Goal: Information Seeking & Learning: Check status

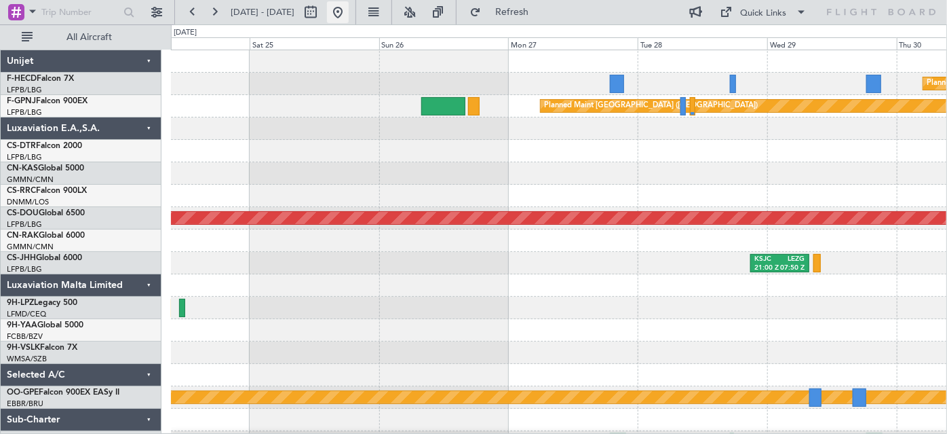
click at [349, 12] on button at bounding box center [338, 12] width 22 height 22
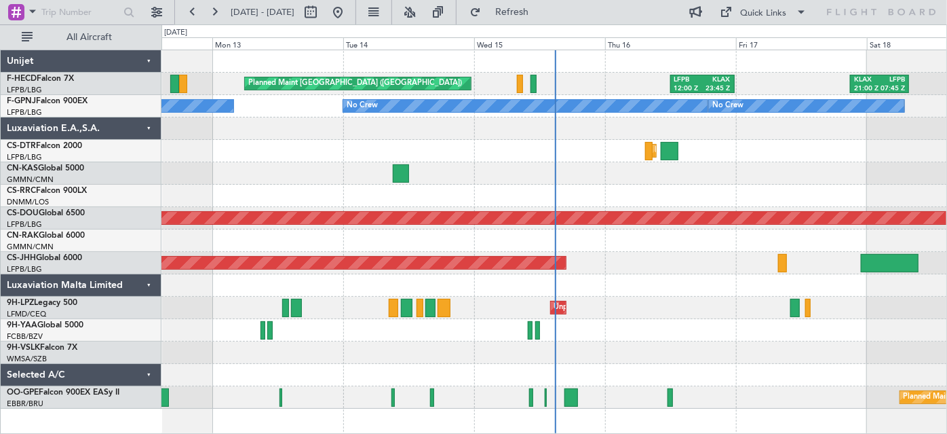
click at [304, 166] on div "LFPB 12:00 Z KLAX 23:45 Z KLAX 21:00 Z LFPB 07:45 Z Planned Maint [GEOGRAPHIC_D…" at bounding box center [554, 229] width 786 height 358
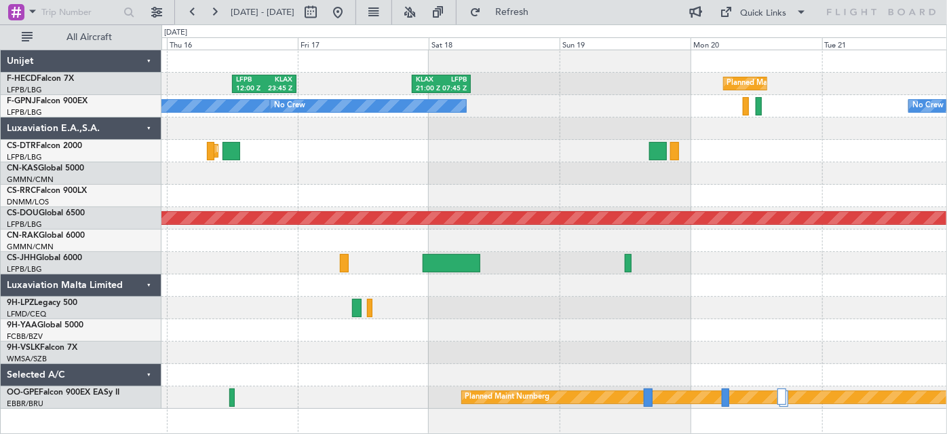
click at [337, 167] on div at bounding box center [554, 173] width 786 height 22
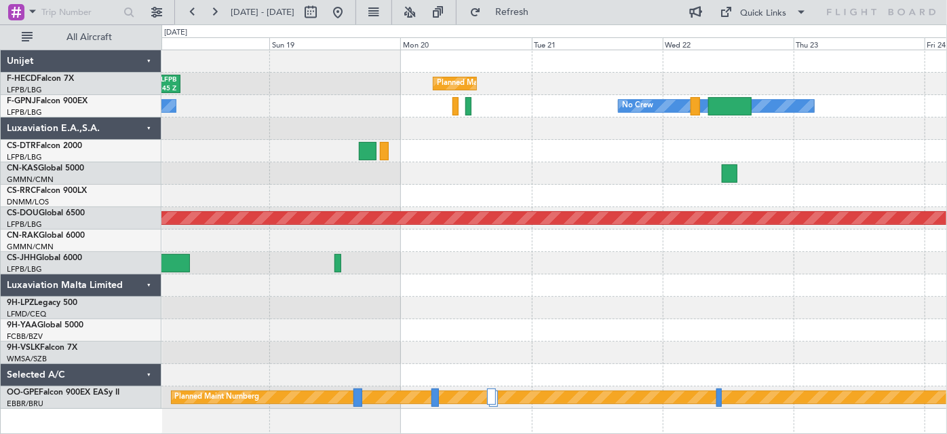
click at [416, 163] on div at bounding box center [554, 173] width 786 height 22
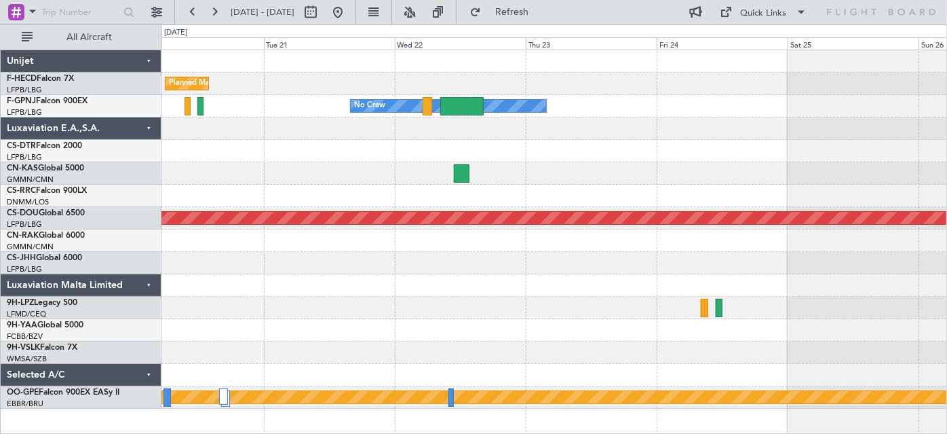
click at [479, 178] on div "Planned Maint [GEOGRAPHIC_DATA] ([GEOGRAPHIC_DATA]) No Crew Planned Maint [GEOG…" at bounding box center [554, 229] width 786 height 358
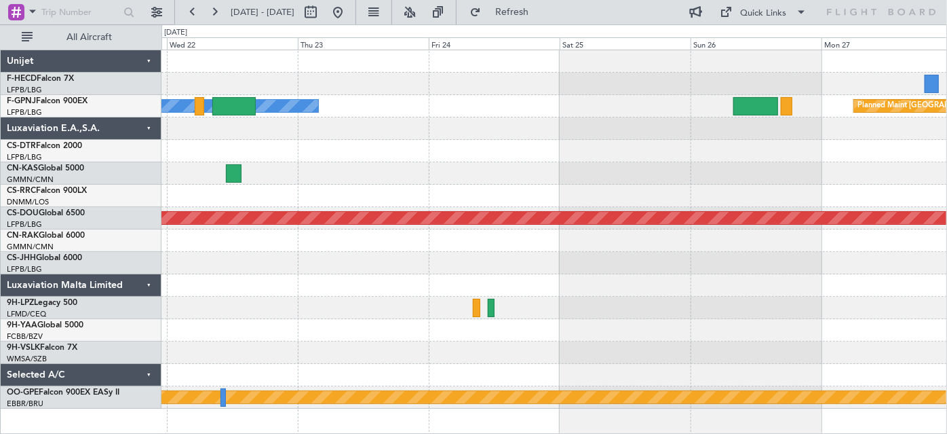
click at [581, 183] on div at bounding box center [554, 173] width 786 height 22
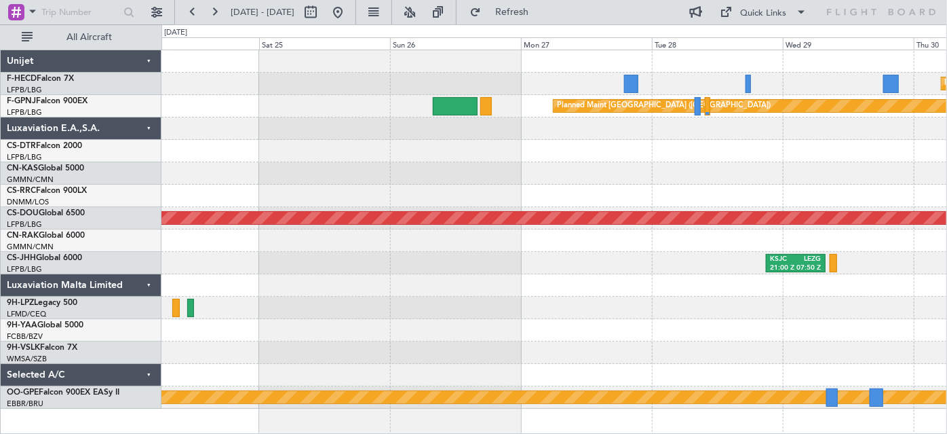
click at [685, 188] on div "Planned Maint [GEOGRAPHIC_DATA] ([GEOGRAPHIC_DATA]) Planned Maint [GEOGRAPHIC_D…" at bounding box center [554, 229] width 786 height 358
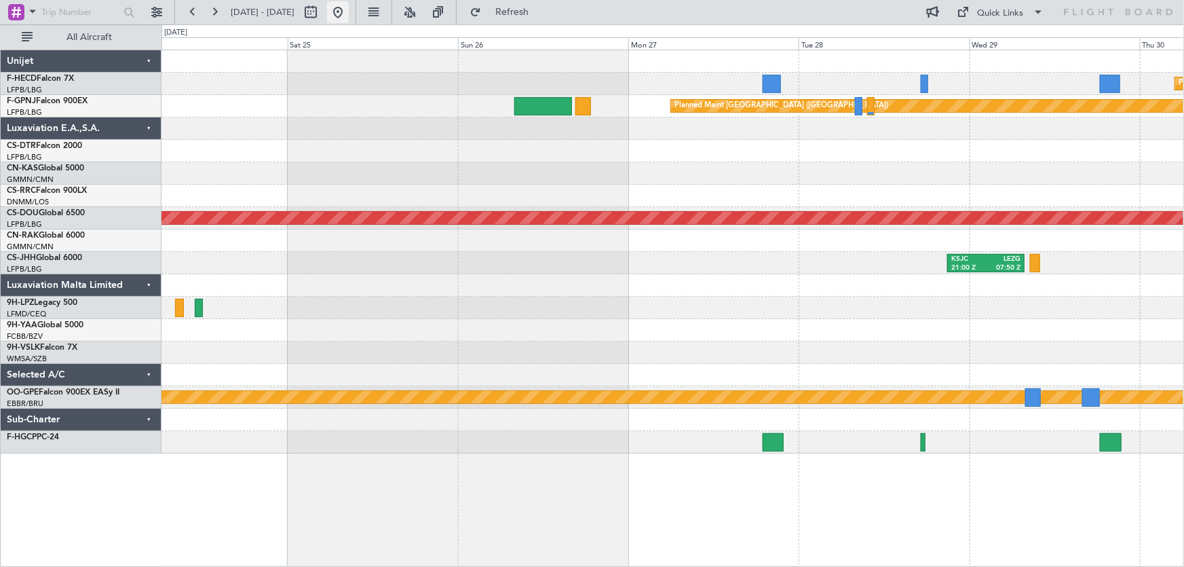
click at [349, 16] on button at bounding box center [338, 12] width 22 height 22
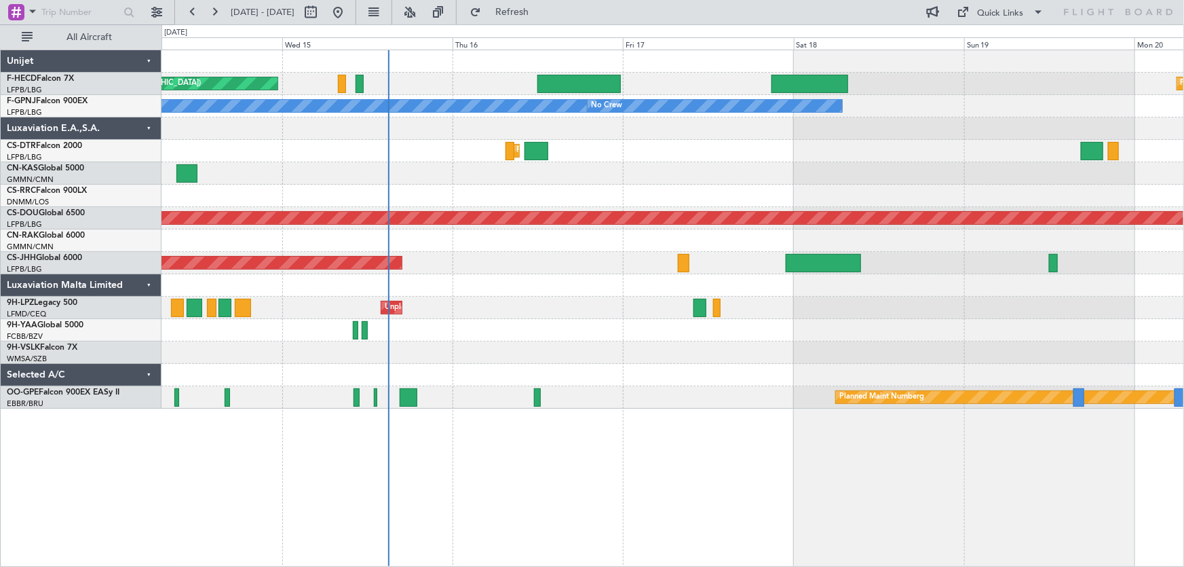
click at [369, 202] on div "Planned Maint [GEOGRAPHIC_DATA] ([GEOGRAPHIC_DATA]) Planned Maint [GEOGRAPHIC_D…" at bounding box center [672, 229] width 1022 height 358
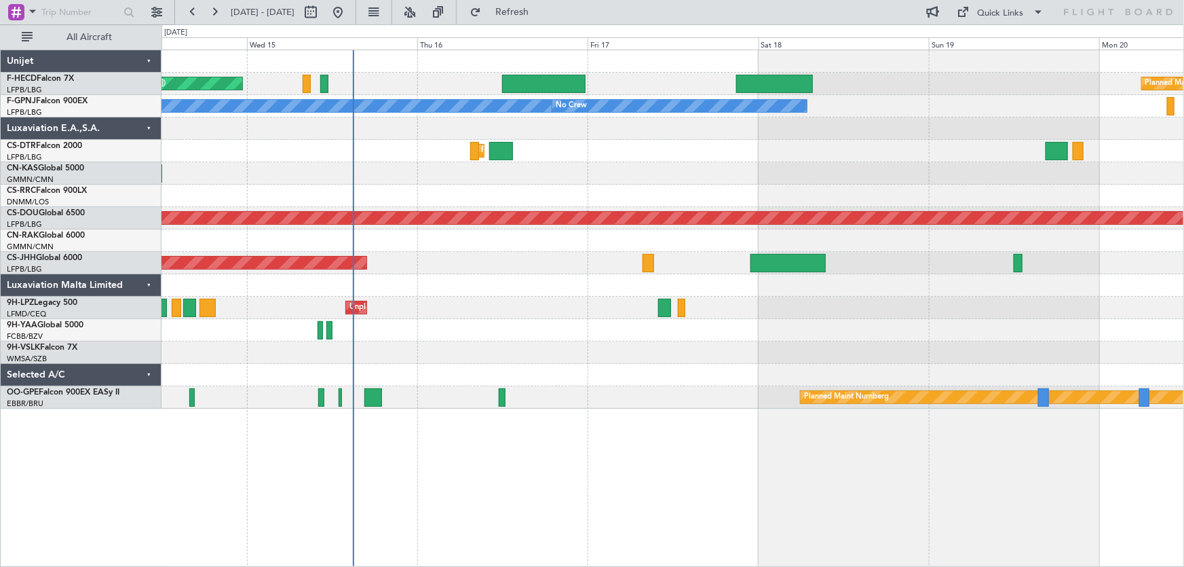
click at [423, 299] on div "Planned Maint [GEOGRAPHIC_DATA] ([GEOGRAPHIC_DATA]) Planned Maint [GEOGRAPHIC_D…" at bounding box center [672, 229] width 1022 height 358
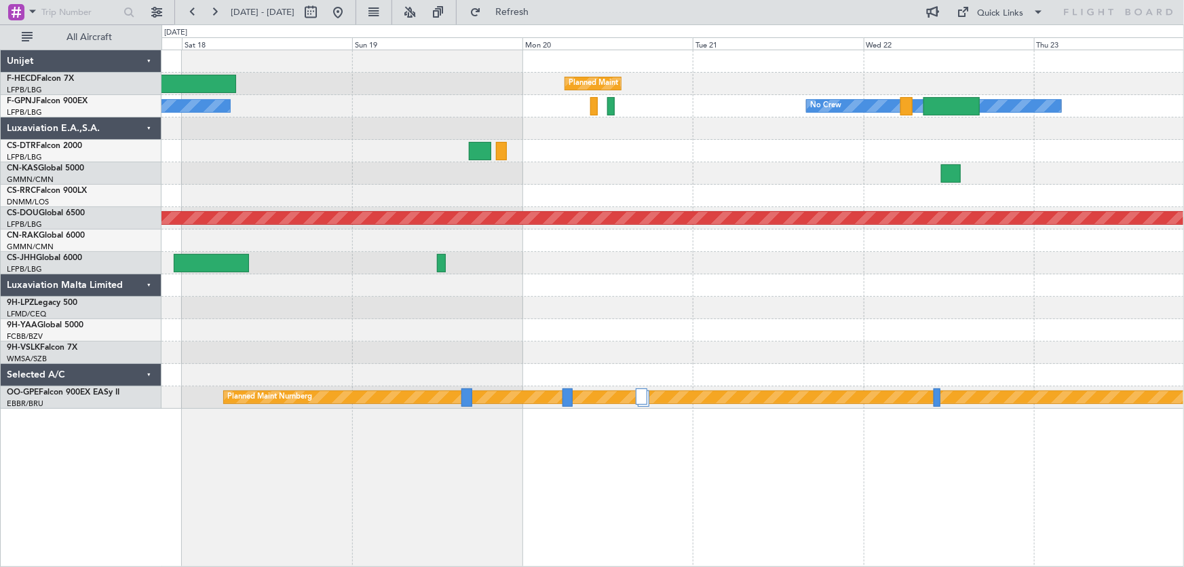
click at [391, 339] on div "Planned Maint [GEOGRAPHIC_DATA] ([GEOGRAPHIC_DATA]) No Crew No Crew No Crew Pla…" at bounding box center [672, 229] width 1022 height 358
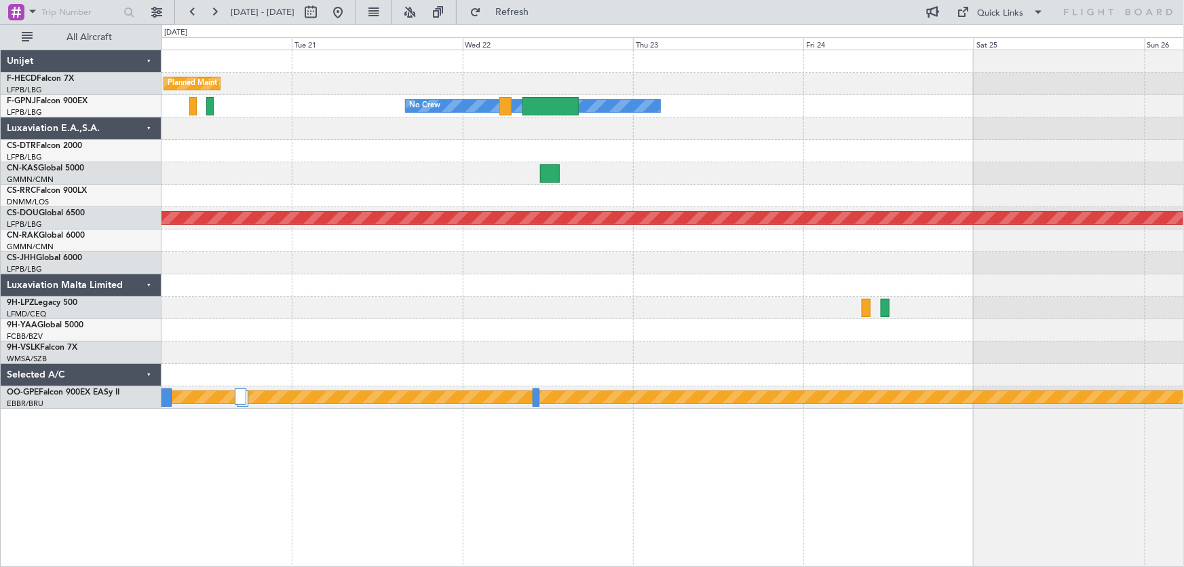
click at [470, 364] on div "Planned Maint [GEOGRAPHIC_DATA] ([GEOGRAPHIC_DATA]) No Crew Planned Maint [GEOG…" at bounding box center [672, 229] width 1022 height 358
click at [684, 186] on div "Planned Maint [GEOGRAPHIC_DATA] ([GEOGRAPHIC_DATA]) No Crew Planned Maint [GEOG…" at bounding box center [672, 229] width 1022 height 358
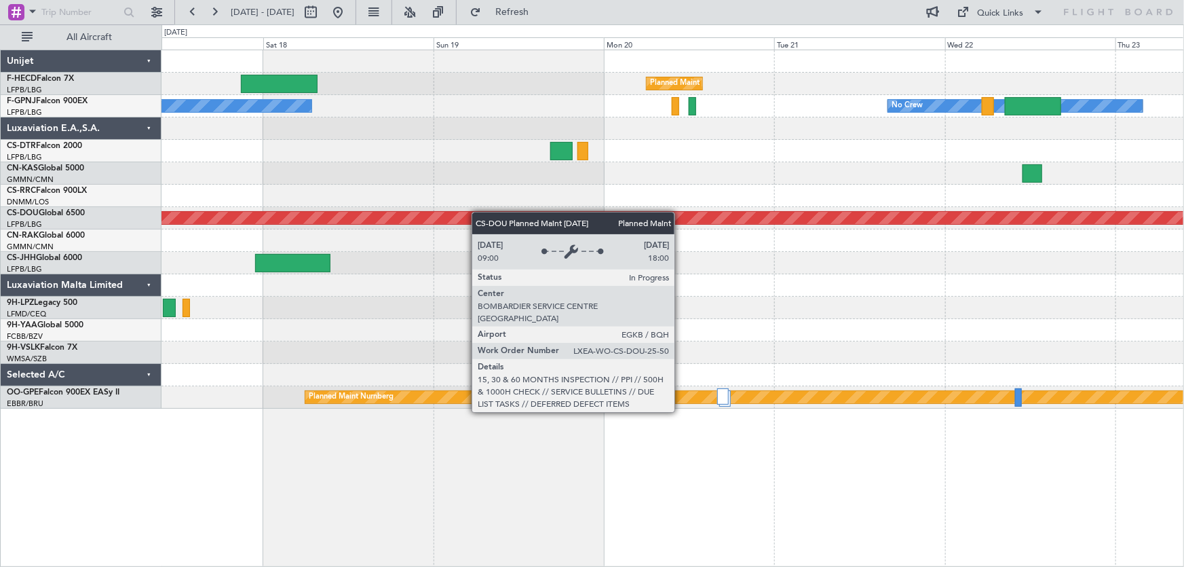
click at [572, 214] on div "Planned Maint [GEOGRAPHIC_DATA] ([GEOGRAPHIC_DATA]) No Crew No Crew No Crew Pla…" at bounding box center [672, 229] width 1022 height 358
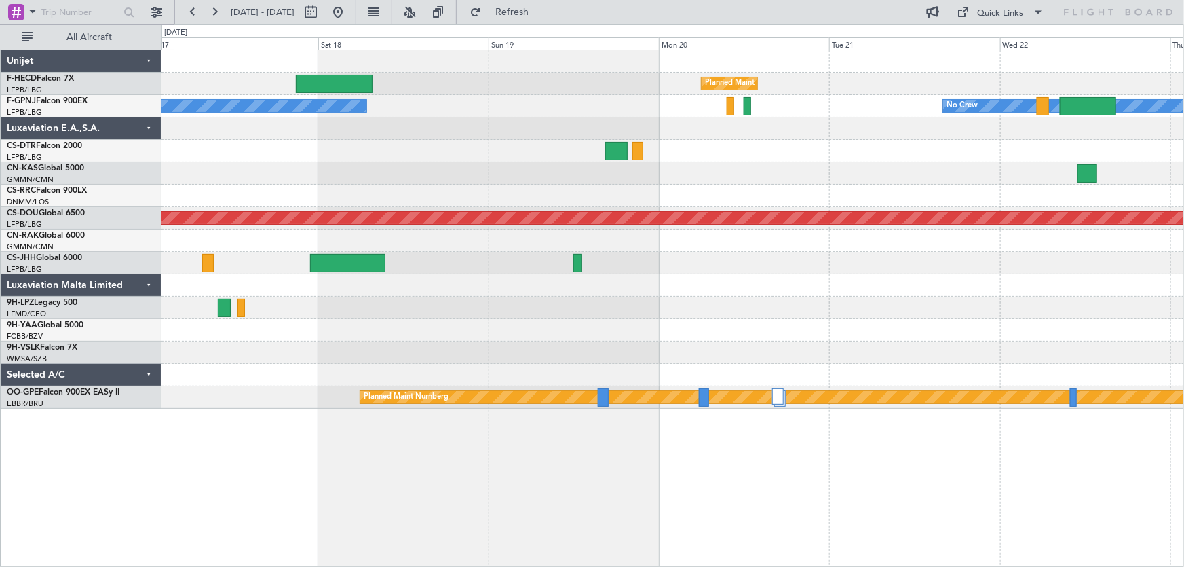
click at [664, 212] on div "Planned Maint [GEOGRAPHIC_DATA] ([GEOGRAPHIC_DATA]) No Crew No Crew No Crew Pla…" at bounding box center [672, 229] width 1022 height 358
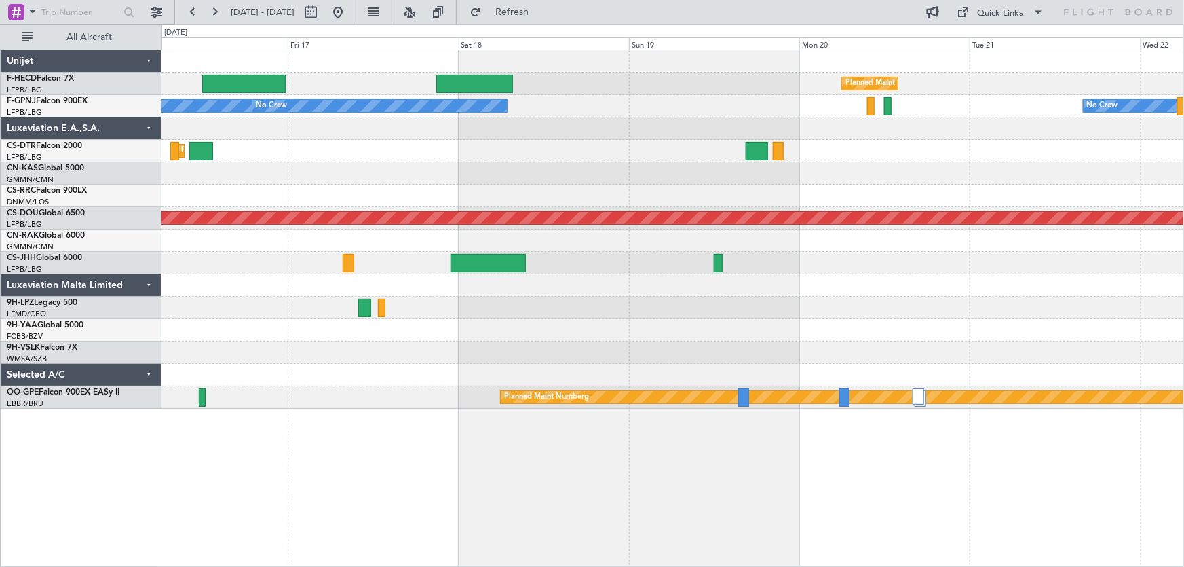
click at [407, 172] on div at bounding box center [672, 173] width 1022 height 22
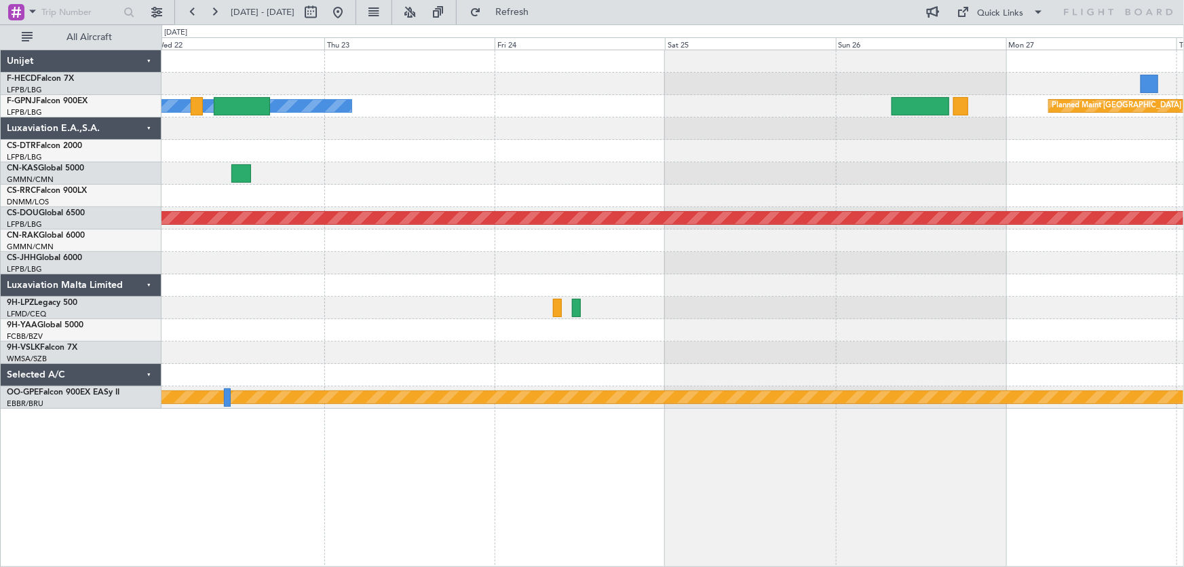
click at [465, 194] on div "Planned Maint [GEOGRAPHIC_DATA] ([GEOGRAPHIC_DATA]) No Crew Planned Maint [GEOG…" at bounding box center [672, 229] width 1022 height 358
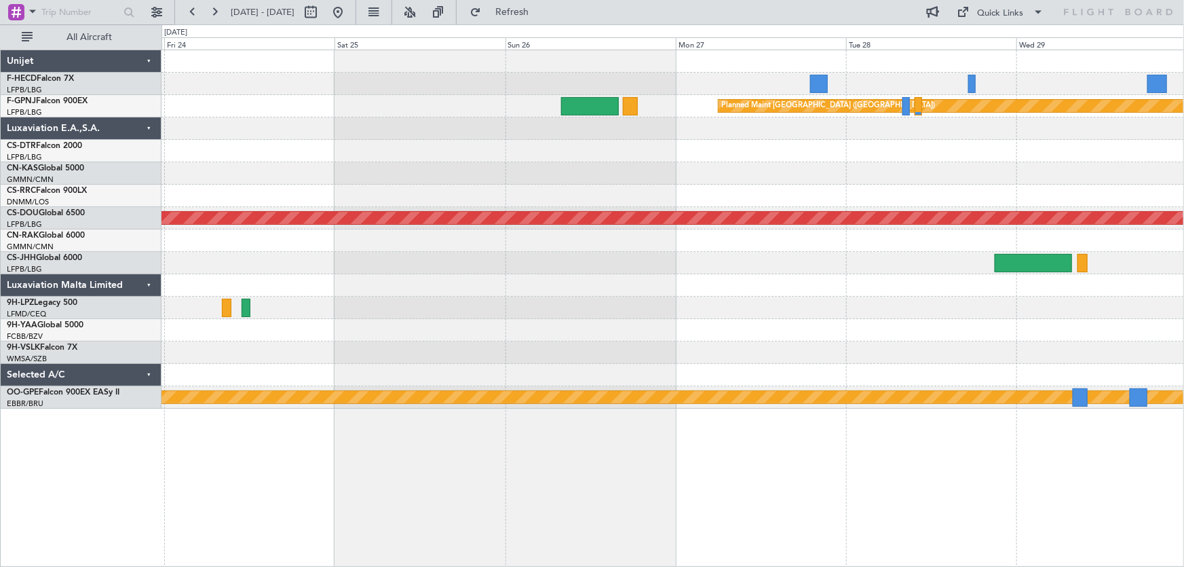
click at [559, 180] on div at bounding box center [672, 173] width 1022 height 22
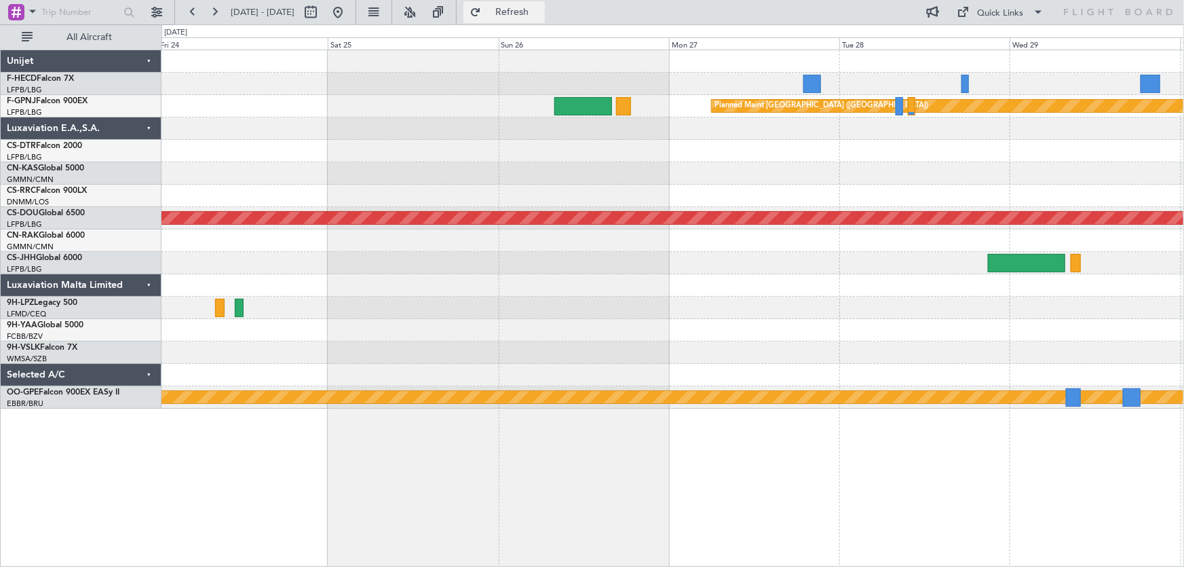
click at [532, 9] on span "Refresh" at bounding box center [512, 11] width 57 height 9
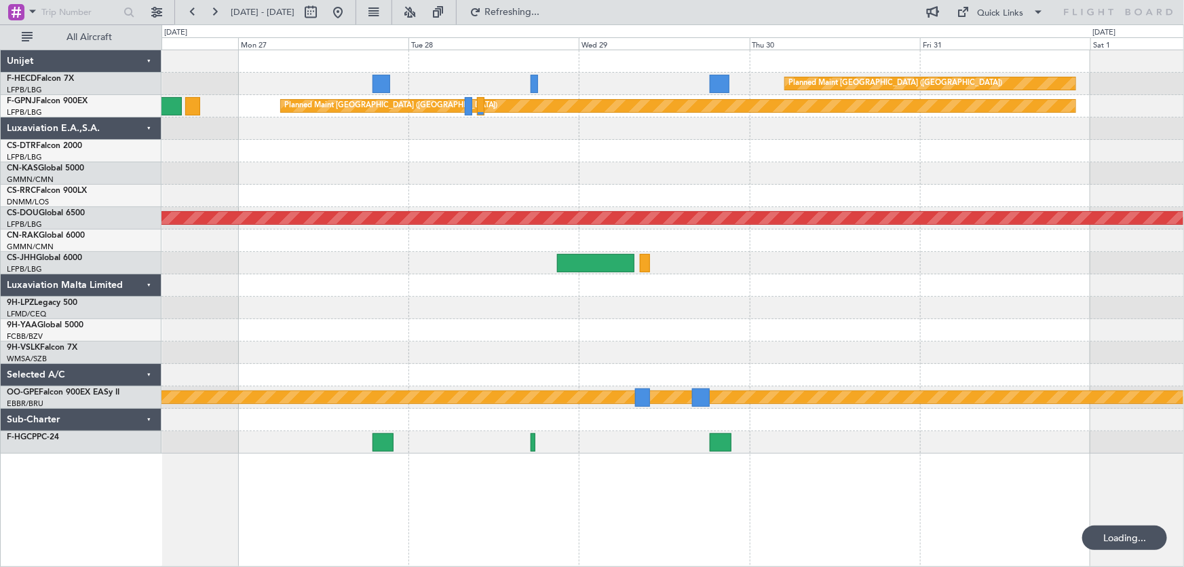
click at [482, 169] on div at bounding box center [672, 173] width 1022 height 22
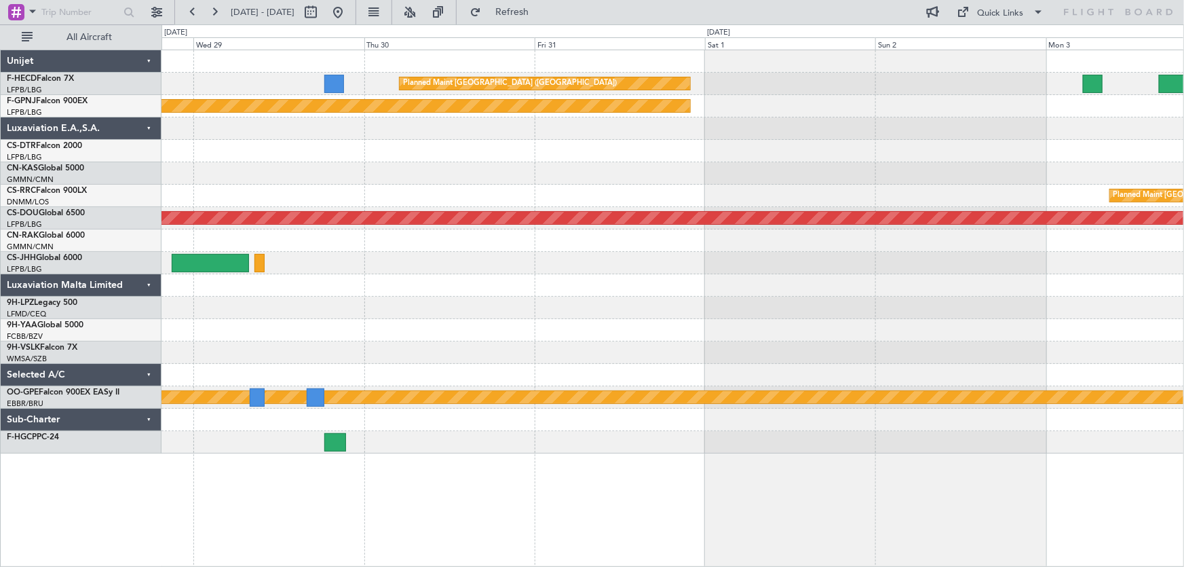
click at [365, 219] on div "Planned Maint [GEOGRAPHIC_DATA] ([GEOGRAPHIC_DATA]) Planned Maint [GEOGRAPHIC_D…" at bounding box center [672, 251] width 1022 height 403
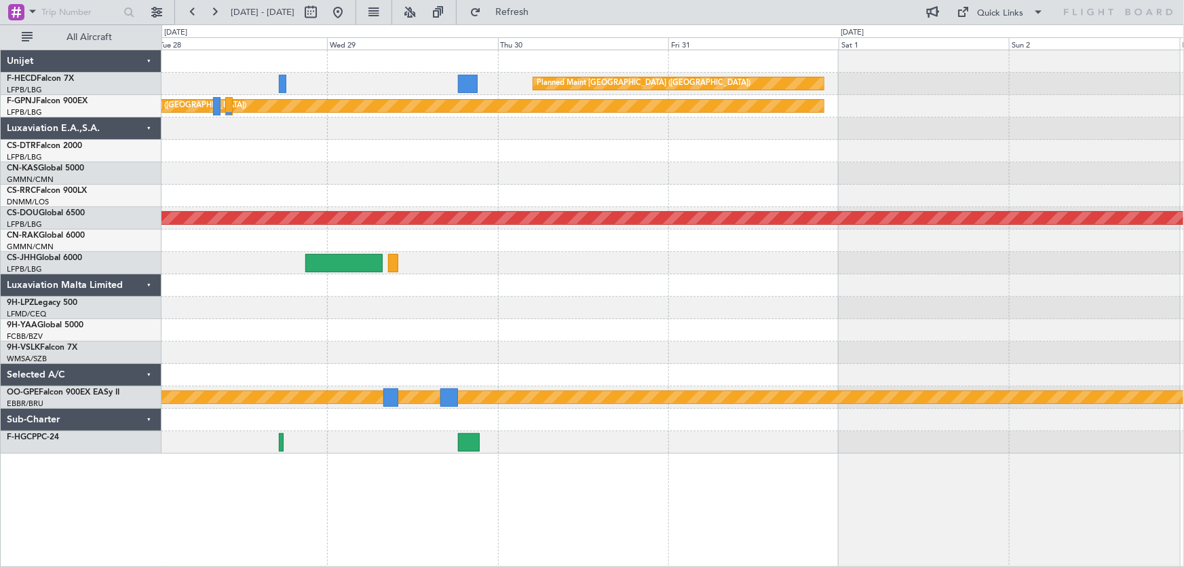
click at [301, 268] on div at bounding box center [672, 263] width 1022 height 22
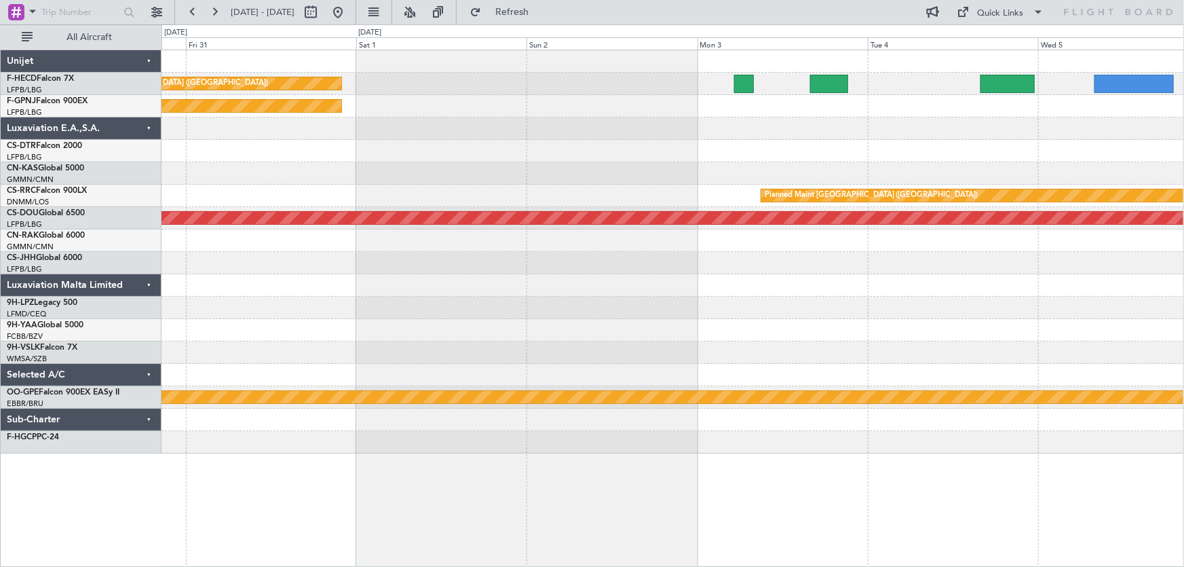
click at [570, 271] on div at bounding box center [672, 263] width 1022 height 22
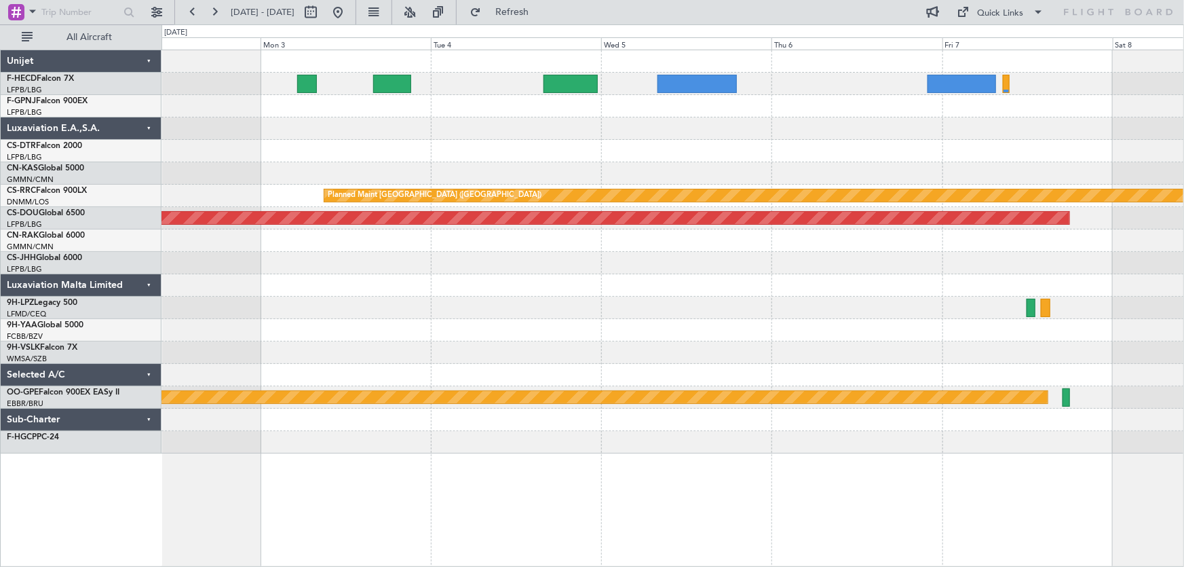
click at [558, 311] on div "Planned Maint [GEOGRAPHIC_DATA] ([GEOGRAPHIC_DATA]) Planned Maint [GEOGRAPHIC_D…" at bounding box center [672, 251] width 1022 height 403
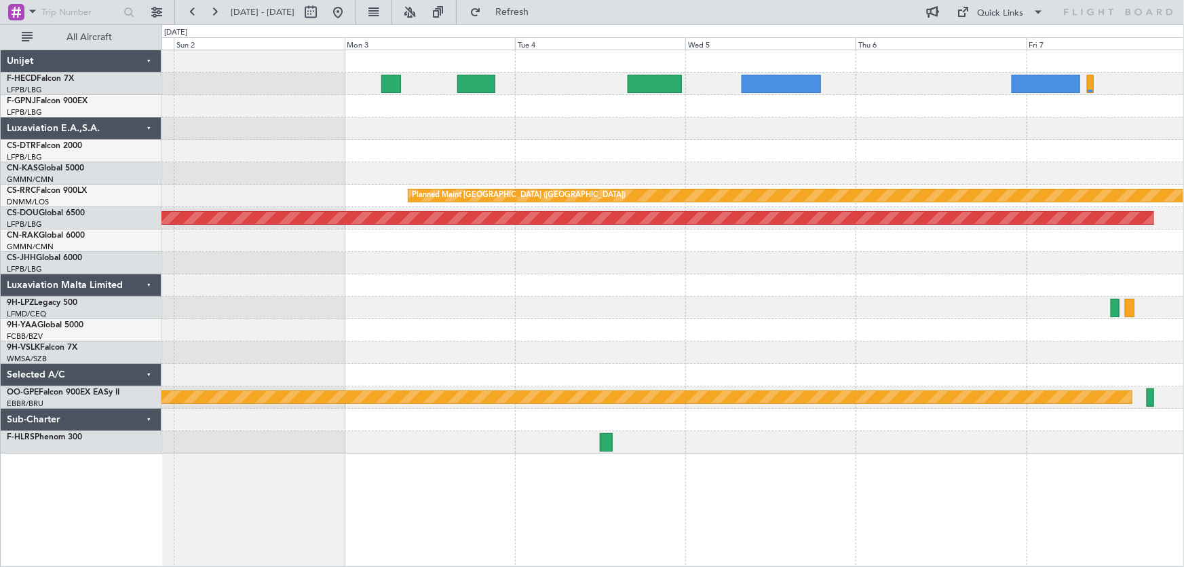
click at [917, 132] on div at bounding box center [672, 128] width 1022 height 22
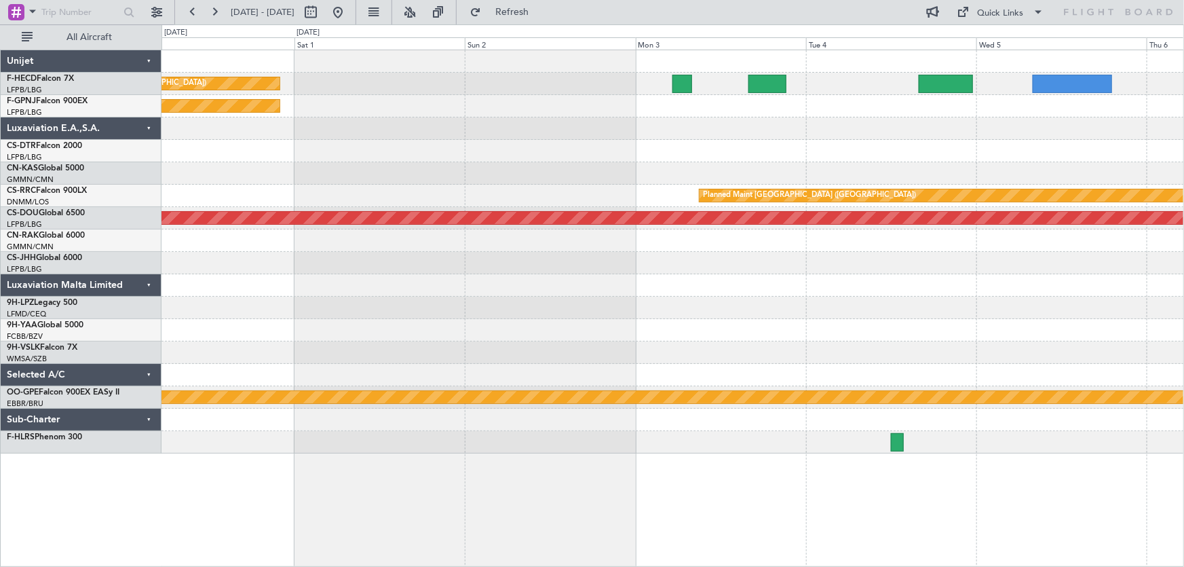
click at [541, 206] on div "Planned Maint [GEOGRAPHIC_DATA] ([GEOGRAPHIC_DATA])" at bounding box center [672, 196] width 1022 height 22
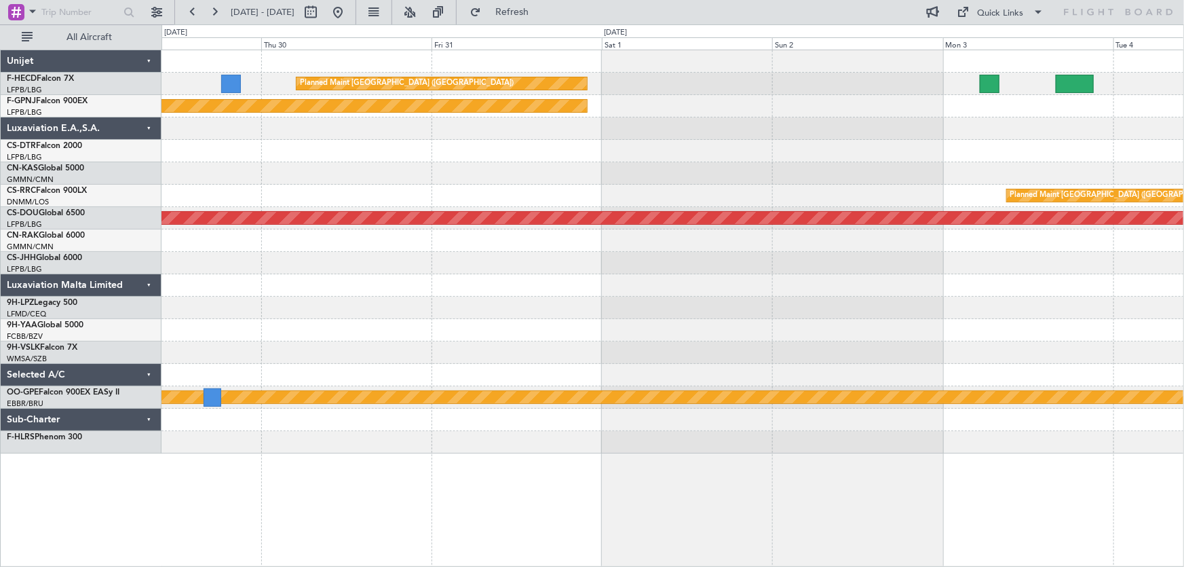
click at [632, 224] on div "Planned Maint London ([GEOGRAPHIC_DATA])" at bounding box center [672, 218] width 1022 height 22
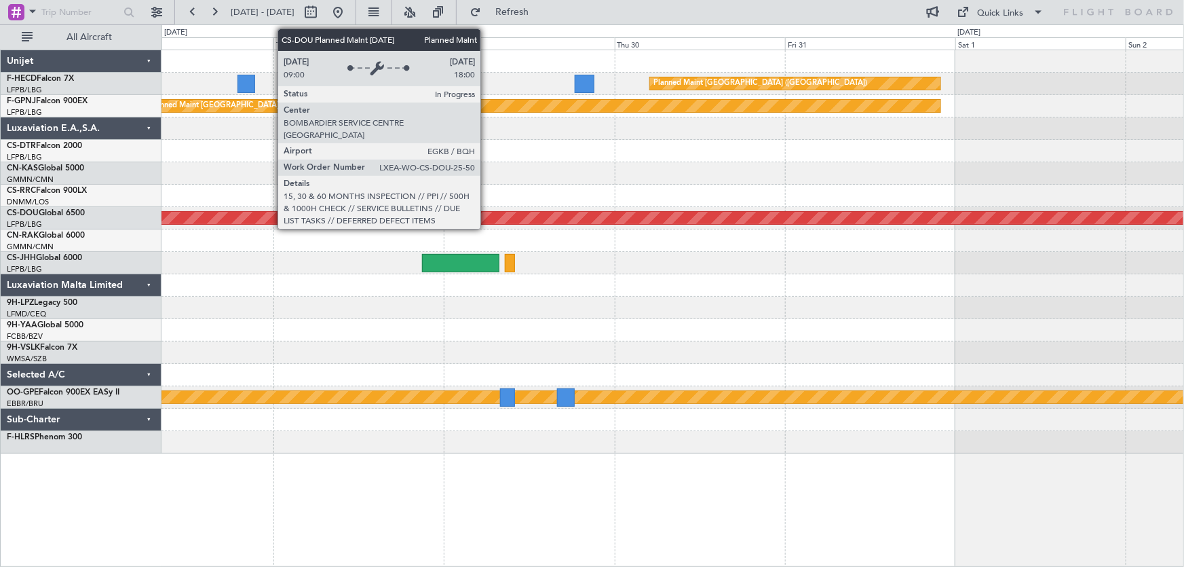
click at [524, 242] on div at bounding box center [672, 240] width 1022 height 22
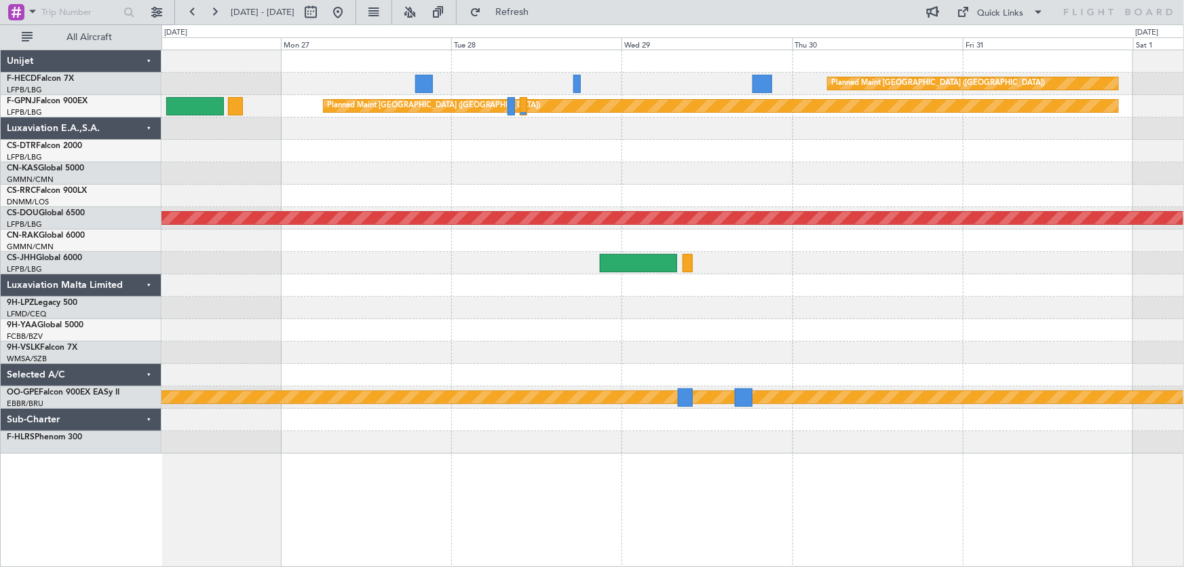
click at [507, 231] on div at bounding box center [672, 240] width 1022 height 22
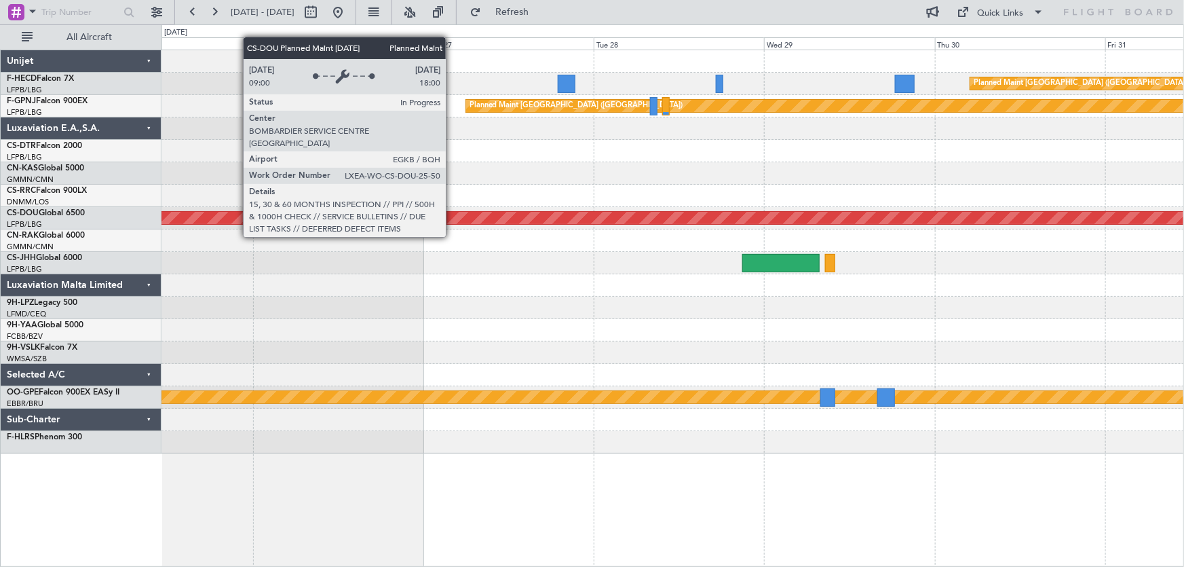
click at [534, 223] on div "Planned Maint London ([GEOGRAPHIC_DATA])" at bounding box center [673, 218] width 3068 height 14
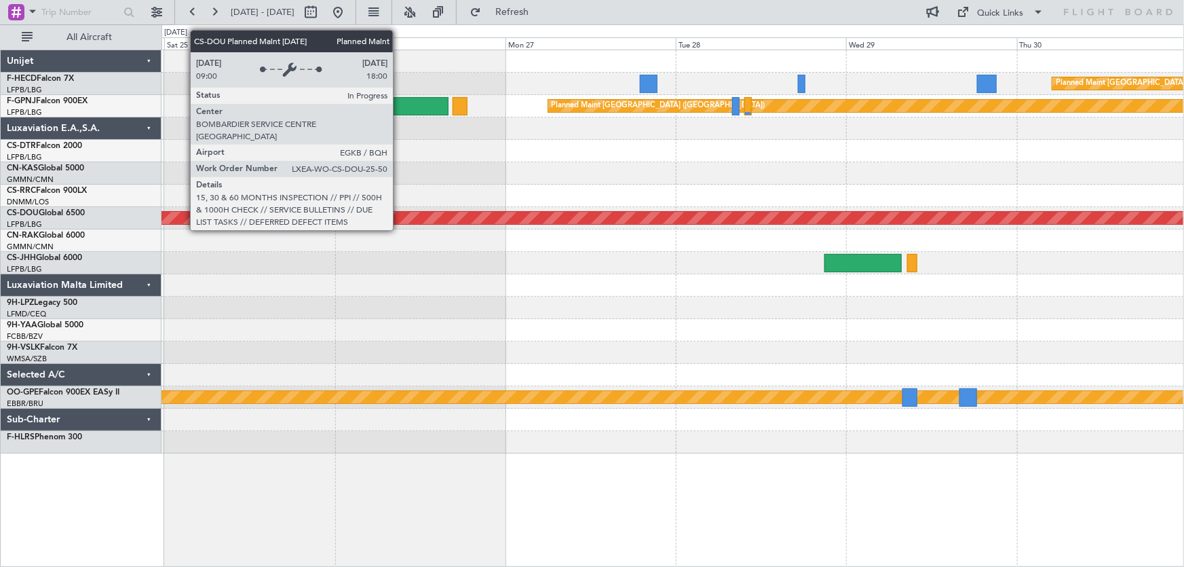
click at [455, 218] on div "Planned Maint London ([GEOGRAPHIC_DATA])" at bounding box center [673, 218] width 3067 height 12
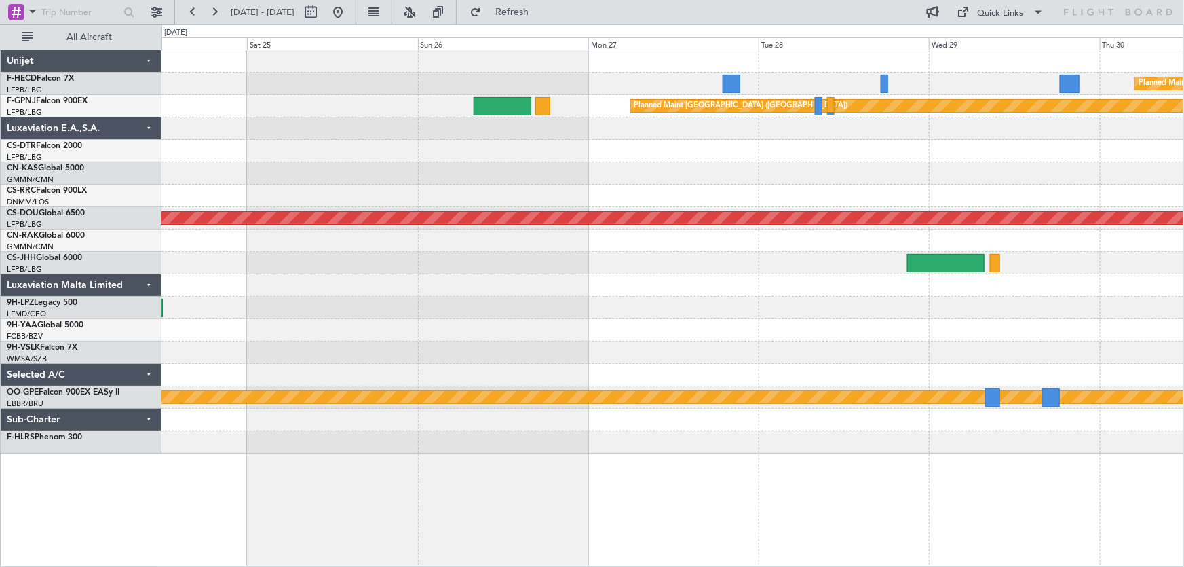
click at [482, 230] on div "Planned Maint [GEOGRAPHIC_DATA] ([GEOGRAPHIC_DATA]) Planned Maint [GEOGRAPHIC_D…" at bounding box center [672, 251] width 1022 height 403
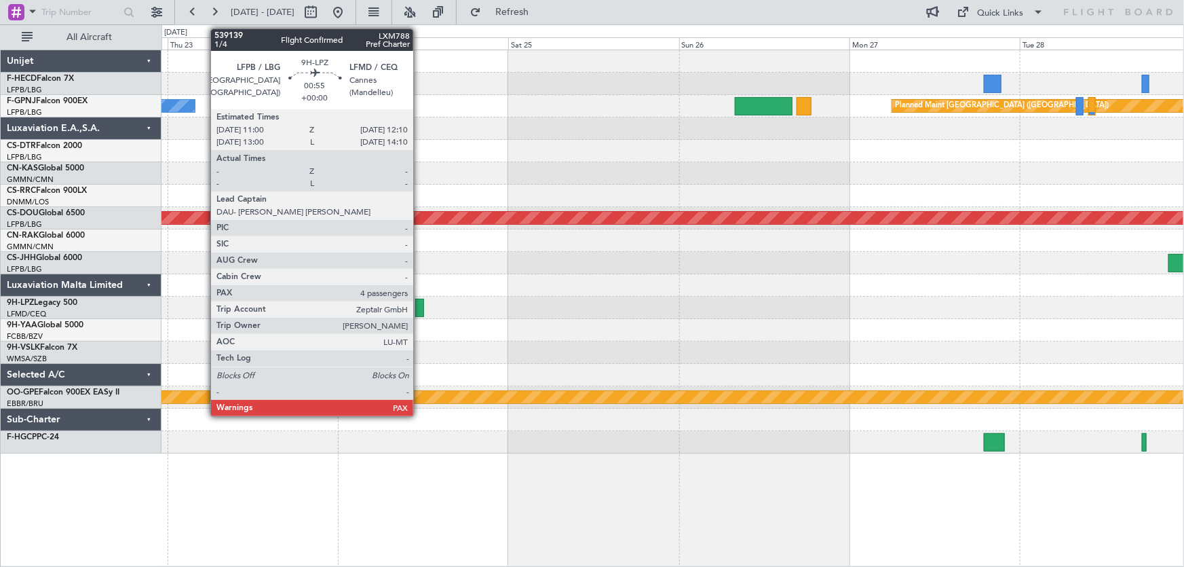
click at [420, 307] on div at bounding box center [419, 308] width 9 height 18
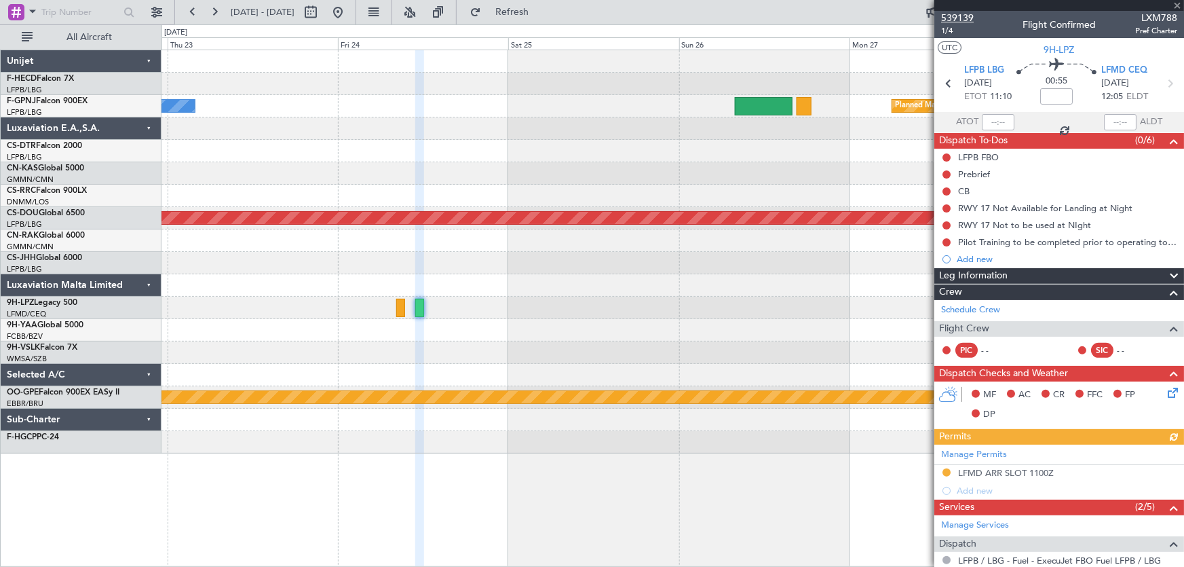
click at [946, 16] on span "539139" at bounding box center [957, 18] width 33 height 14
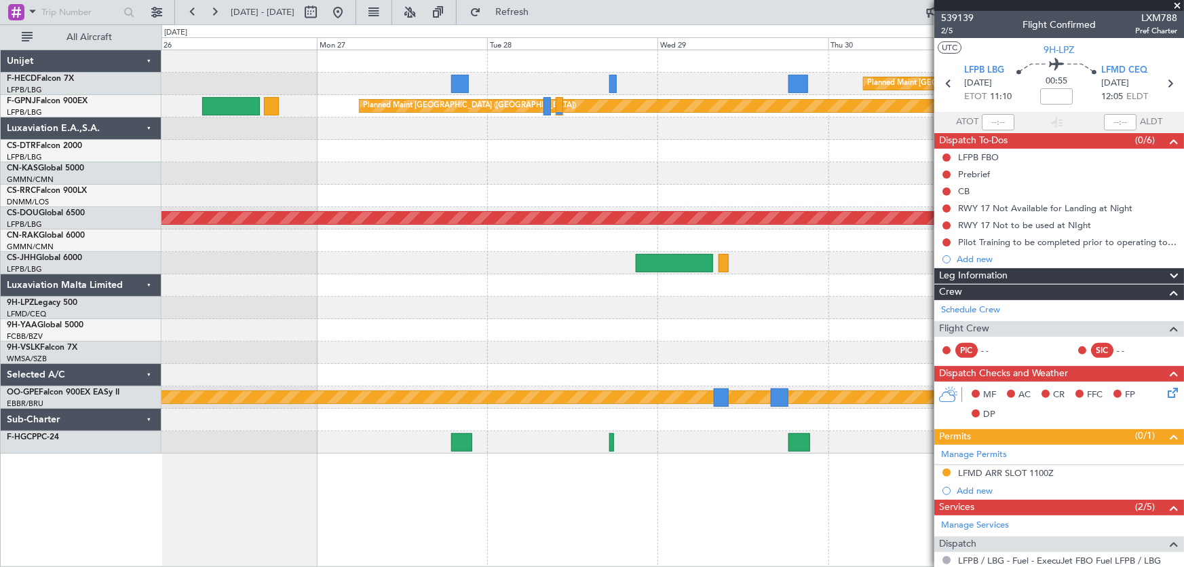
click at [231, 258] on div "Planned Maint [GEOGRAPHIC_DATA] ([GEOGRAPHIC_DATA]) Planned Maint [GEOGRAPHIC_D…" at bounding box center [672, 251] width 1022 height 403
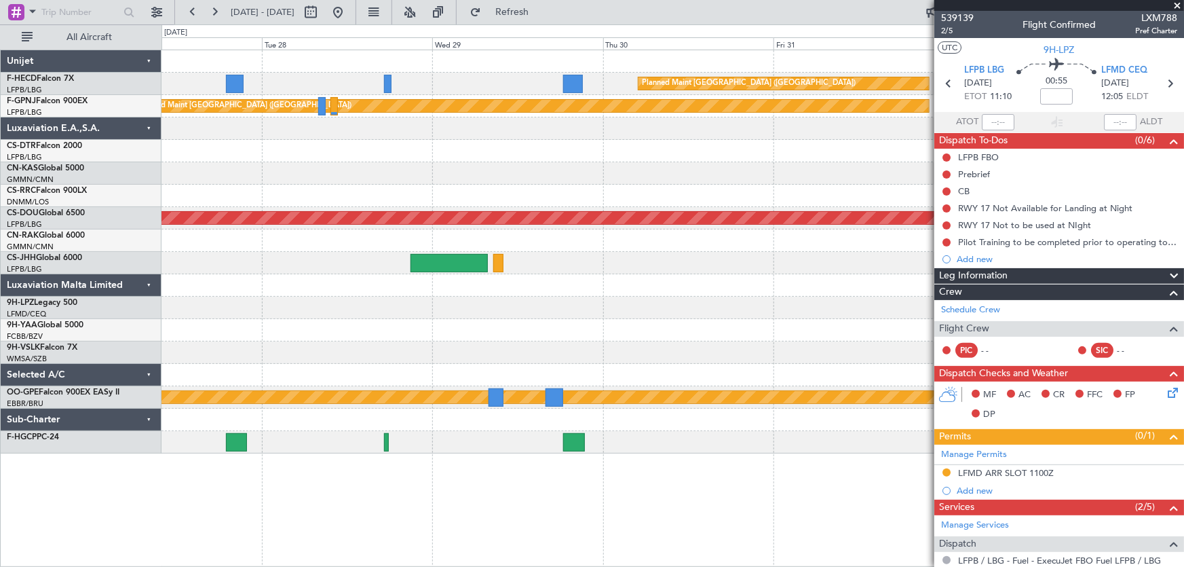
click at [428, 184] on div "Planned Maint [GEOGRAPHIC_DATA] ([GEOGRAPHIC_DATA]) Planned Maint [GEOGRAPHIC_D…" at bounding box center [672, 251] width 1022 height 403
click at [212, 14] on button at bounding box center [215, 12] width 22 height 22
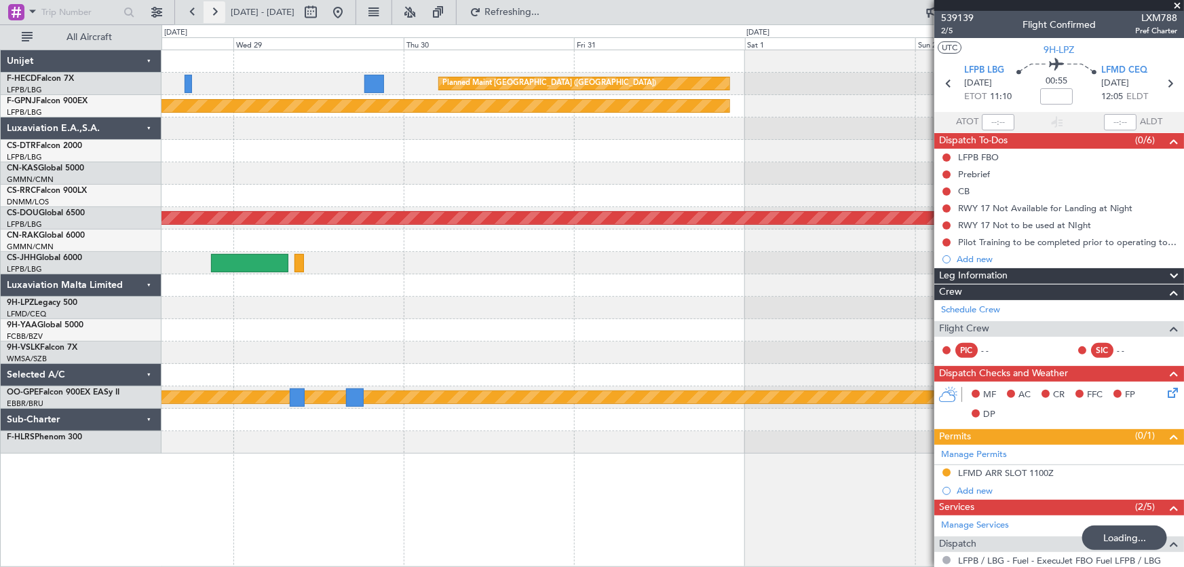
click at [212, 14] on button at bounding box center [215, 12] width 22 height 22
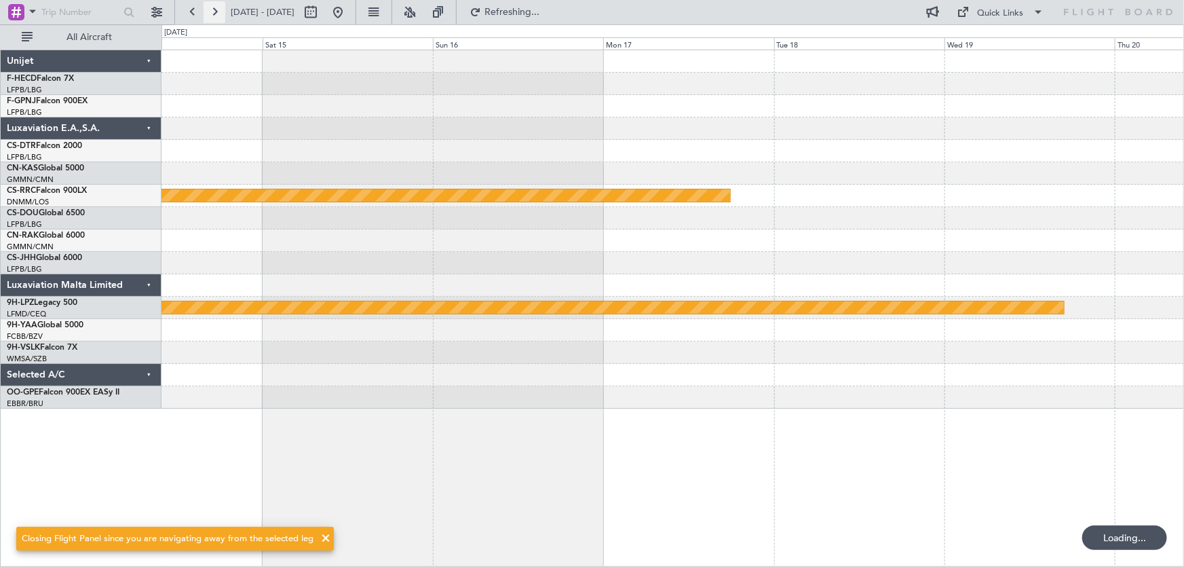
click at [212, 14] on button at bounding box center [215, 12] width 22 height 22
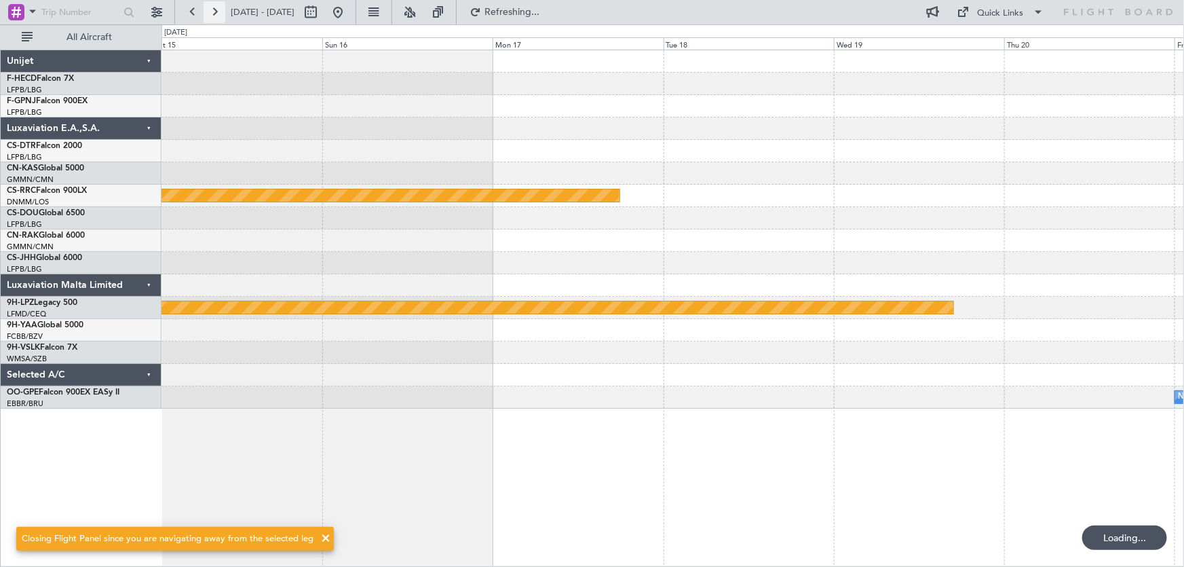
click at [212, 14] on button at bounding box center [215, 12] width 22 height 22
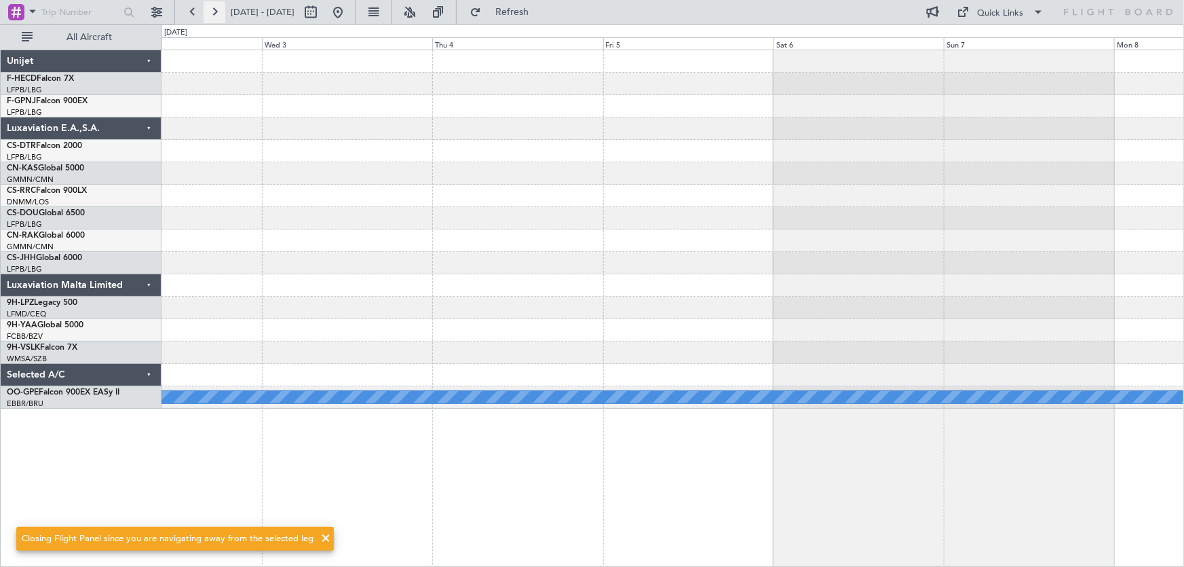
click at [212, 14] on button at bounding box center [215, 12] width 22 height 22
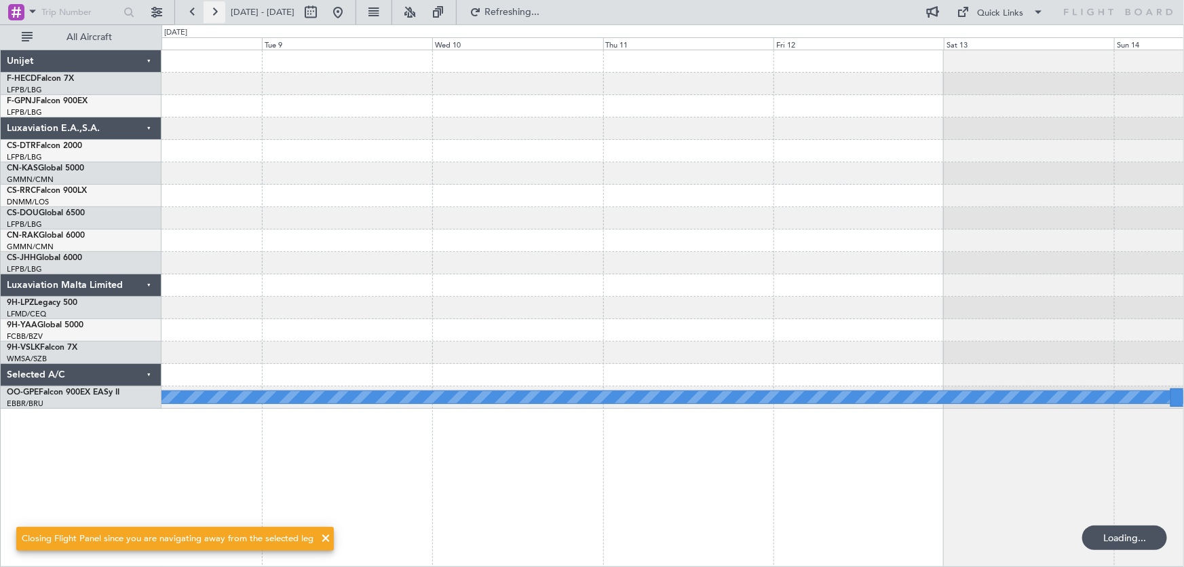
click at [212, 14] on button at bounding box center [215, 12] width 22 height 22
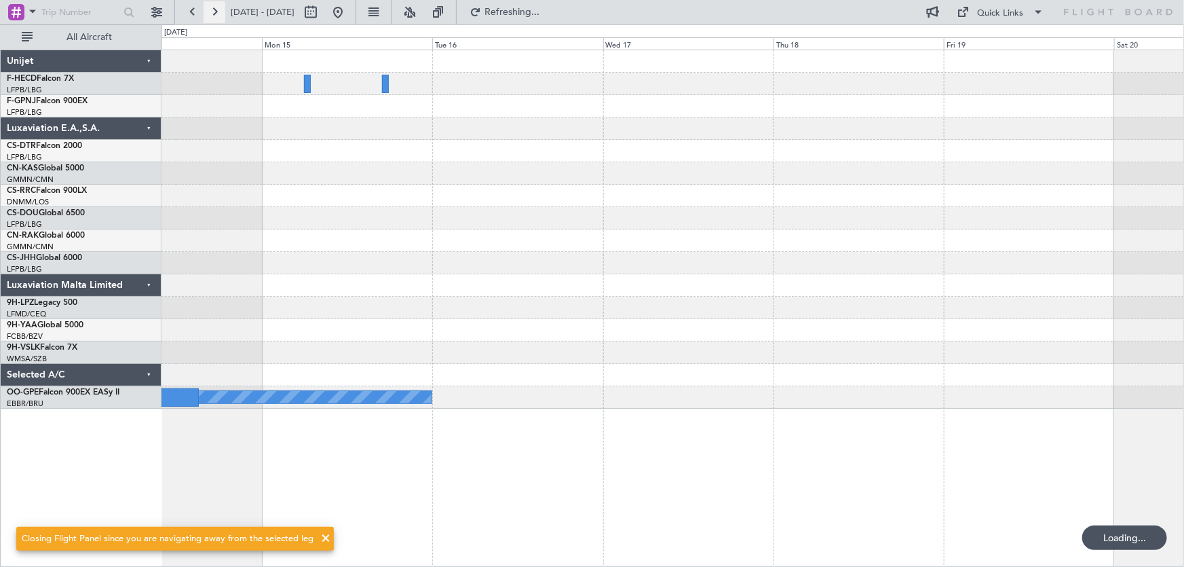
click at [212, 14] on button at bounding box center [215, 12] width 22 height 22
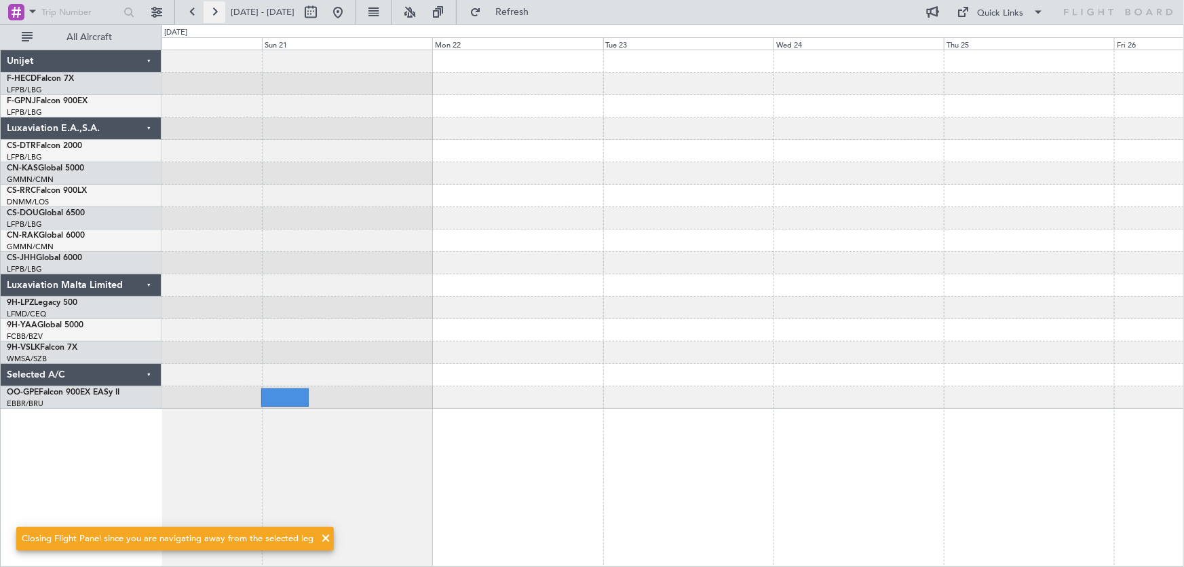
click at [212, 14] on button at bounding box center [215, 12] width 22 height 22
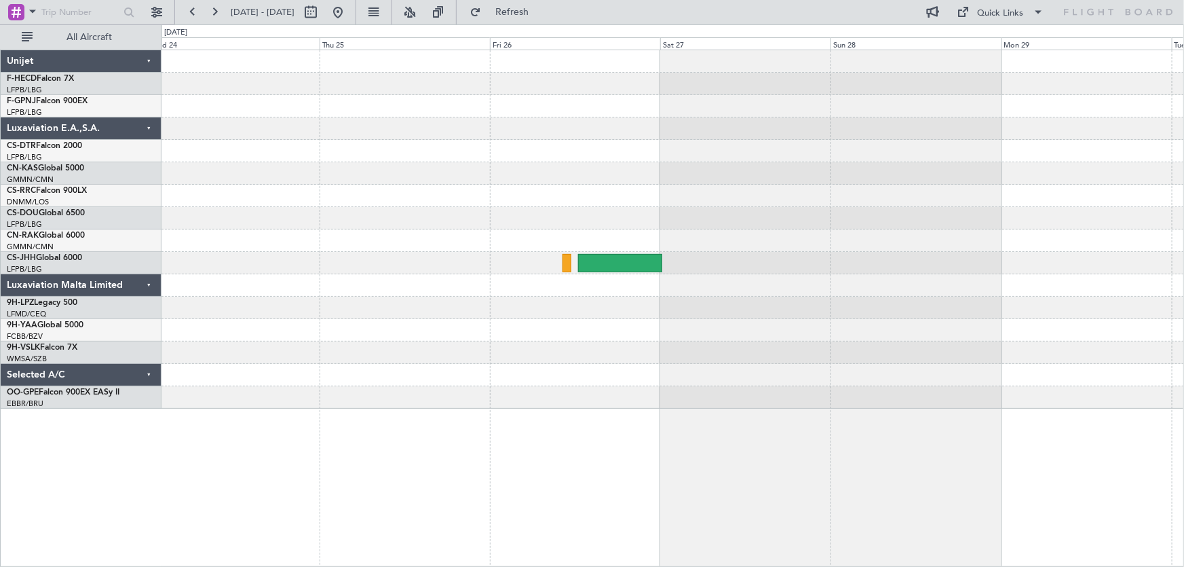
click at [619, 211] on div at bounding box center [672, 229] width 1022 height 358
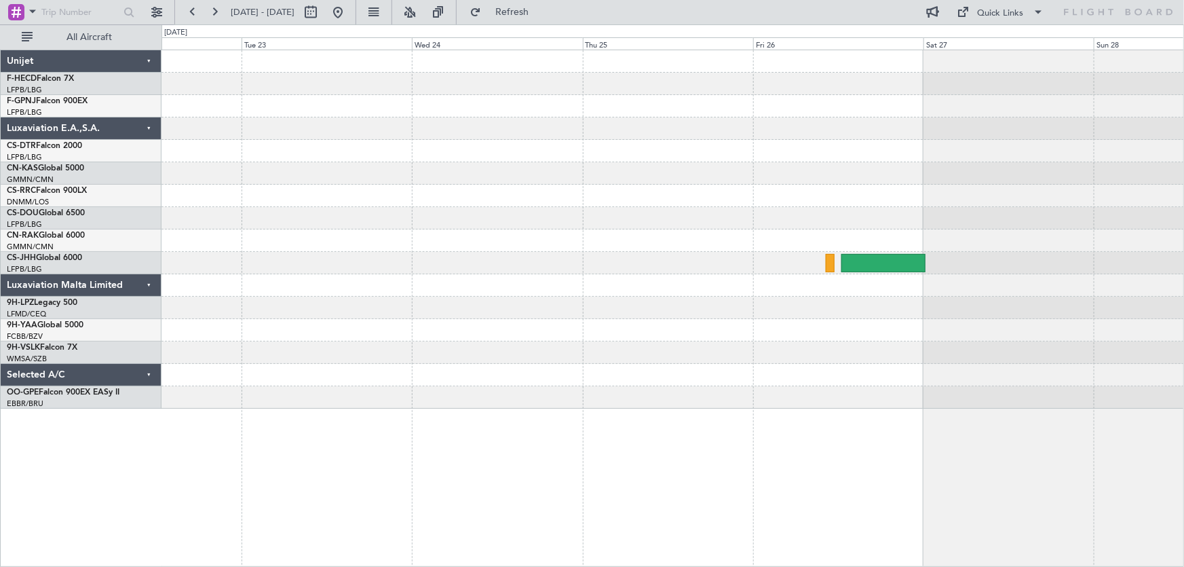
click at [377, 186] on div at bounding box center [672, 196] width 1022 height 22
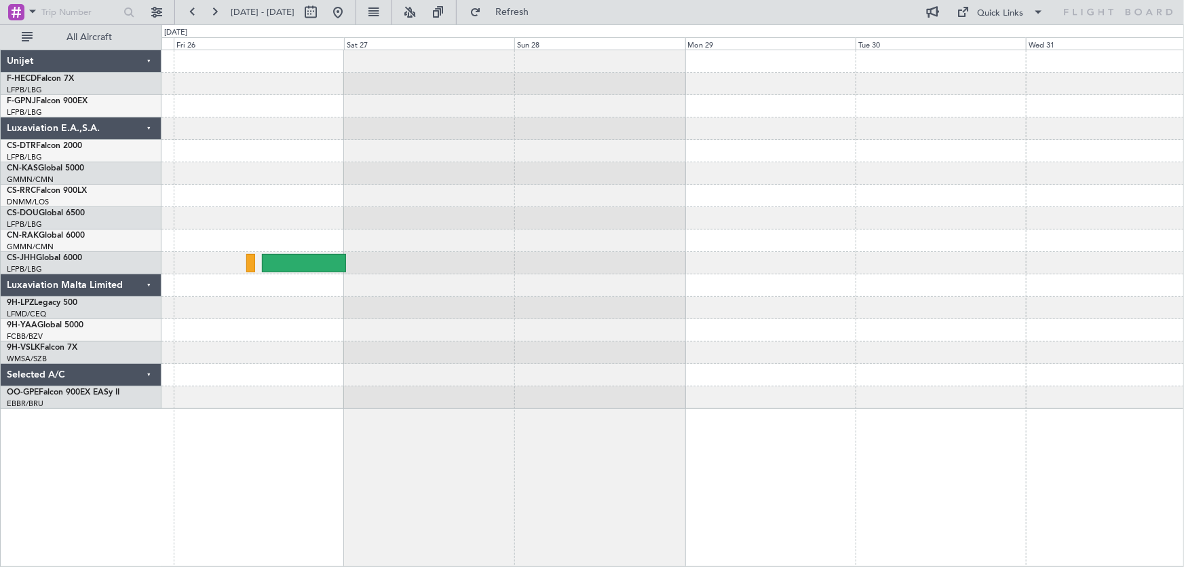
click at [718, 213] on div at bounding box center [672, 229] width 1022 height 358
click at [349, 9] on button at bounding box center [338, 12] width 22 height 22
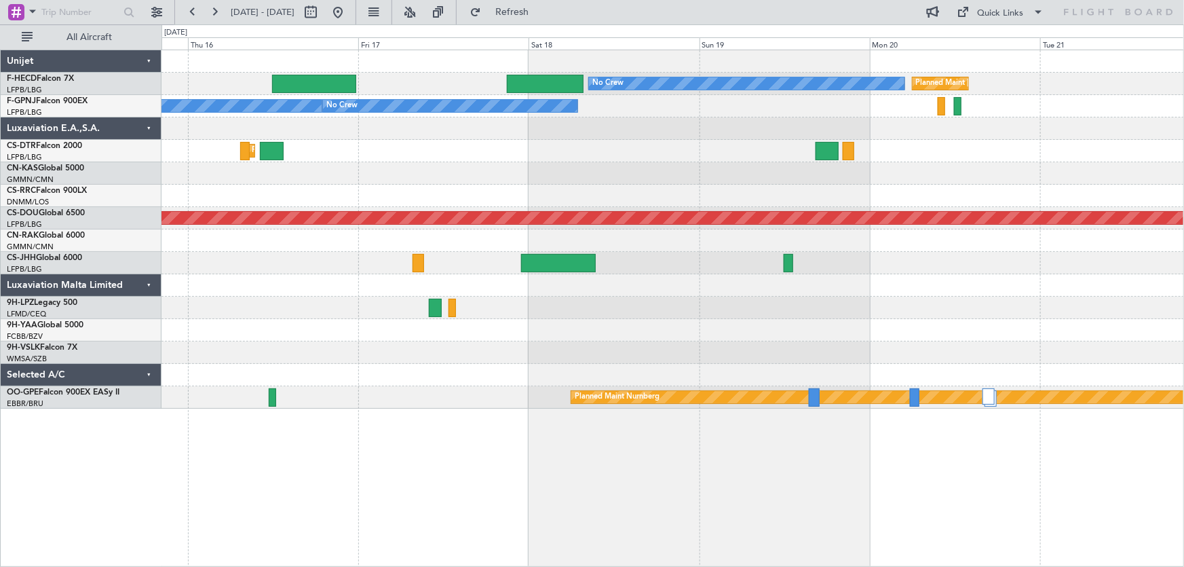
click at [344, 336] on div at bounding box center [672, 330] width 1022 height 22
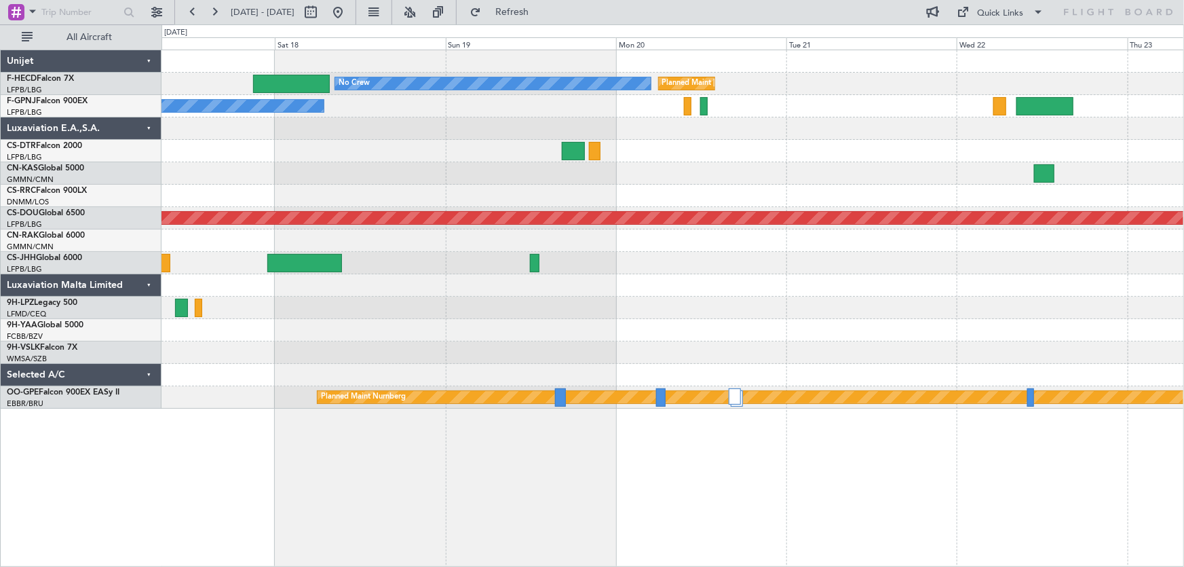
click at [624, 345] on div "No Crew Planned Maint [GEOGRAPHIC_DATA] ([GEOGRAPHIC_DATA]) No Crew No Crew Pla…" at bounding box center [672, 229] width 1022 height 358
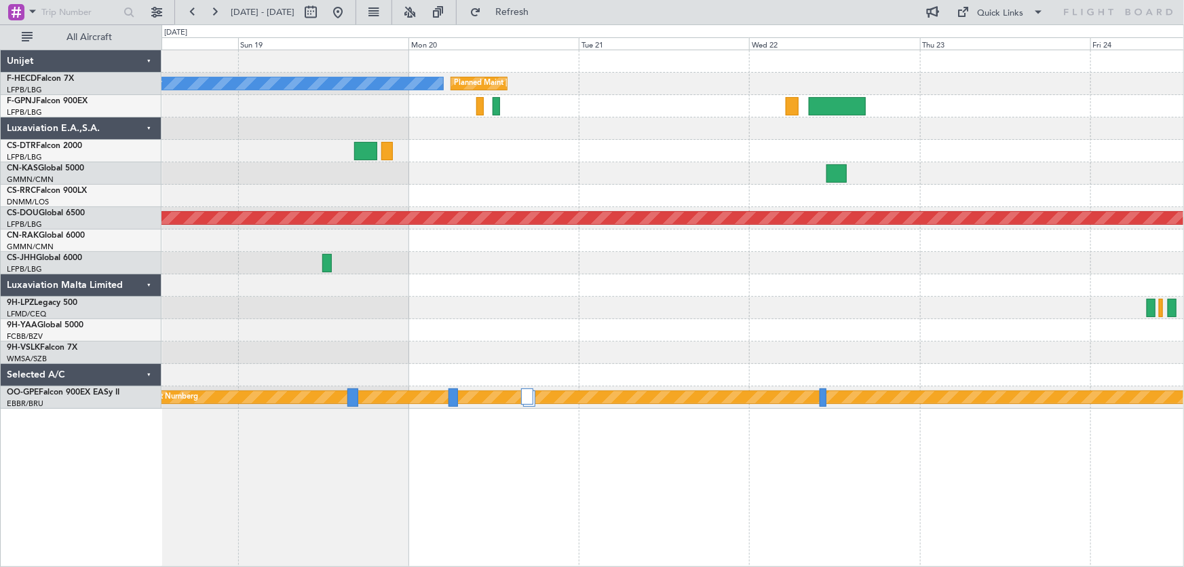
click at [567, 316] on div at bounding box center [672, 307] width 1022 height 22
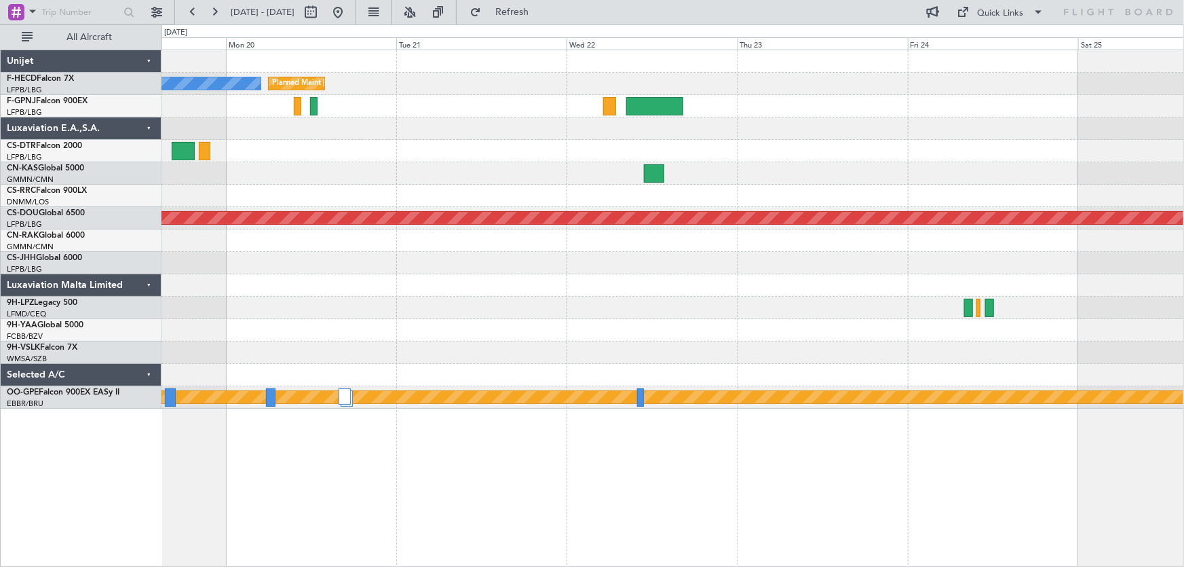
click at [481, 313] on div at bounding box center [672, 307] width 1022 height 22
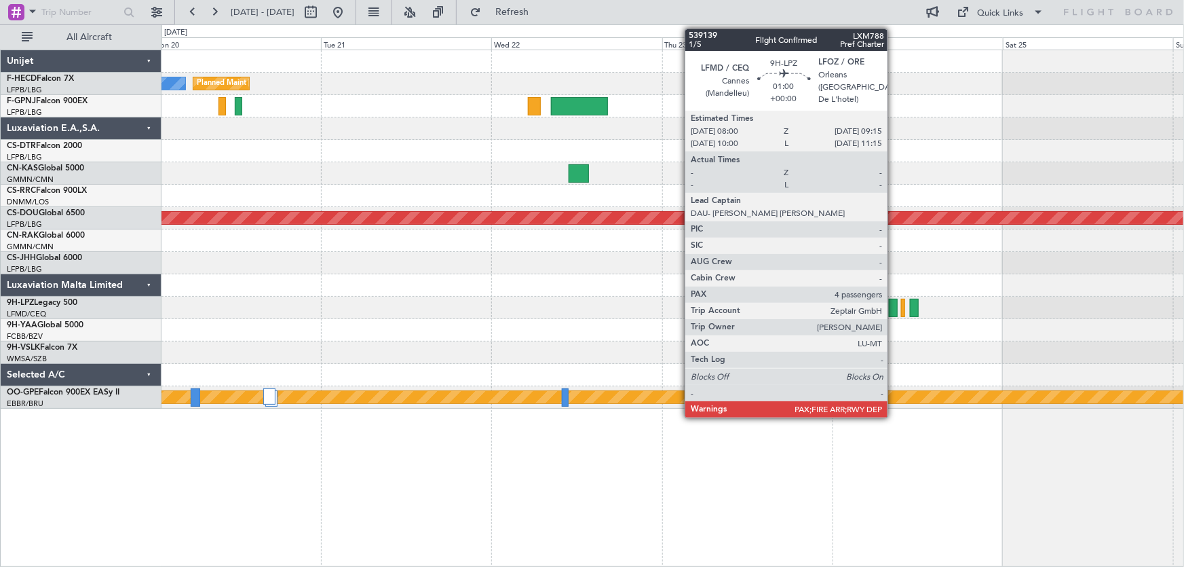
click at [894, 310] on div at bounding box center [893, 308] width 9 height 18
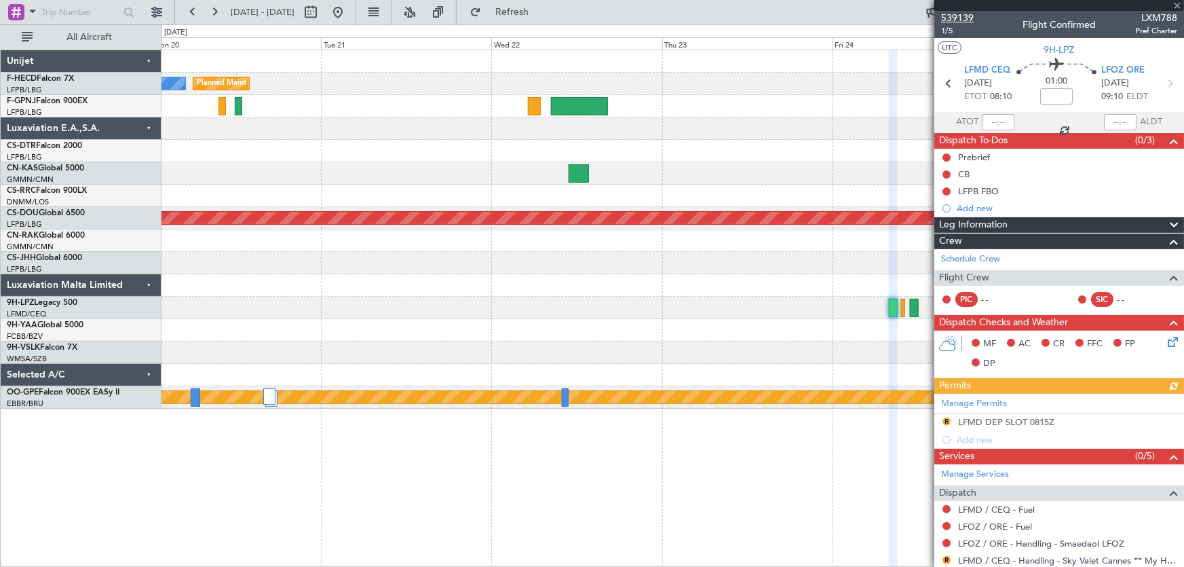
click at [946, 13] on span "539139" at bounding box center [957, 18] width 33 height 14
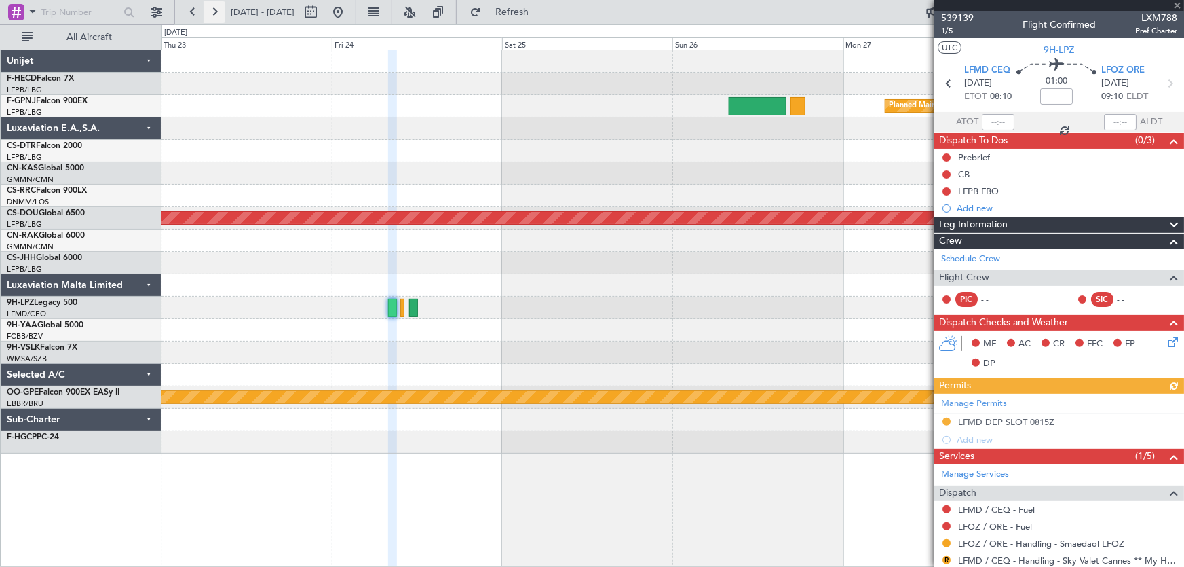
click at [211, 14] on button at bounding box center [215, 12] width 22 height 22
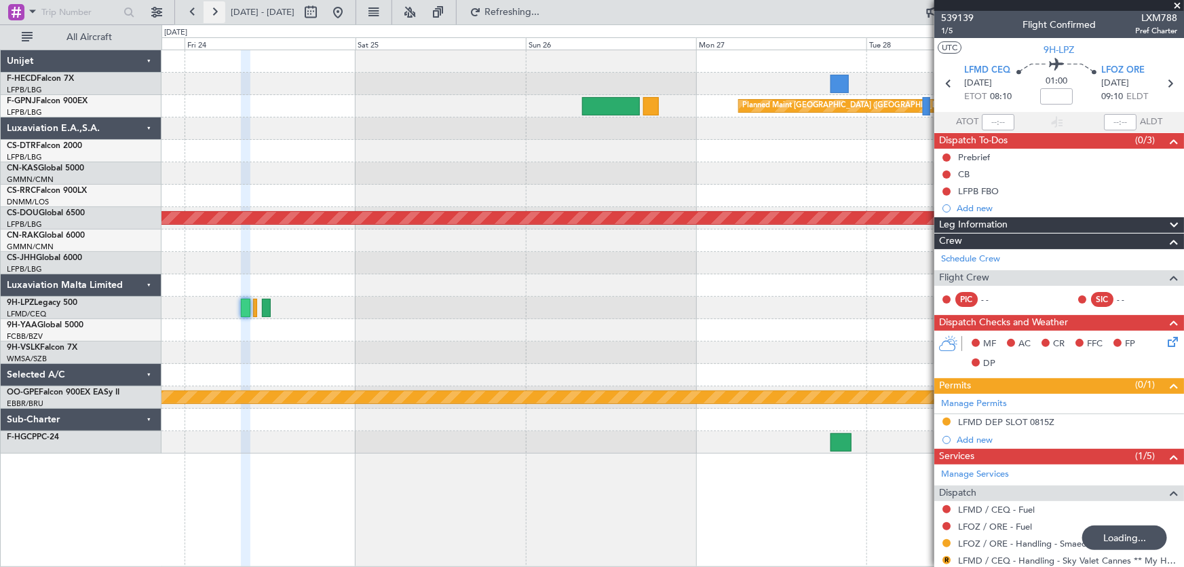
click at [212, 14] on button at bounding box center [215, 12] width 22 height 22
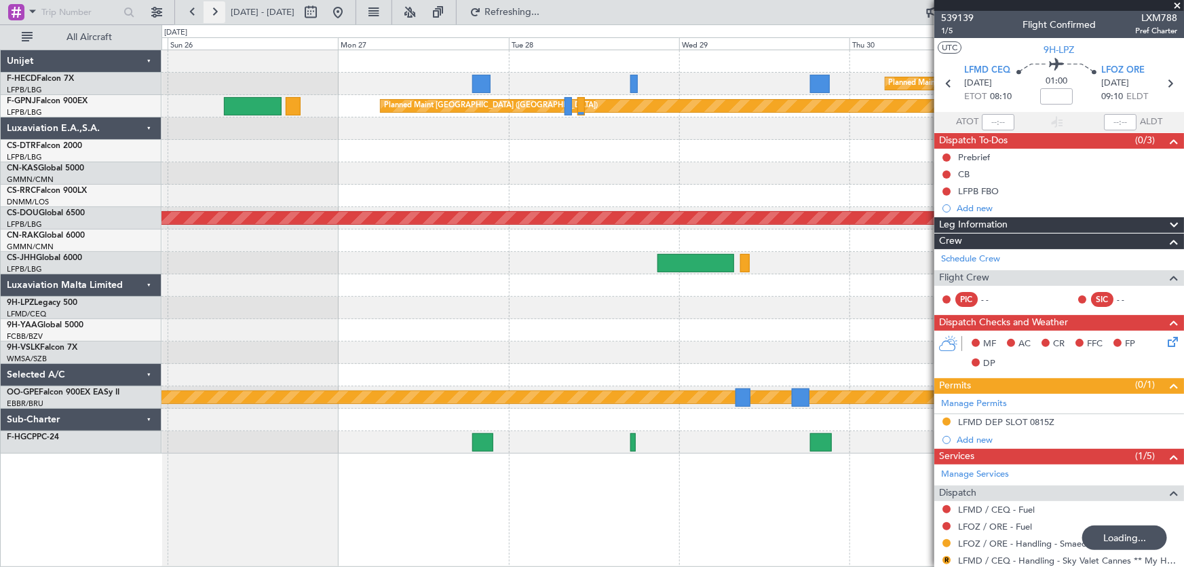
click at [212, 14] on button at bounding box center [215, 12] width 22 height 22
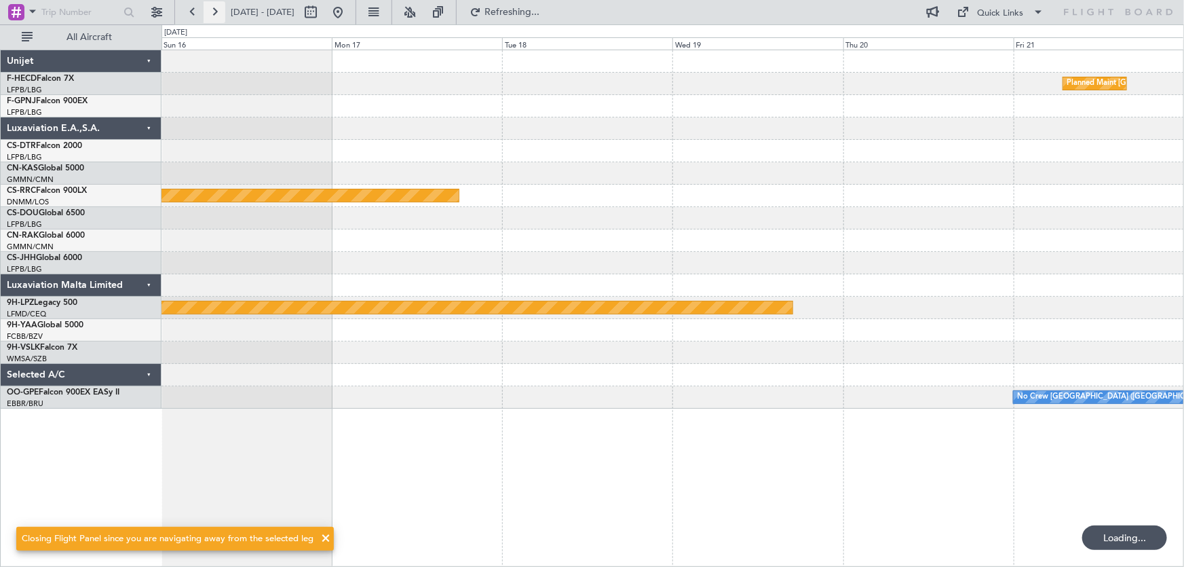
click at [212, 14] on button at bounding box center [215, 12] width 22 height 22
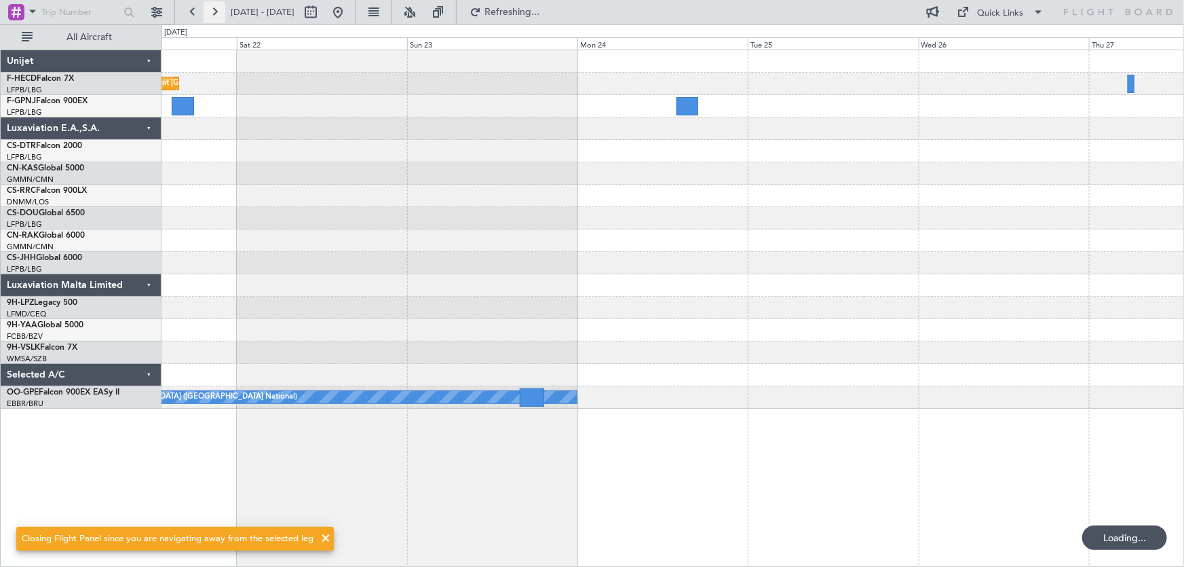
click at [212, 14] on button at bounding box center [215, 12] width 22 height 22
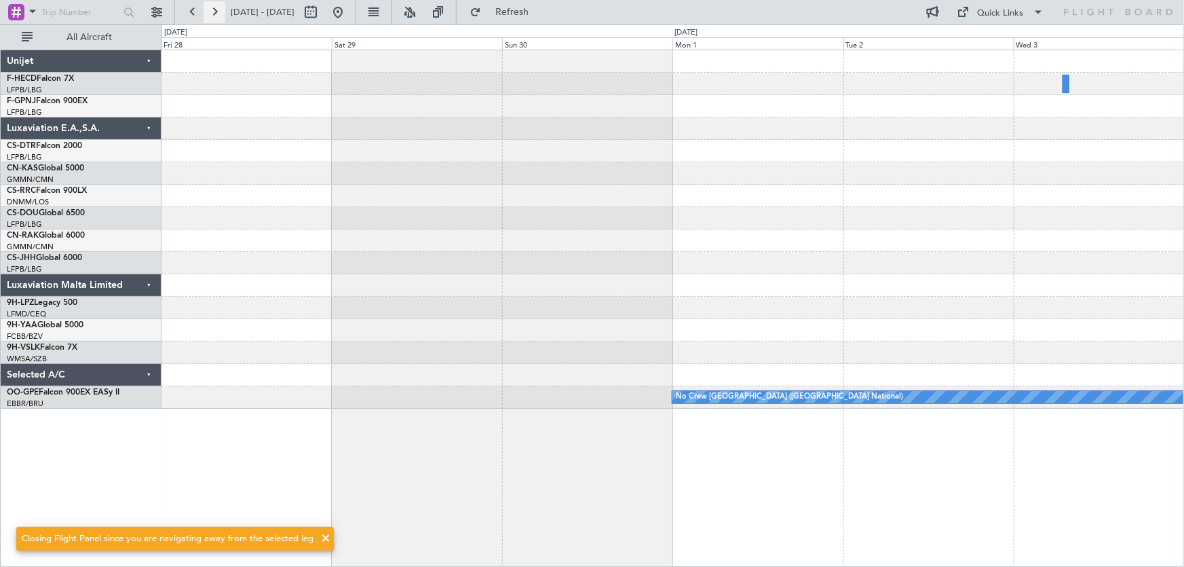
click at [212, 14] on button at bounding box center [215, 12] width 22 height 22
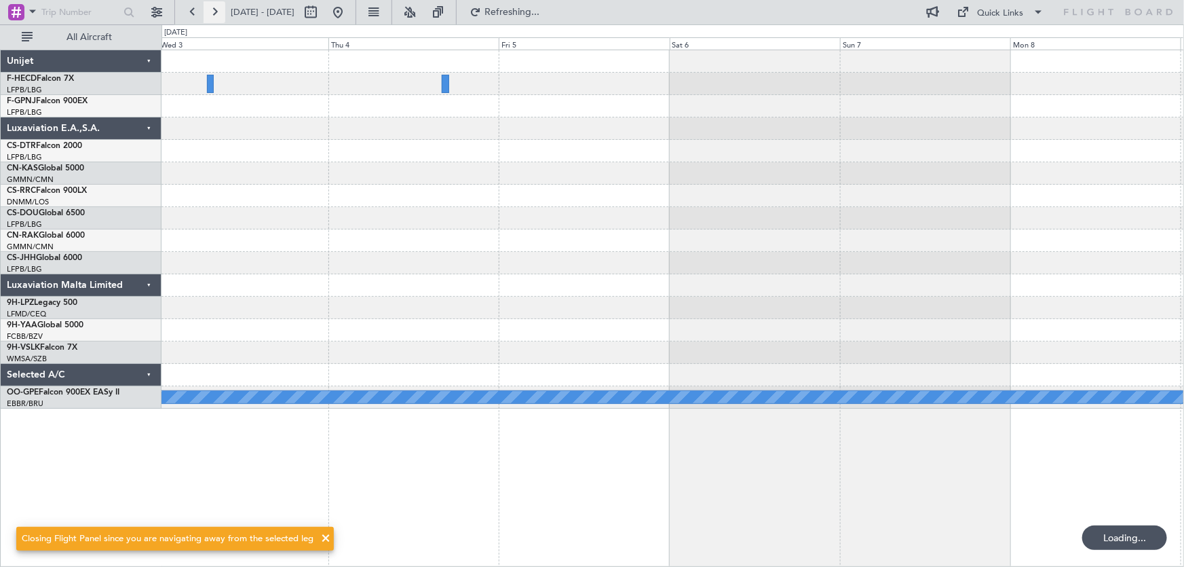
click at [212, 14] on button at bounding box center [215, 12] width 22 height 22
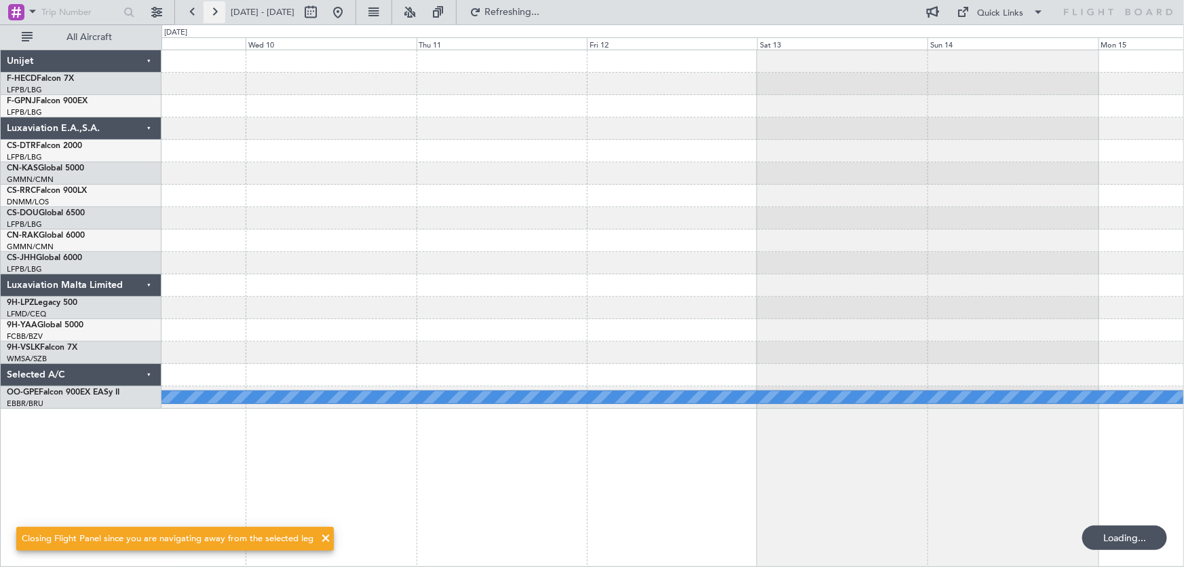
click at [212, 14] on button at bounding box center [215, 12] width 22 height 22
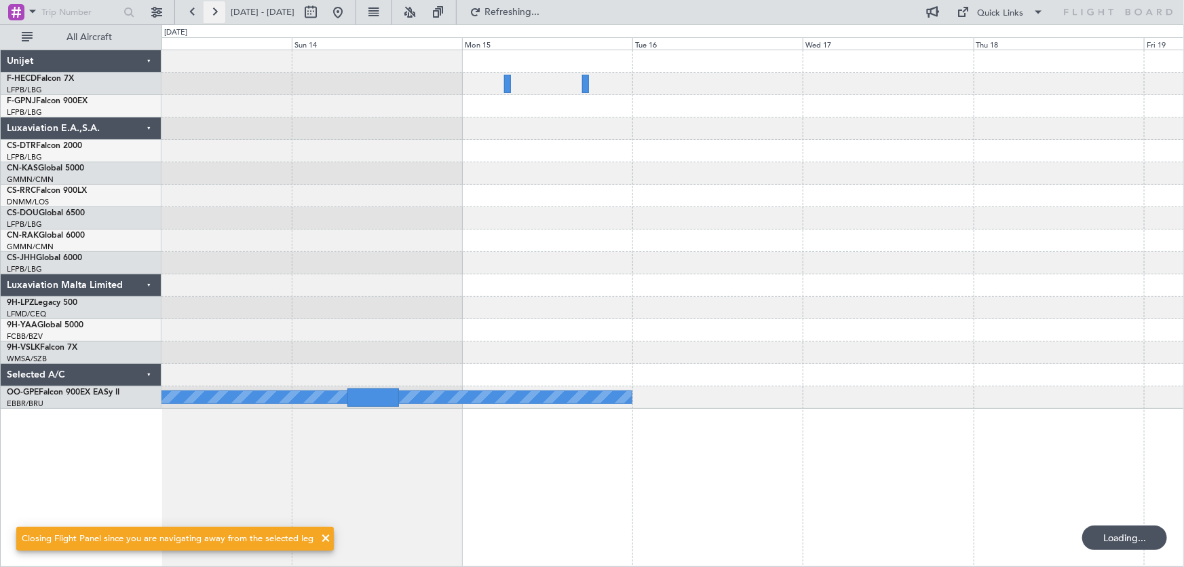
click at [214, 14] on button at bounding box center [215, 12] width 22 height 22
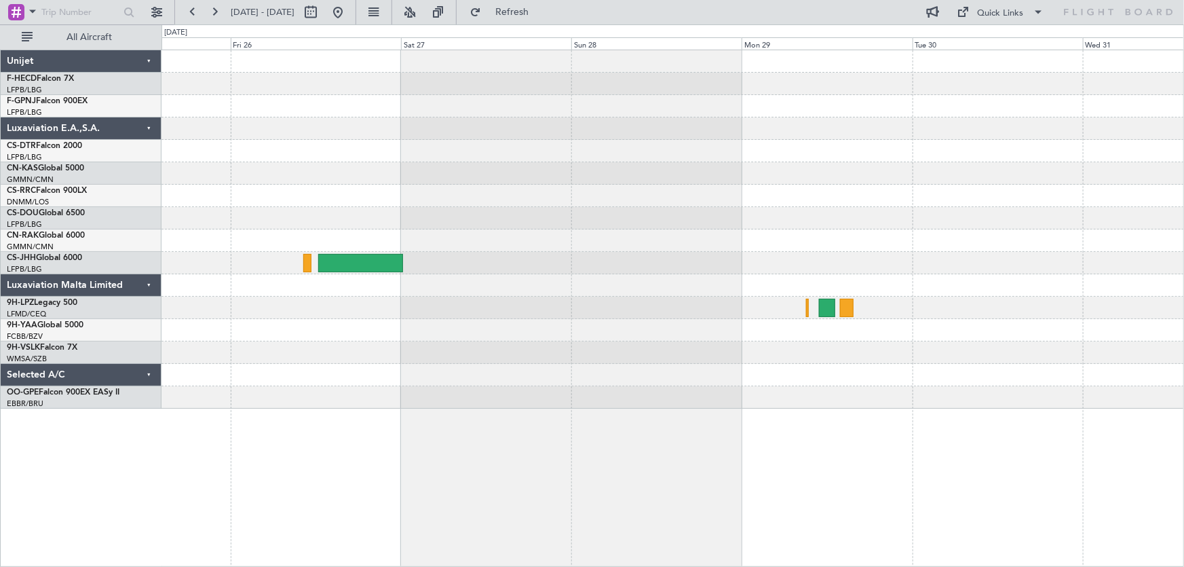
click at [276, 216] on div at bounding box center [672, 229] width 1022 height 358
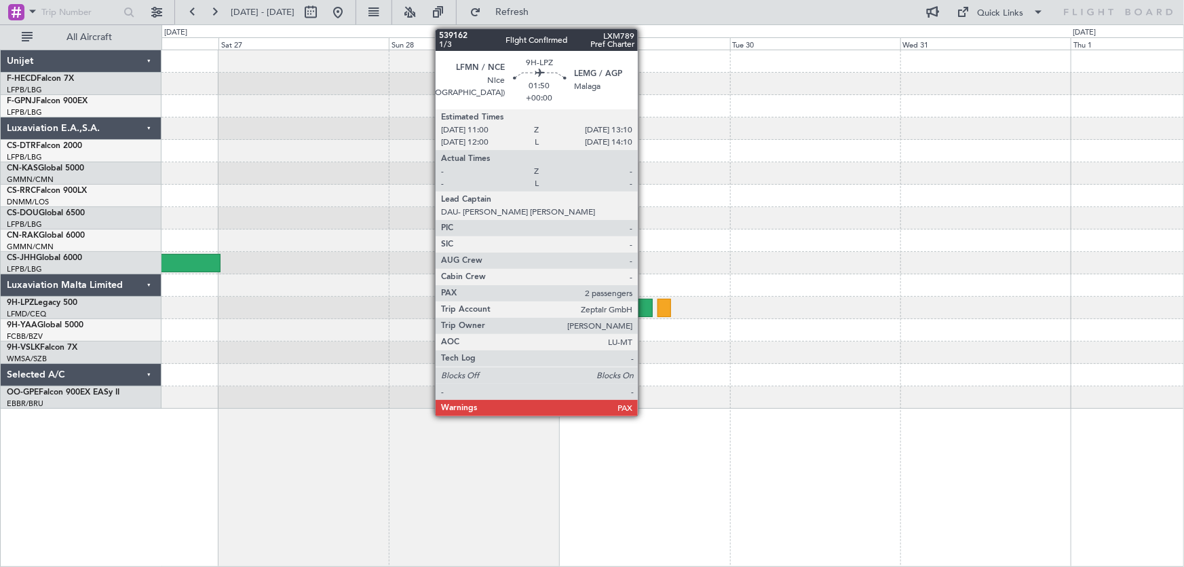
click at [644, 309] on div at bounding box center [644, 308] width 16 height 18
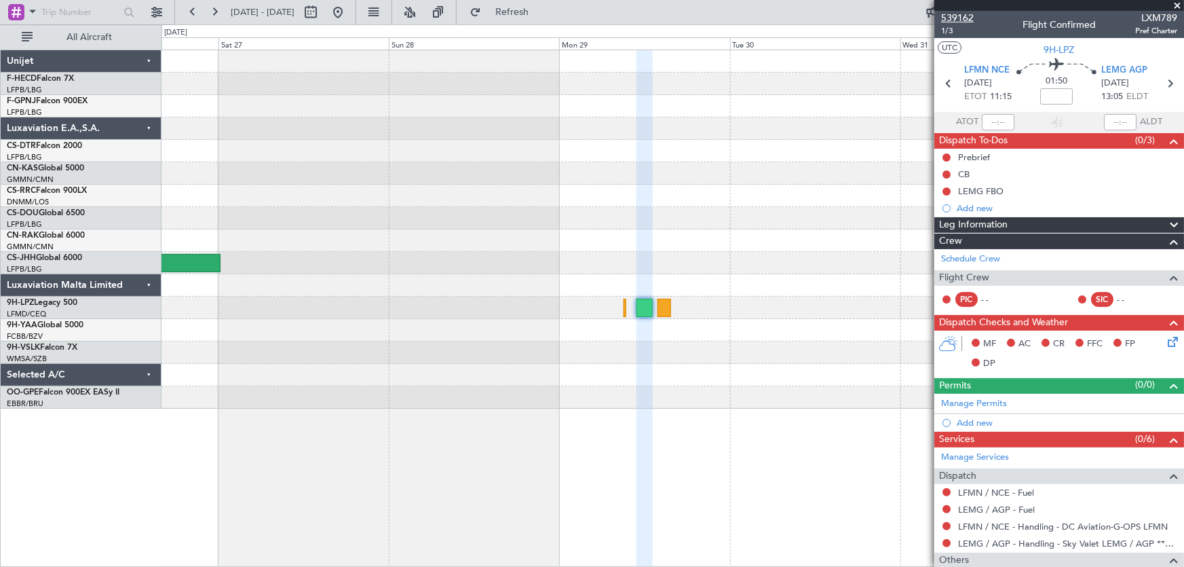
click at [946, 15] on span "539162" at bounding box center [957, 18] width 33 height 14
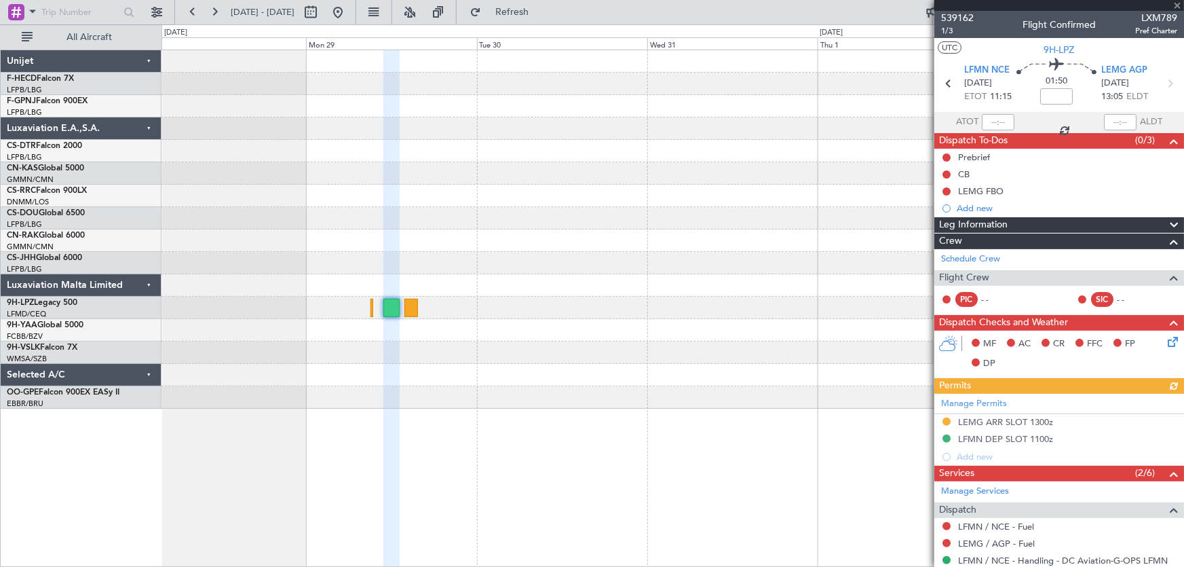
click at [403, 263] on div at bounding box center [672, 229] width 1022 height 358
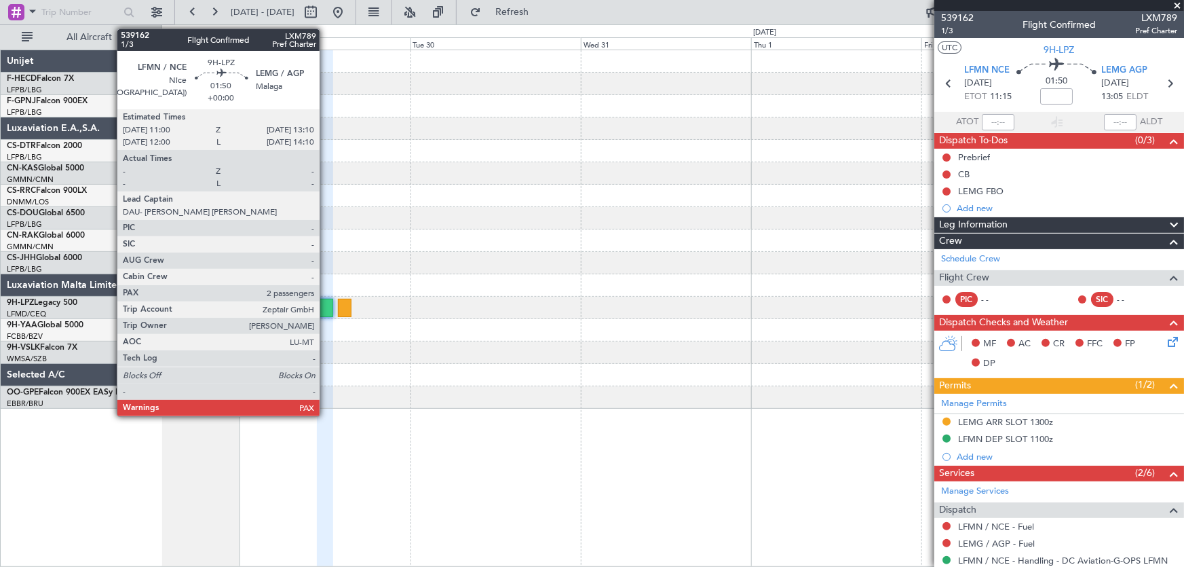
click at [326, 308] on div at bounding box center [325, 308] width 16 height 18
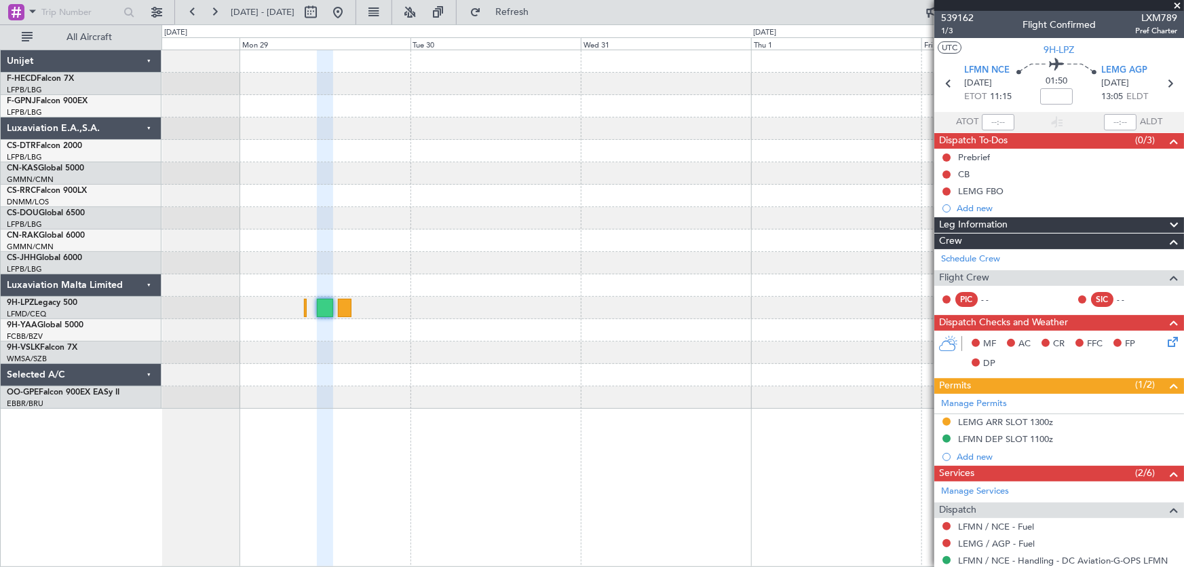
click at [692, 280] on div at bounding box center [672, 285] width 1022 height 22
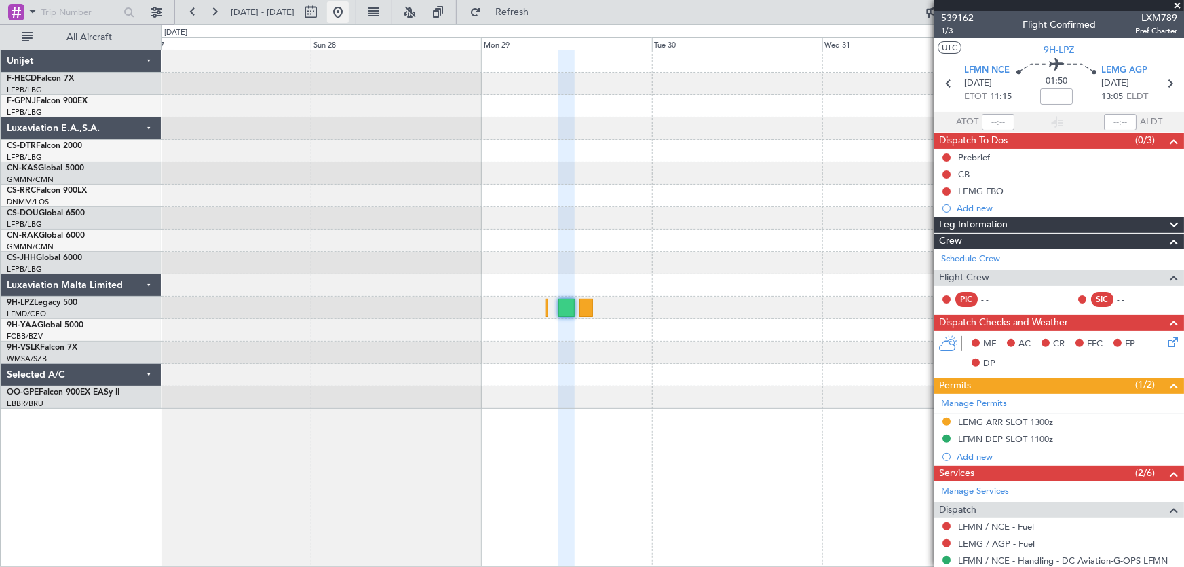
click at [349, 9] on button at bounding box center [338, 12] width 22 height 22
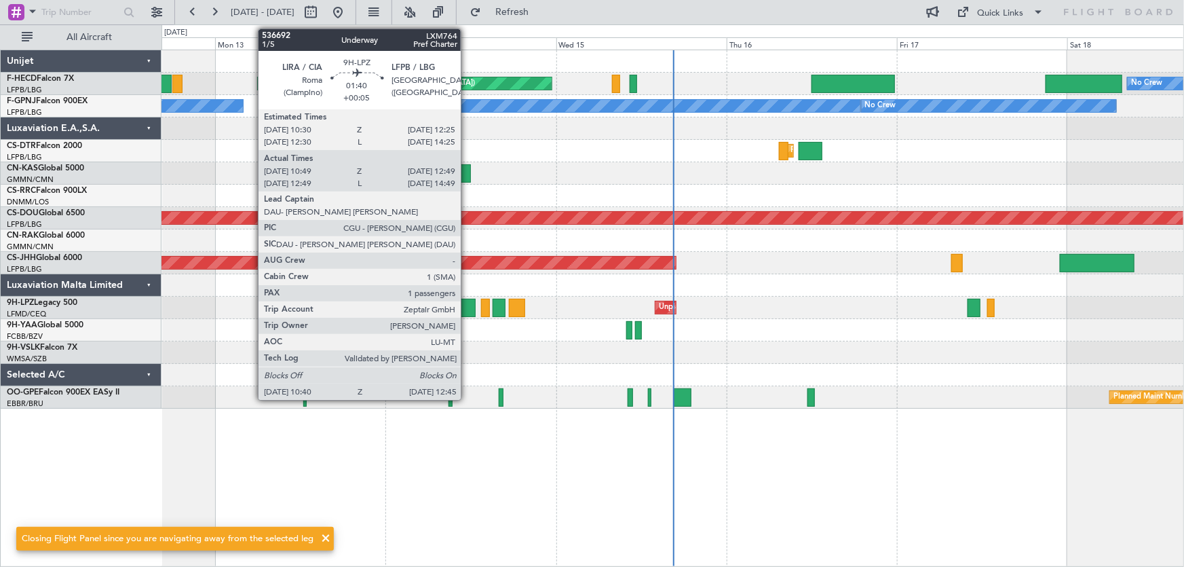
click at [467, 310] on div at bounding box center [468, 308] width 15 height 18
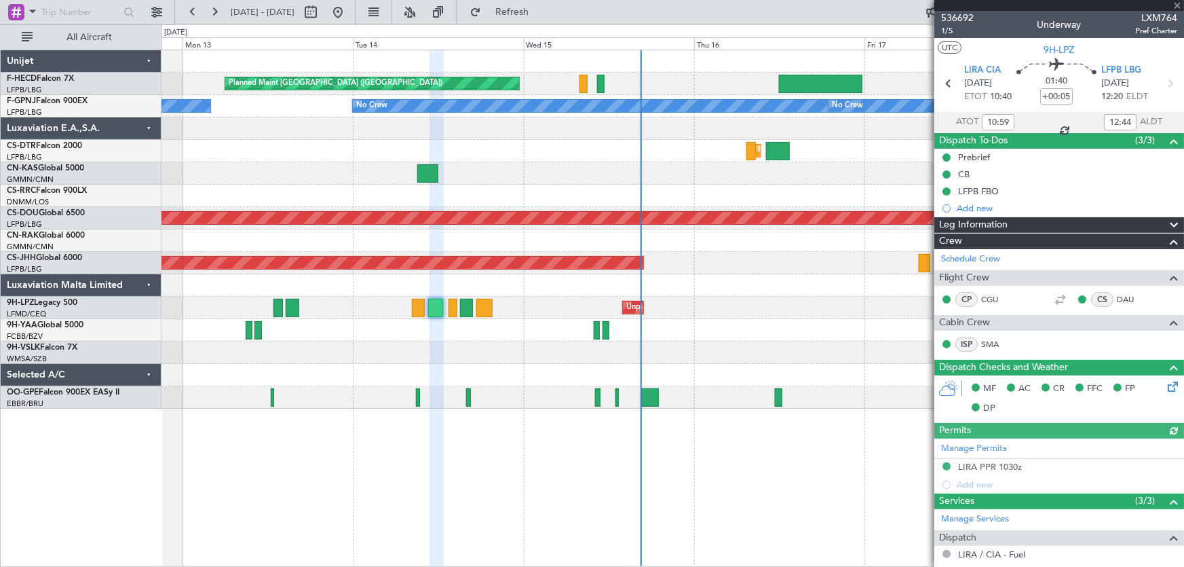
click at [402, 330] on div "No Crew Planned Maint [GEOGRAPHIC_DATA] ([GEOGRAPHIC_DATA]) Planned Maint [GEOG…" at bounding box center [672, 229] width 1022 height 358
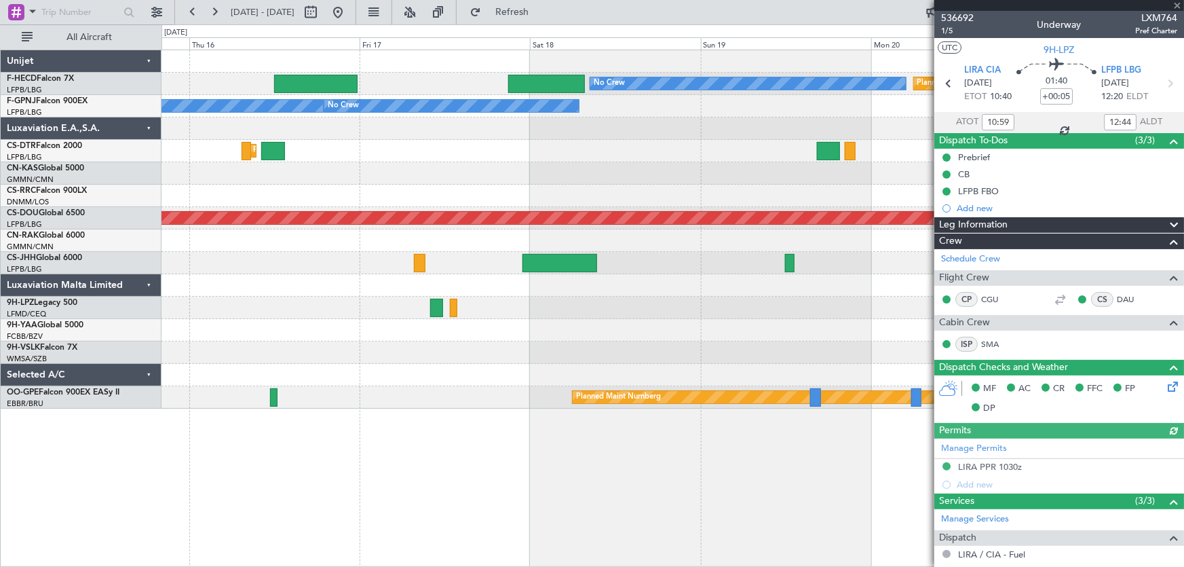
click at [513, 334] on div "No Crew Planned Maint [GEOGRAPHIC_DATA] ([GEOGRAPHIC_DATA]) Planned Maint [GEOG…" at bounding box center [672, 229] width 1022 height 358
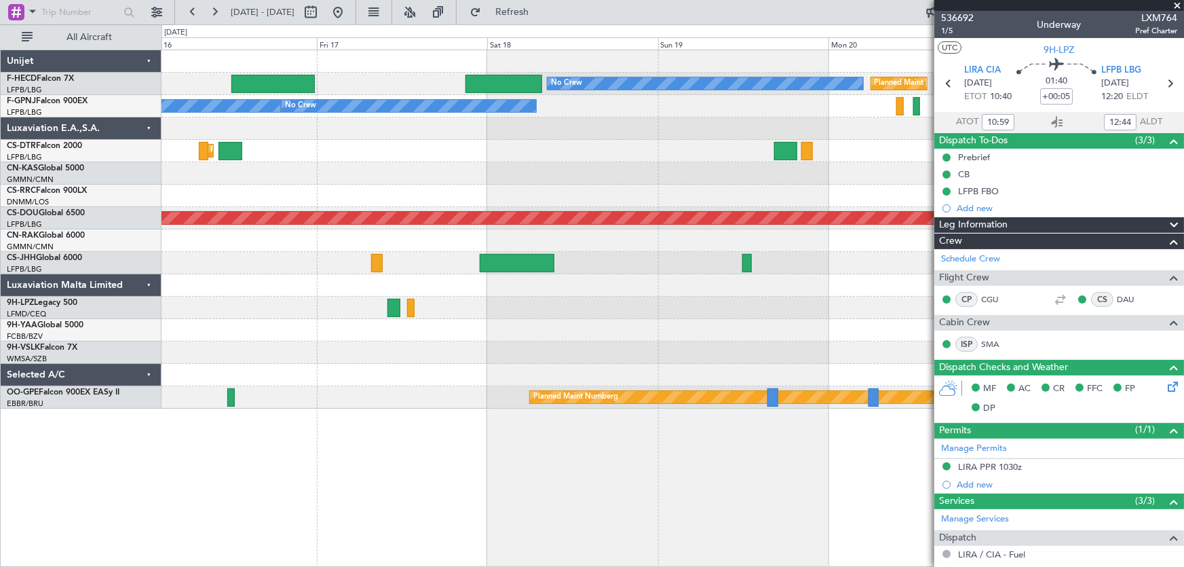
click at [353, 325] on div "No Crew Planned Maint [GEOGRAPHIC_DATA] ([GEOGRAPHIC_DATA]) Planned Maint [GEOG…" at bounding box center [672, 229] width 1022 height 358
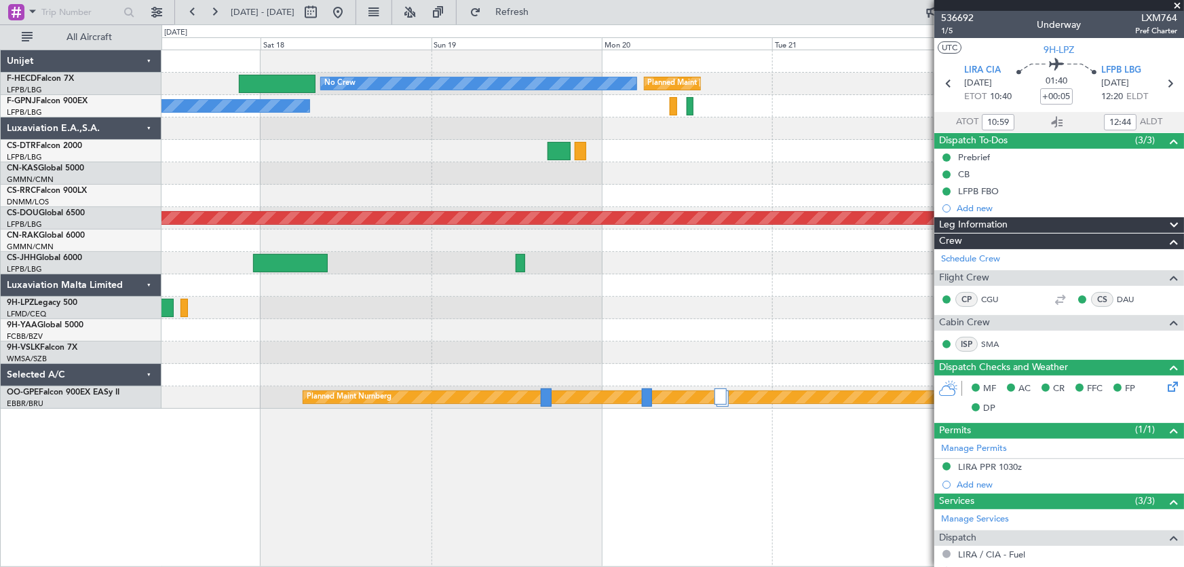
click at [398, 345] on div "No Crew Planned Maint [GEOGRAPHIC_DATA] ([GEOGRAPHIC_DATA]) No Crew No Crew Pla…" at bounding box center [672, 229] width 1022 height 358
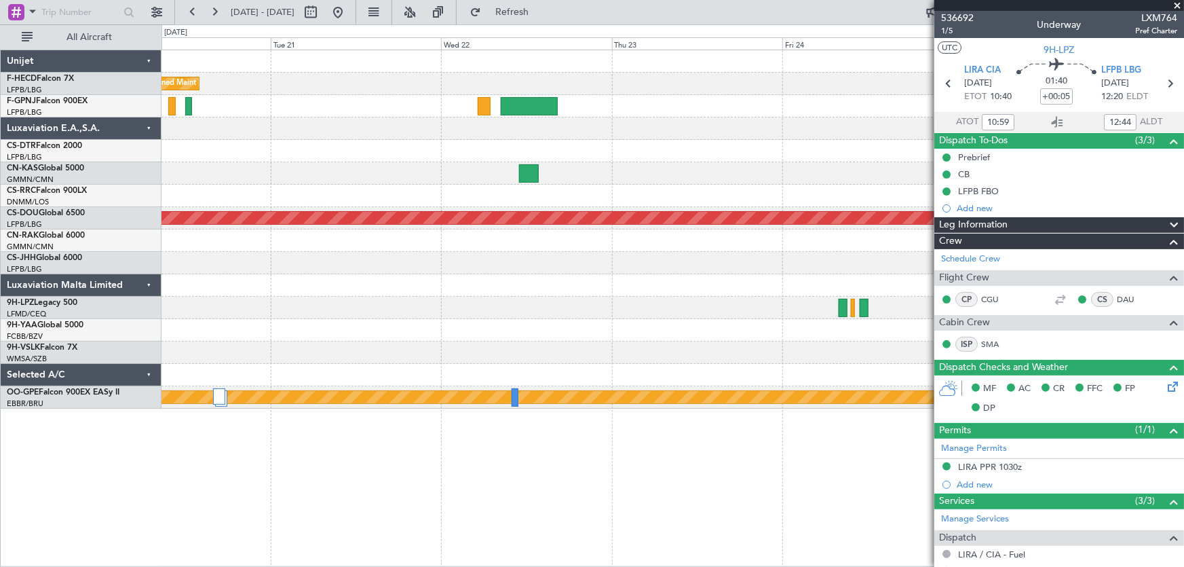
click at [311, 321] on div at bounding box center [672, 330] width 1022 height 22
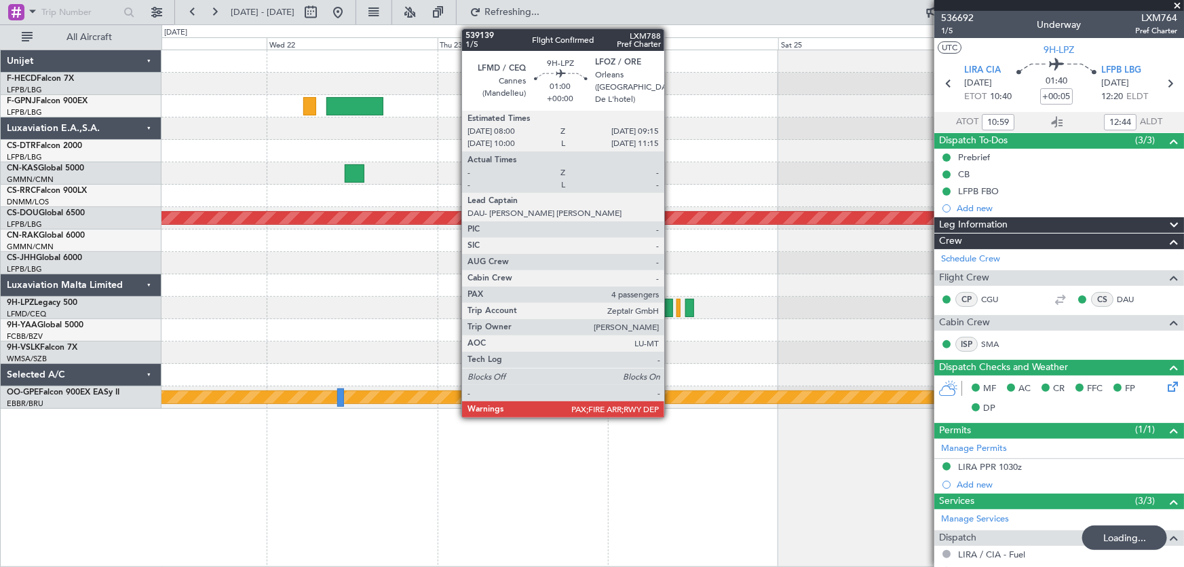
click at [670, 308] on div at bounding box center [668, 308] width 9 height 18
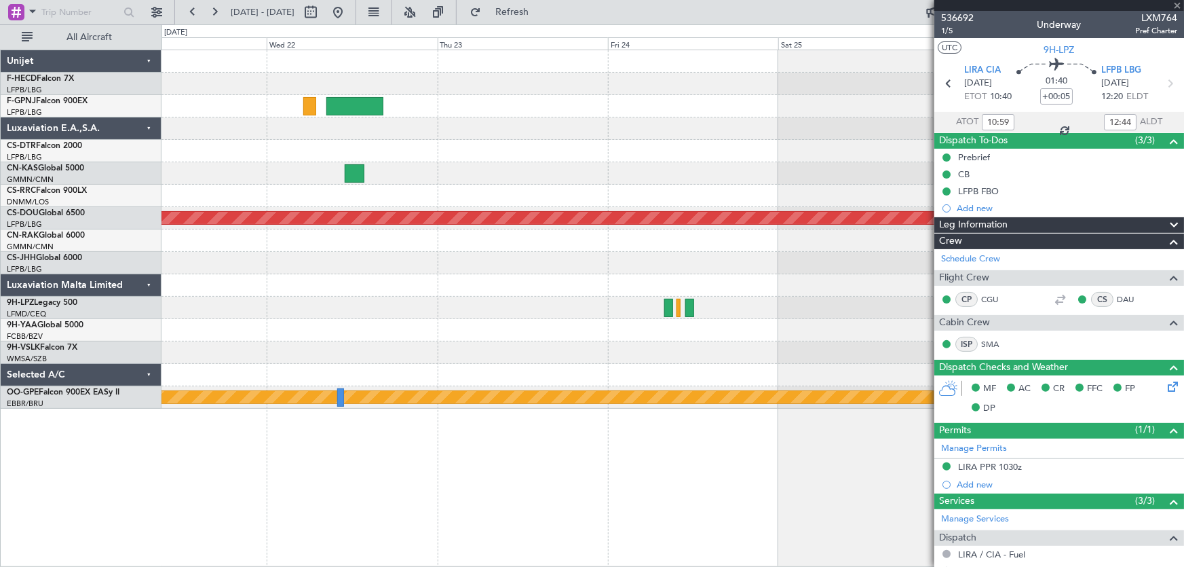
type input "4"
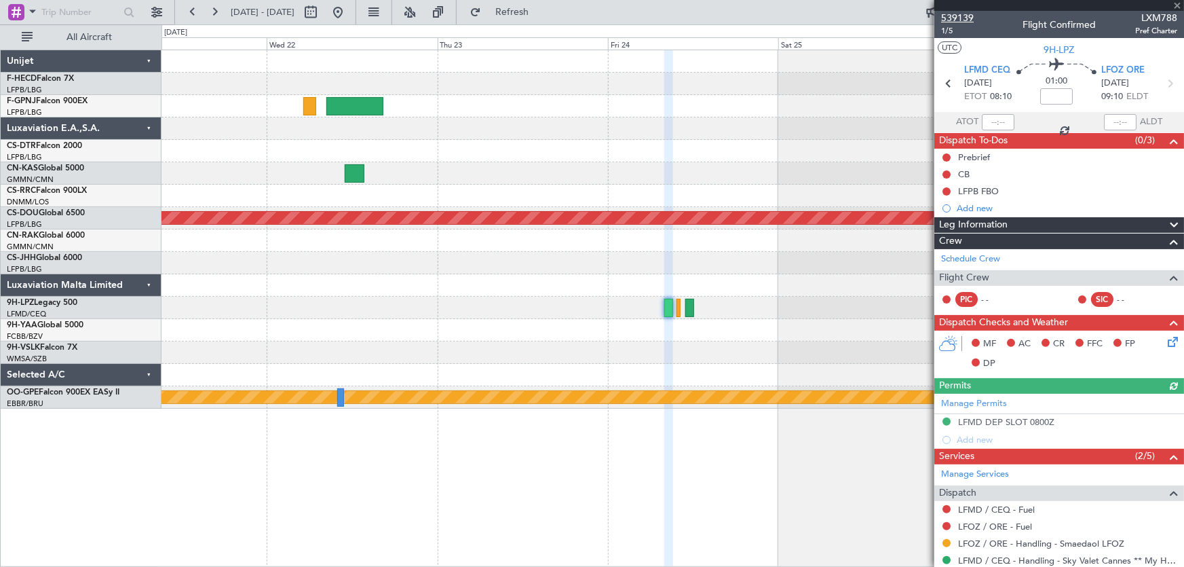
click at [946, 17] on span "539139" at bounding box center [957, 18] width 33 height 14
click at [545, 20] on button "Refresh" at bounding box center [503, 12] width 81 height 22
click at [545, 20] on button "Refreshing..." at bounding box center [503, 12] width 81 height 22
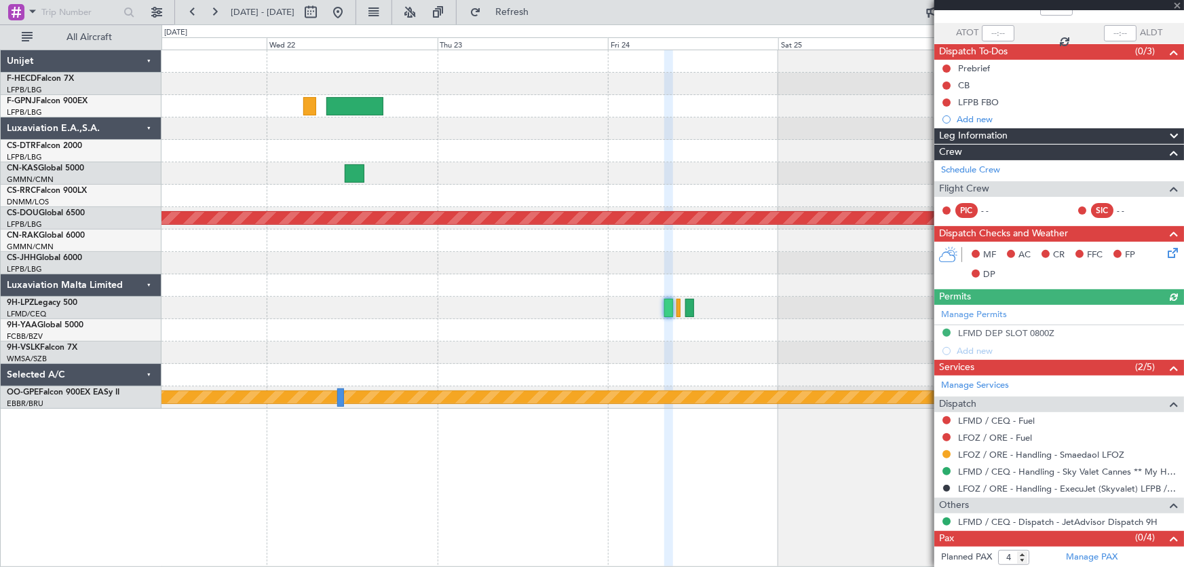
scroll to position [106, 0]
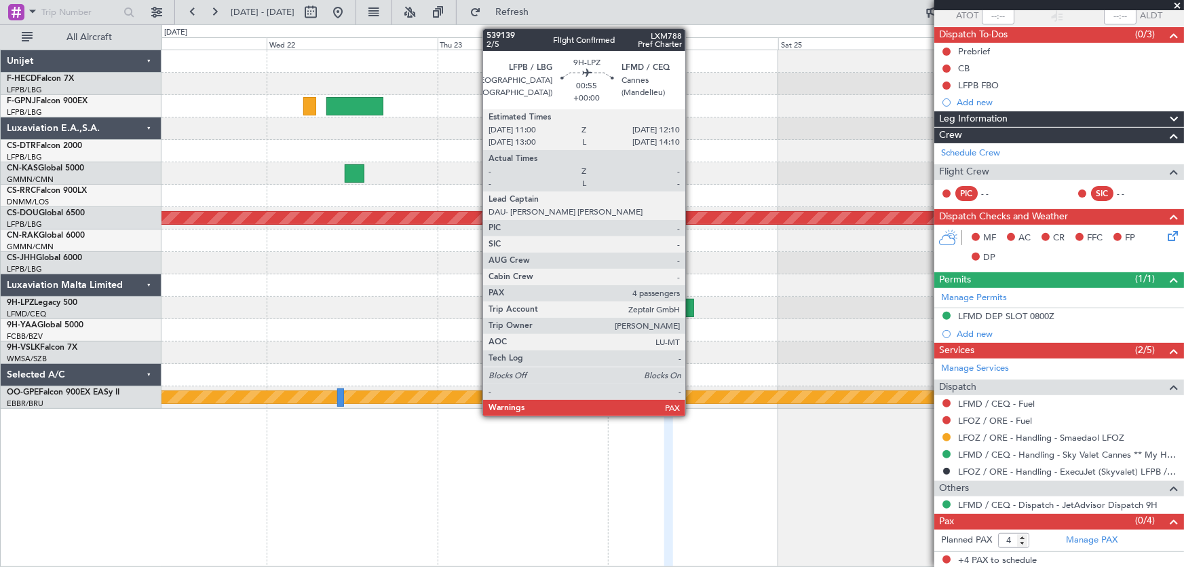
click at [691, 313] on div at bounding box center [689, 308] width 9 height 18
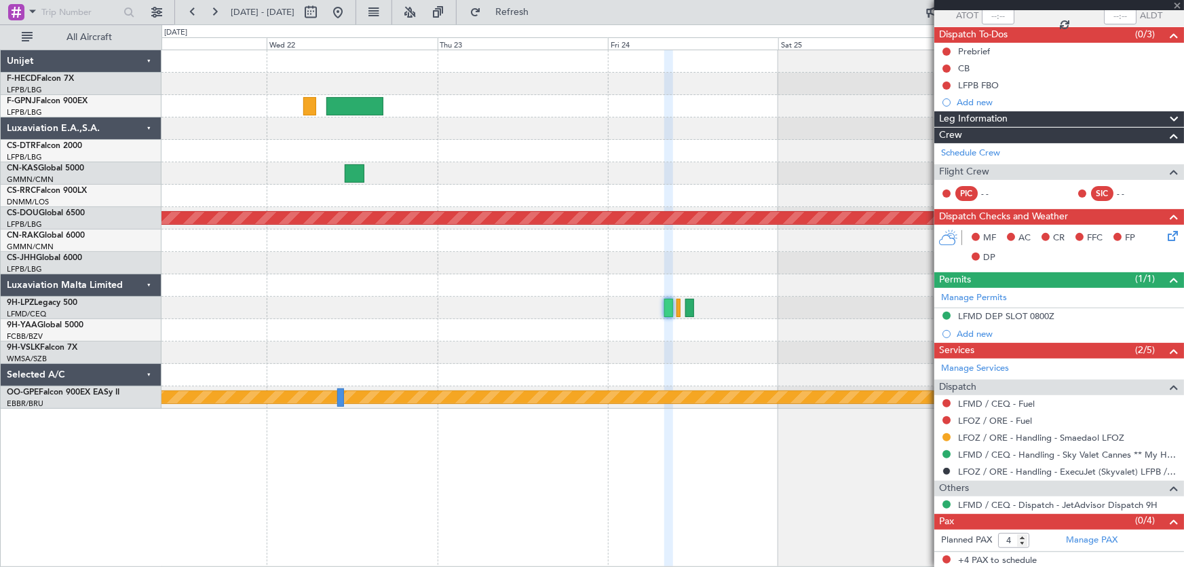
scroll to position [0, 0]
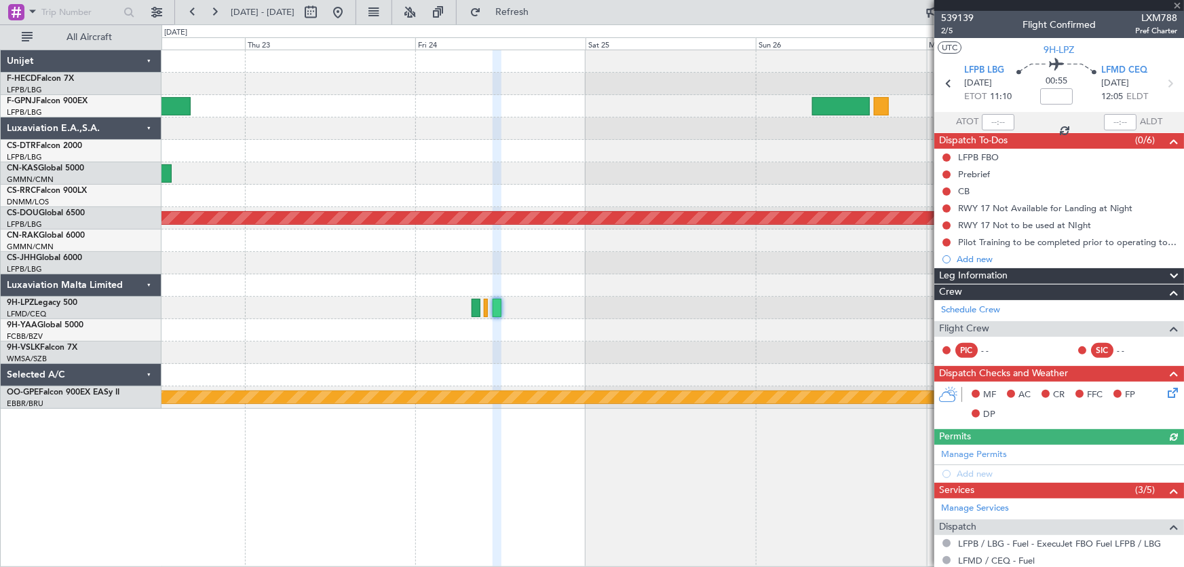
click at [466, 346] on div "Planned Maint [GEOGRAPHIC_DATA] ([GEOGRAPHIC_DATA]) Planned Maint [GEOGRAPHIC_D…" at bounding box center [672, 229] width 1022 height 358
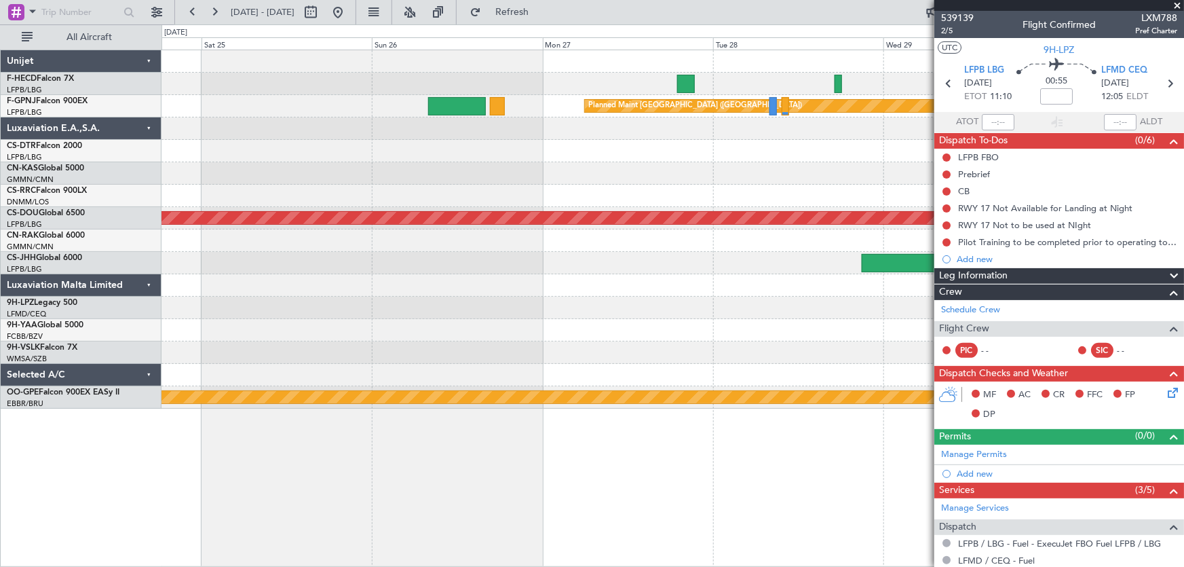
click at [411, 360] on div at bounding box center [672, 352] width 1022 height 22
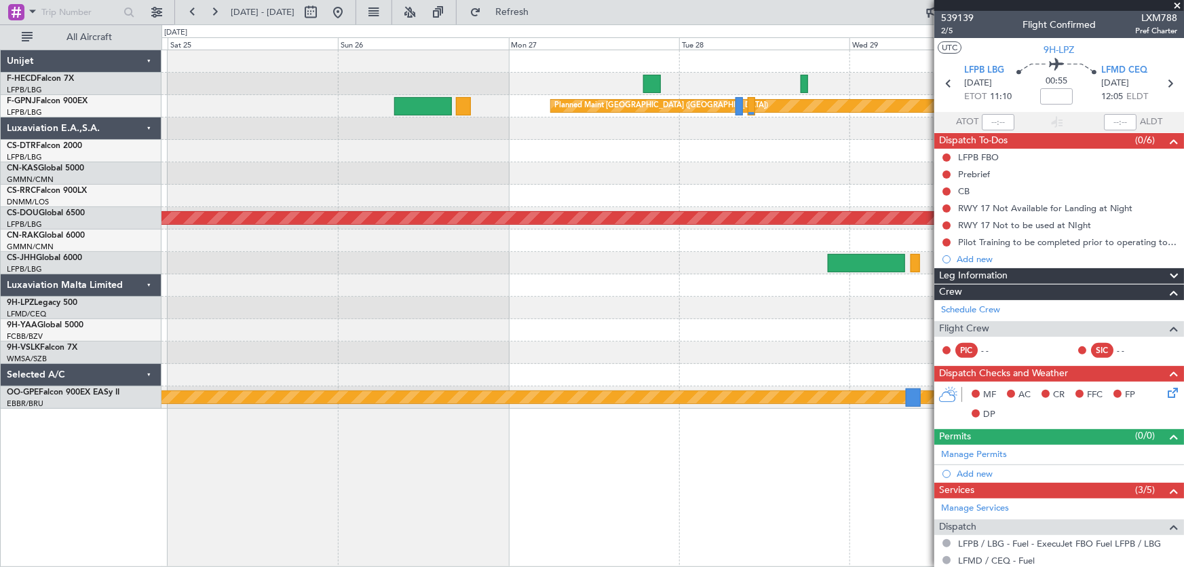
click at [392, 373] on div "Planned Maint [GEOGRAPHIC_DATA] ([GEOGRAPHIC_DATA]) Planned Maint [GEOGRAPHIC_D…" at bounding box center [672, 229] width 1022 height 358
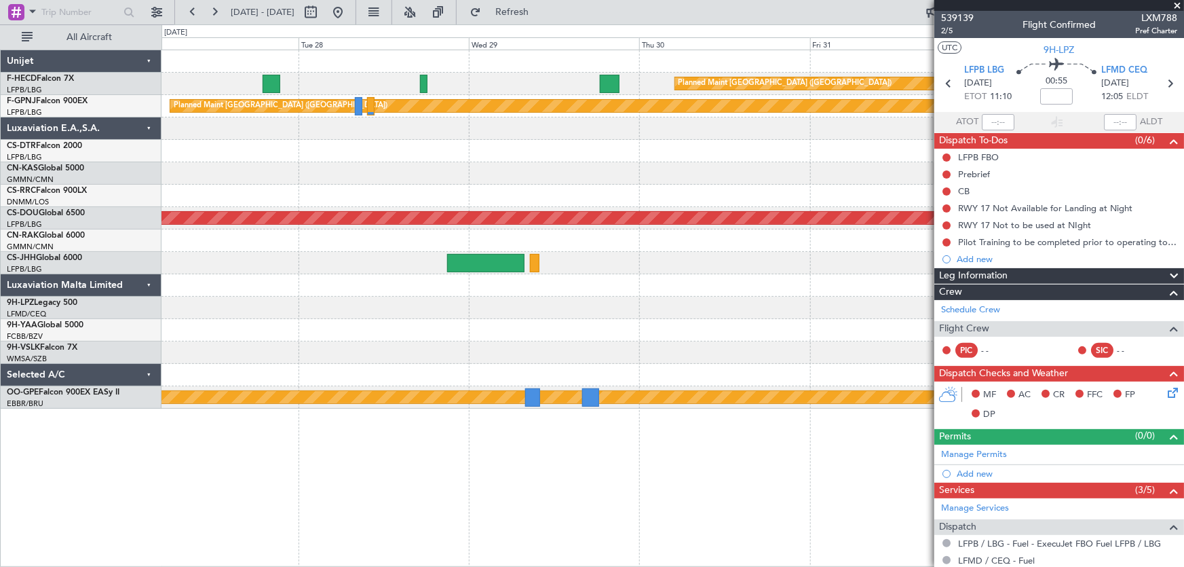
click at [455, 339] on div "Planned Maint [GEOGRAPHIC_DATA] ([GEOGRAPHIC_DATA]) Planned Maint [GEOGRAPHIC_D…" at bounding box center [672, 229] width 1022 height 358
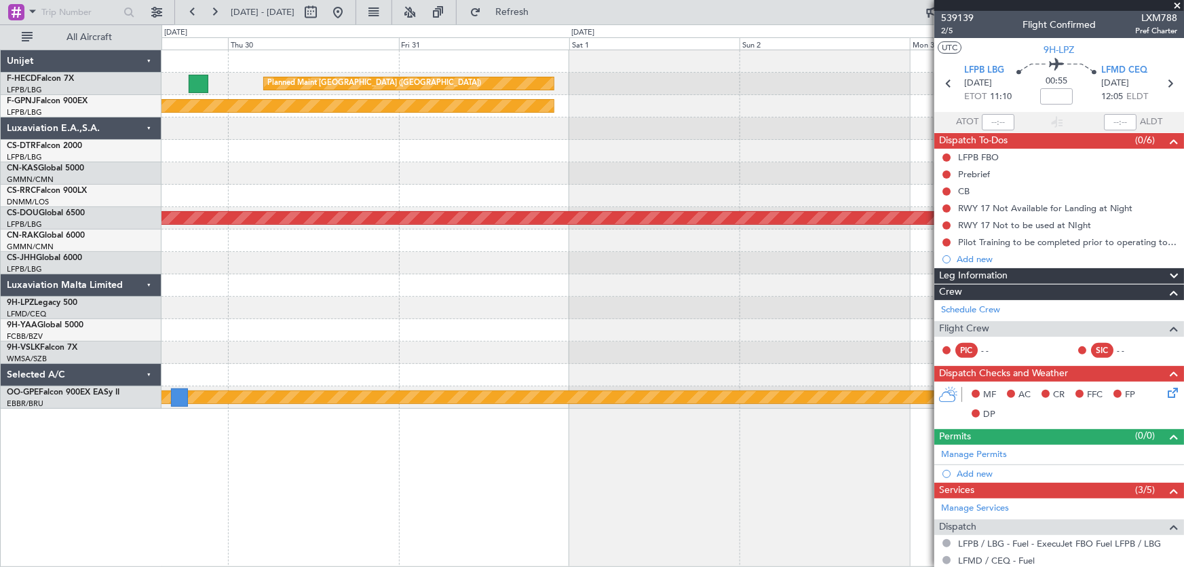
click at [420, 307] on div at bounding box center [672, 307] width 1022 height 22
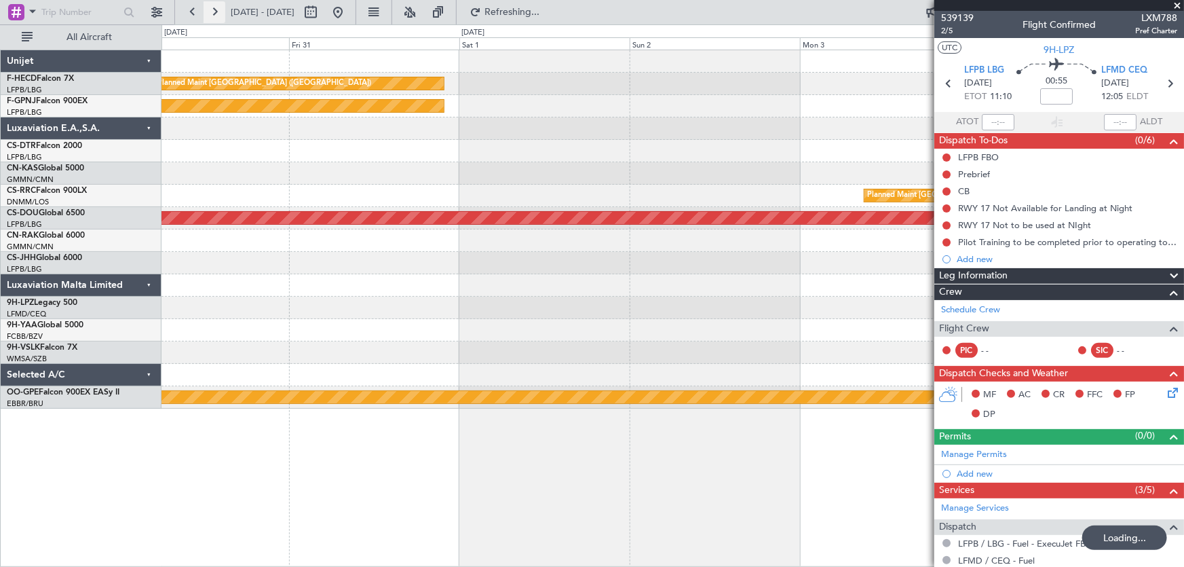
click at [215, 14] on button at bounding box center [215, 12] width 22 height 22
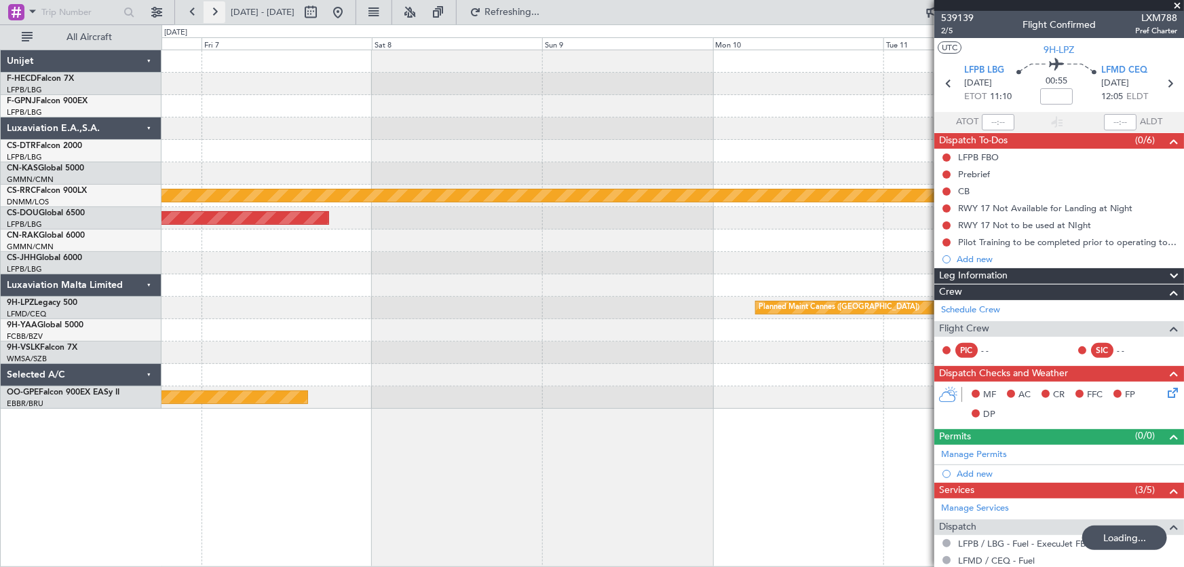
click at [215, 14] on button at bounding box center [215, 12] width 22 height 22
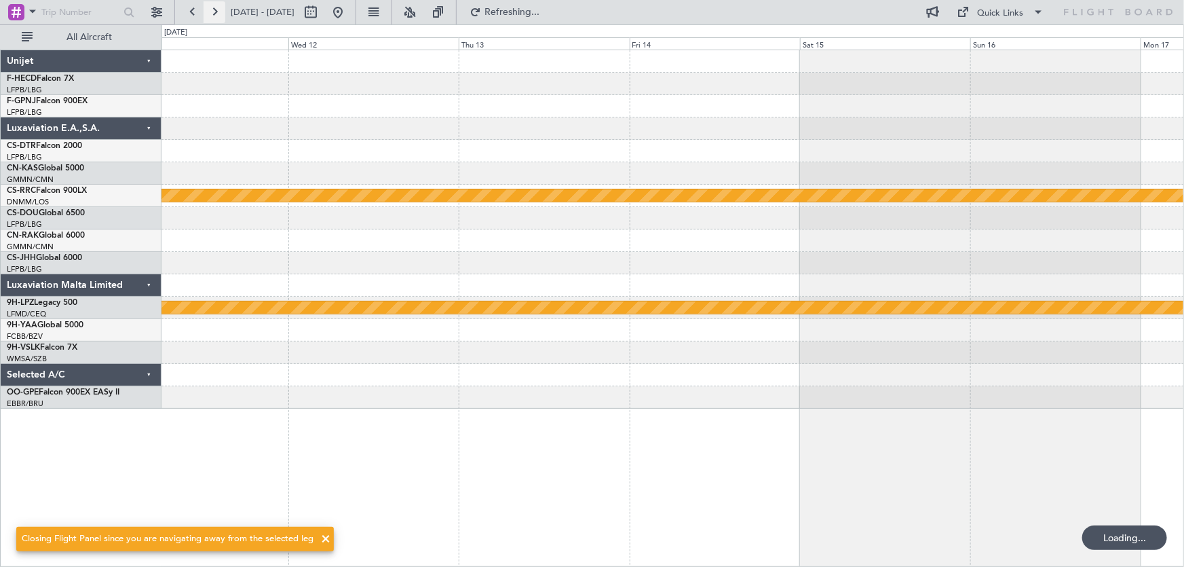
click at [215, 14] on button at bounding box center [215, 12] width 22 height 22
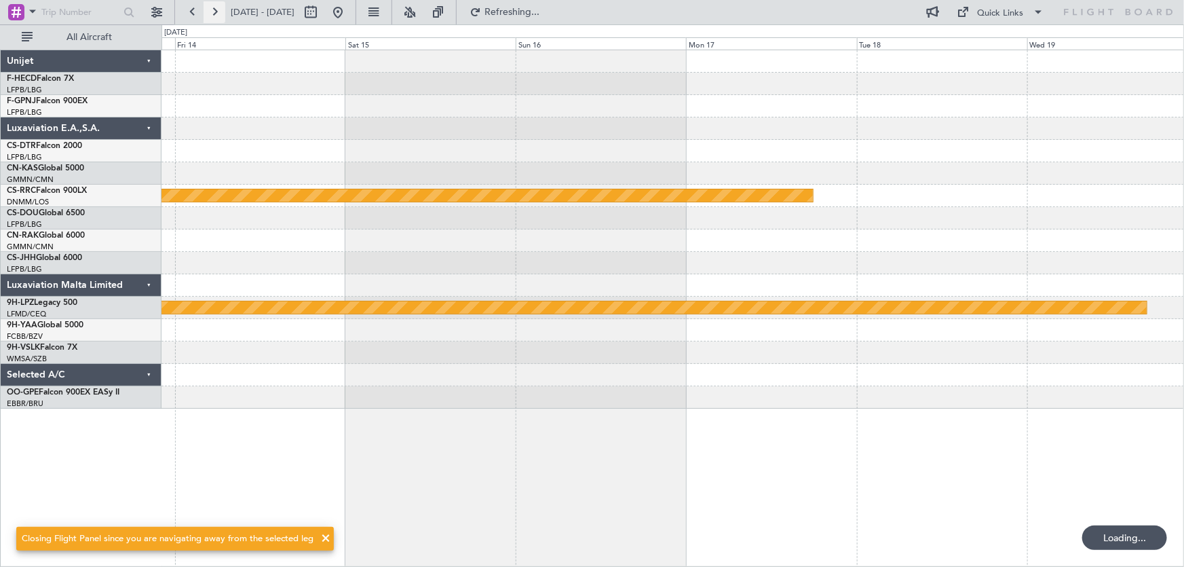
click at [215, 14] on button at bounding box center [215, 12] width 22 height 22
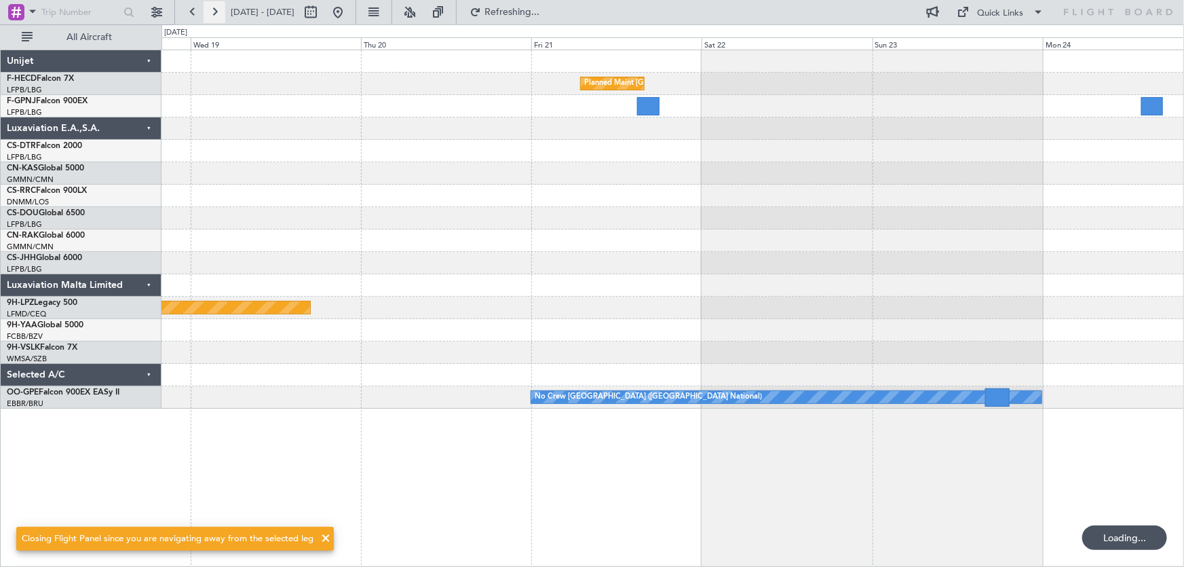
click at [215, 14] on button at bounding box center [215, 12] width 22 height 22
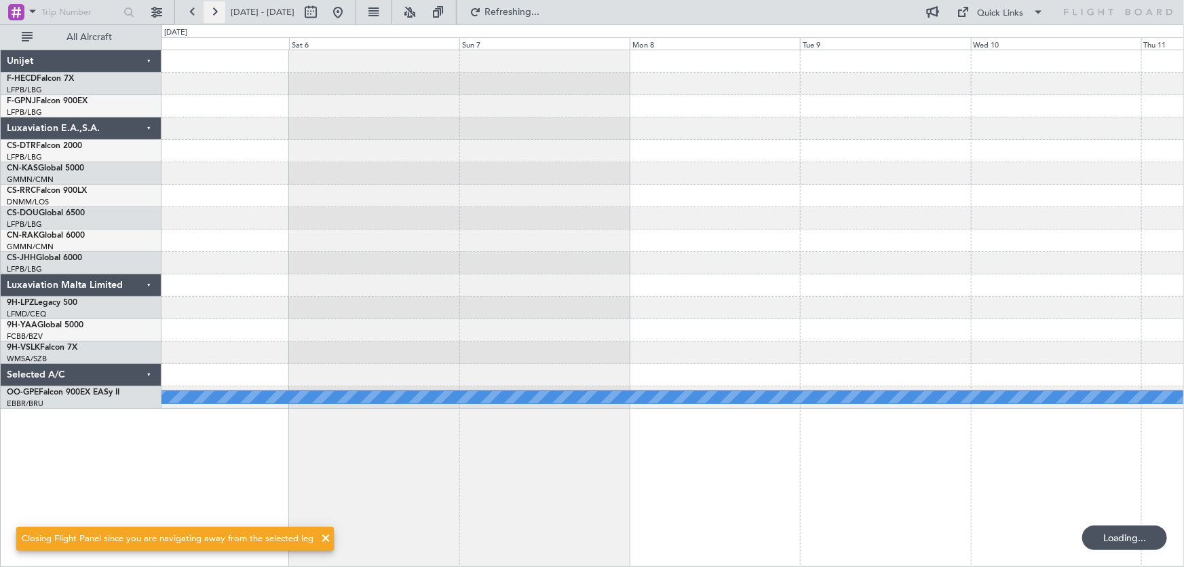
click at [215, 14] on button at bounding box center [215, 12] width 22 height 22
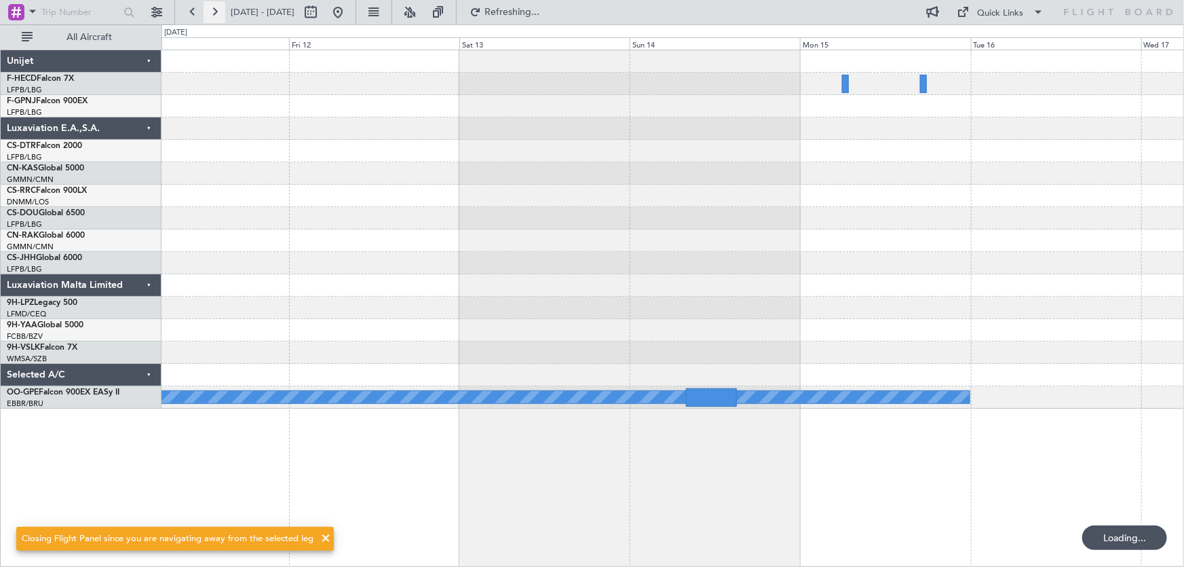
click at [215, 14] on button at bounding box center [215, 12] width 22 height 22
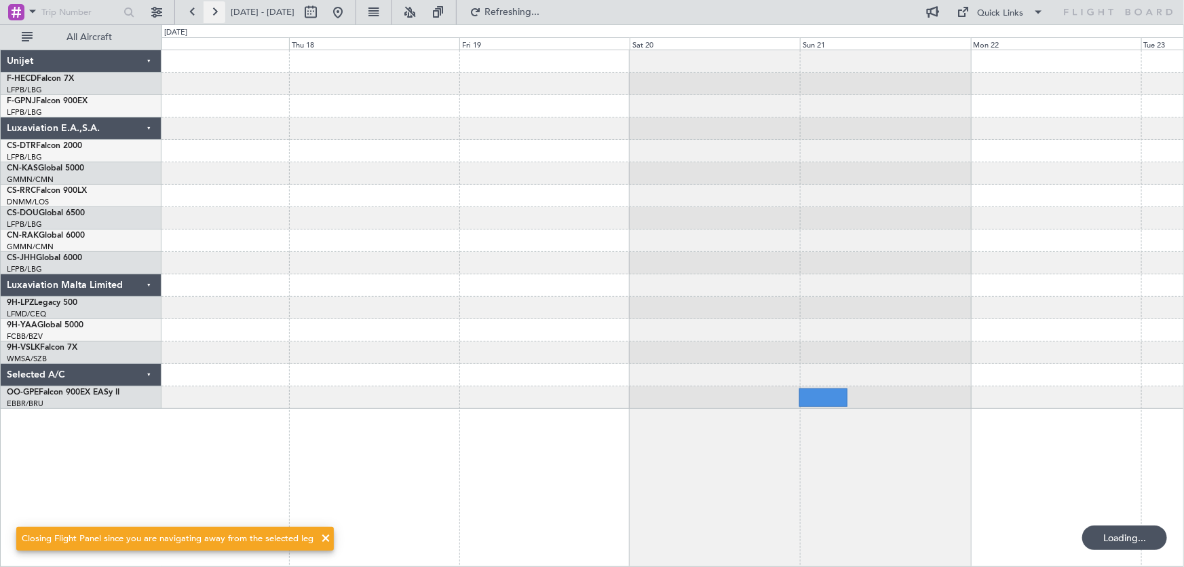
click at [215, 14] on button at bounding box center [215, 12] width 22 height 22
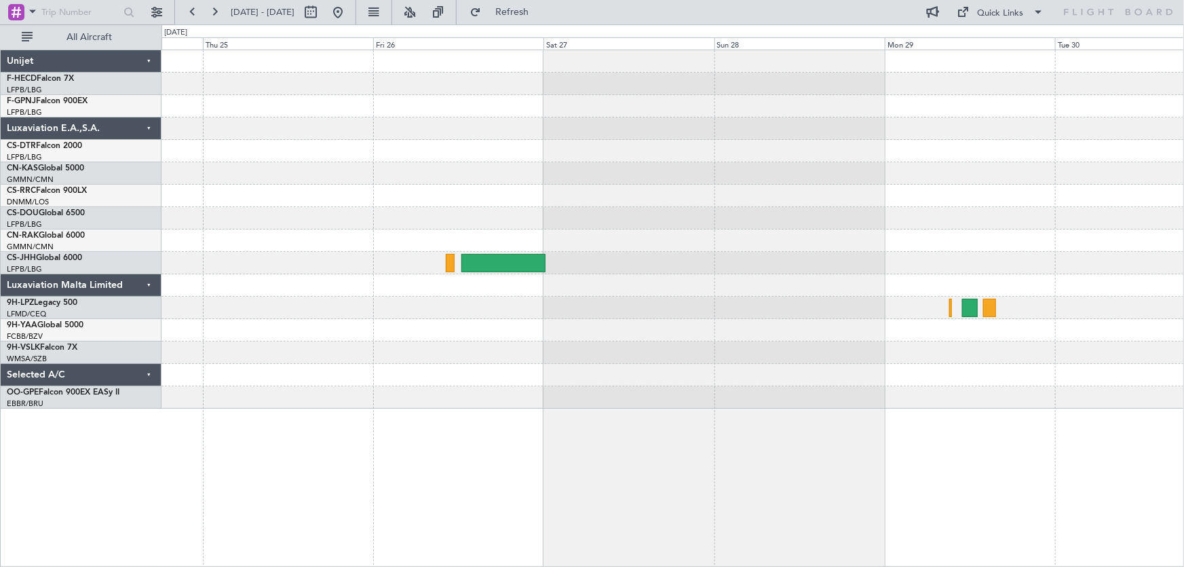
click at [537, 364] on div at bounding box center [672, 229] width 1022 height 358
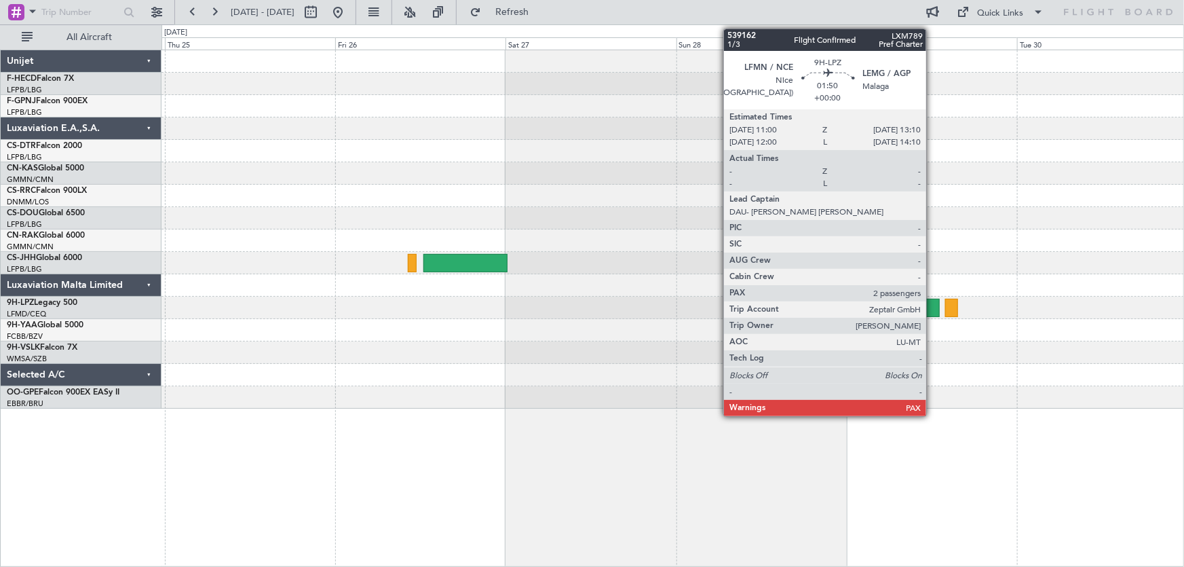
click at [932, 307] on div at bounding box center [932, 308] width 16 height 18
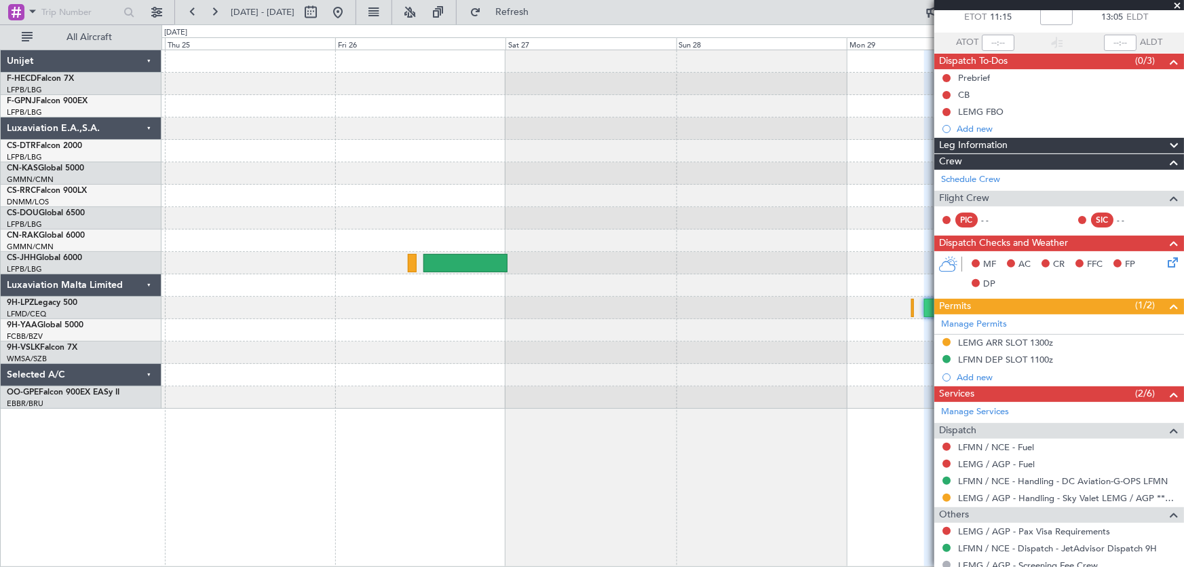
scroll to position [61, 0]
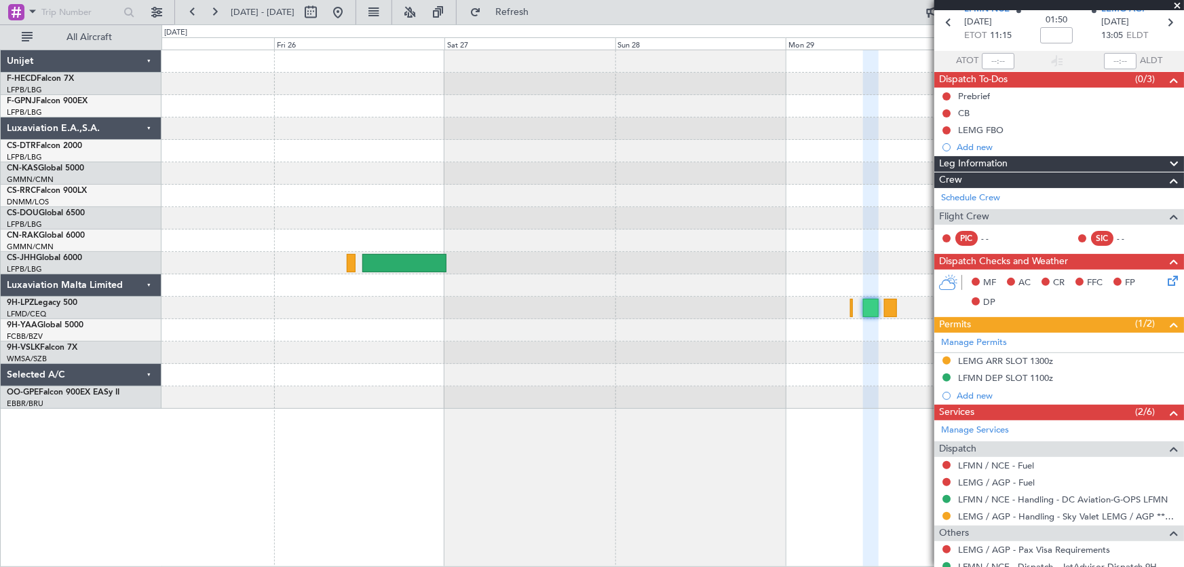
click at [664, 190] on div at bounding box center [672, 229] width 1022 height 358
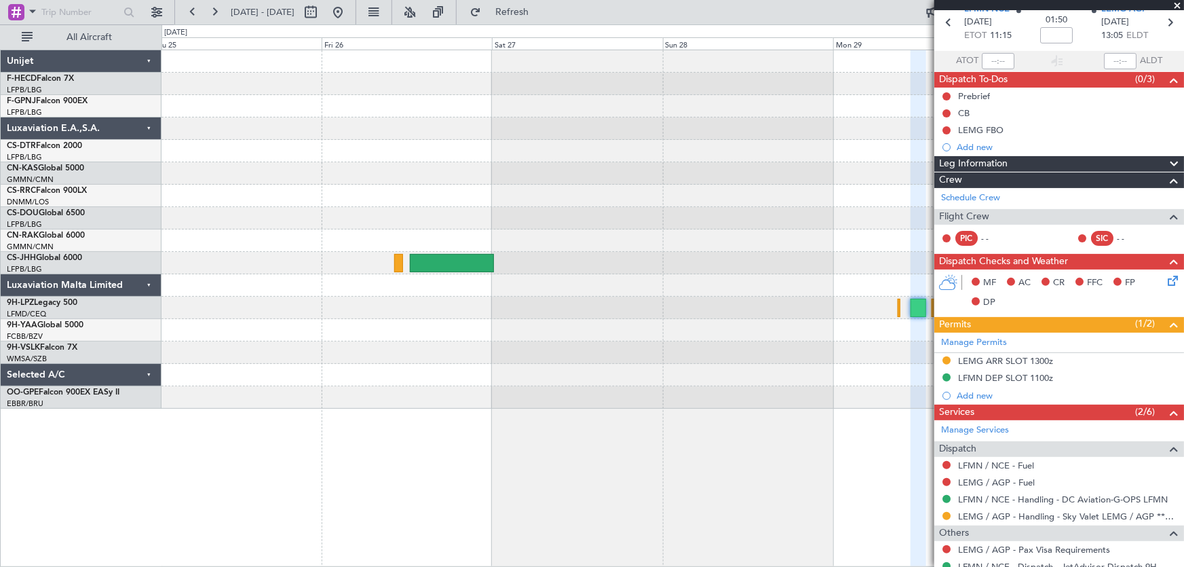
click at [618, 189] on div at bounding box center [672, 229] width 1022 height 358
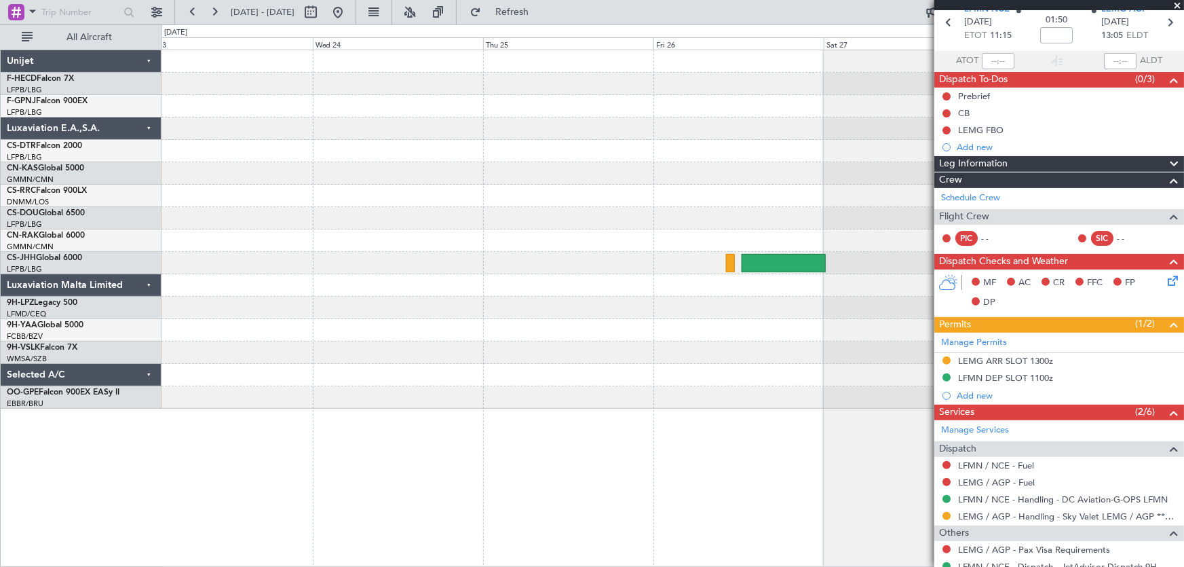
click at [590, 190] on div at bounding box center [672, 229] width 1022 height 358
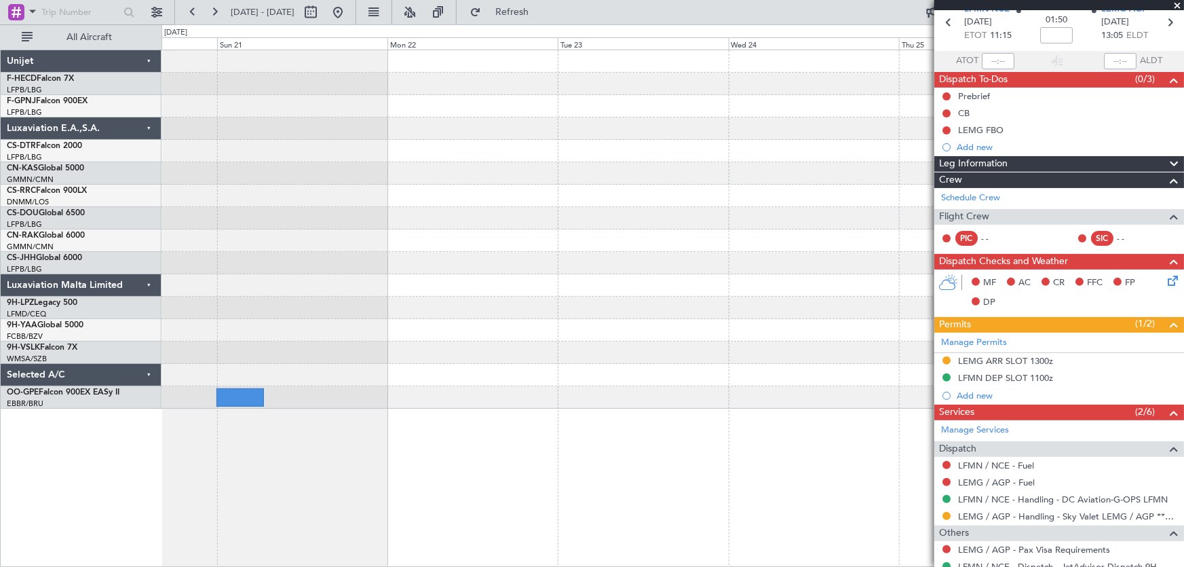
click at [529, 210] on div at bounding box center [672, 229] width 1022 height 358
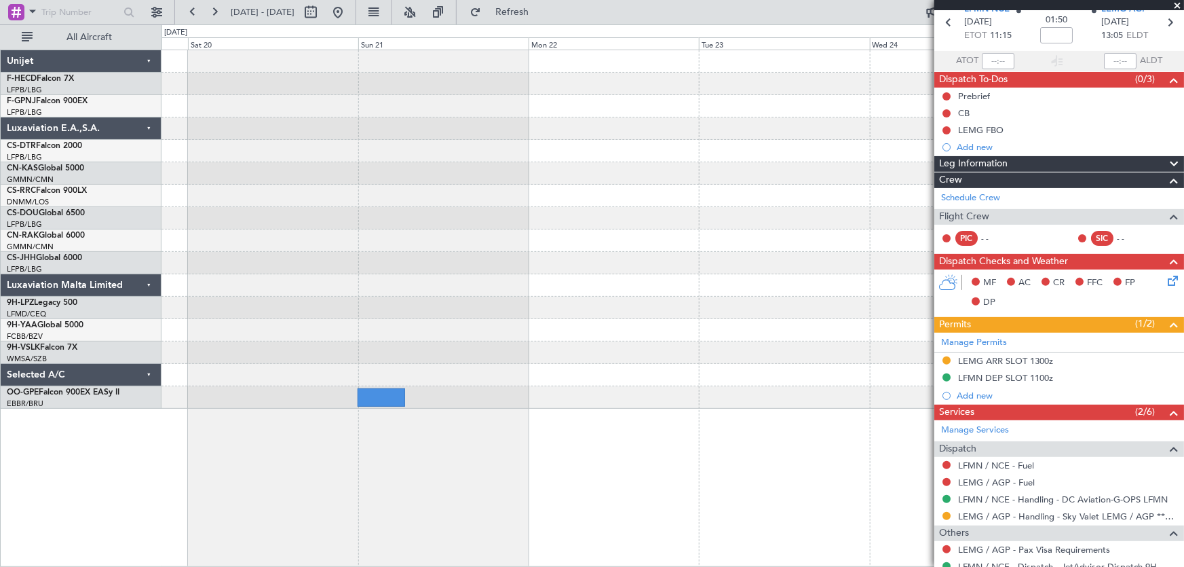
click at [556, 226] on div at bounding box center [672, 218] width 1022 height 22
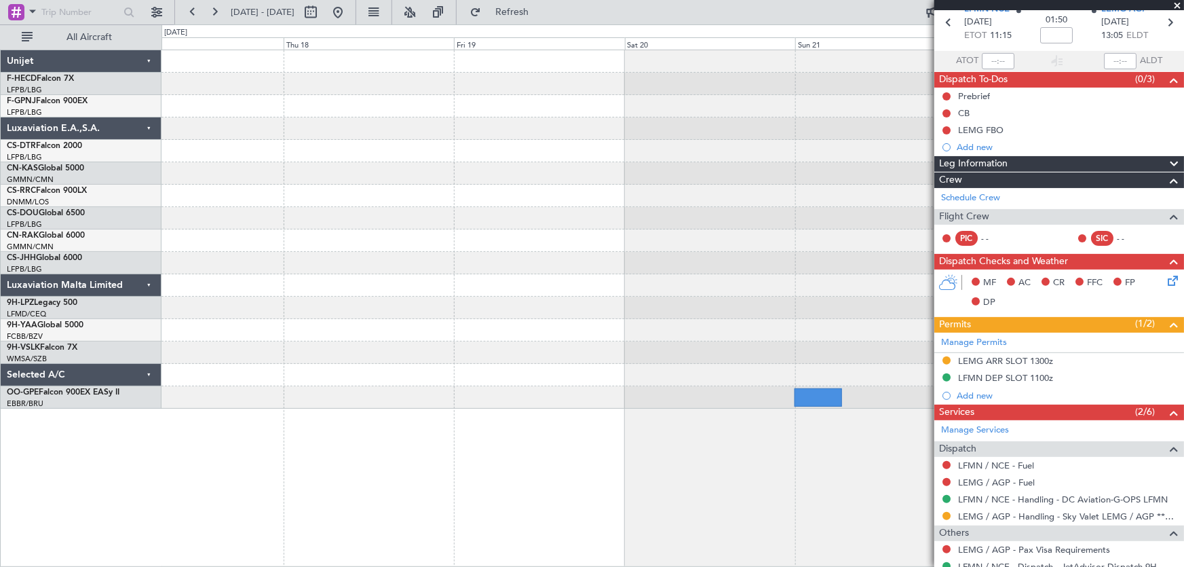
click at [658, 223] on div at bounding box center [672, 218] width 1022 height 22
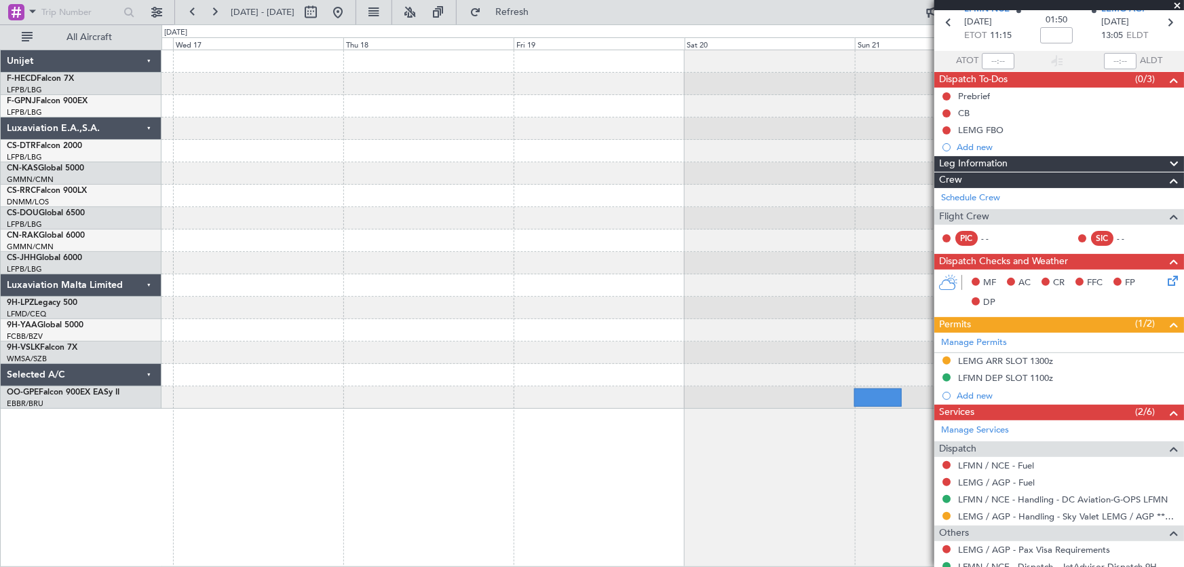
click at [413, 212] on div at bounding box center [672, 218] width 1022 height 22
click at [377, 217] on div at bounding box center [672, 218] width 1022 height 22
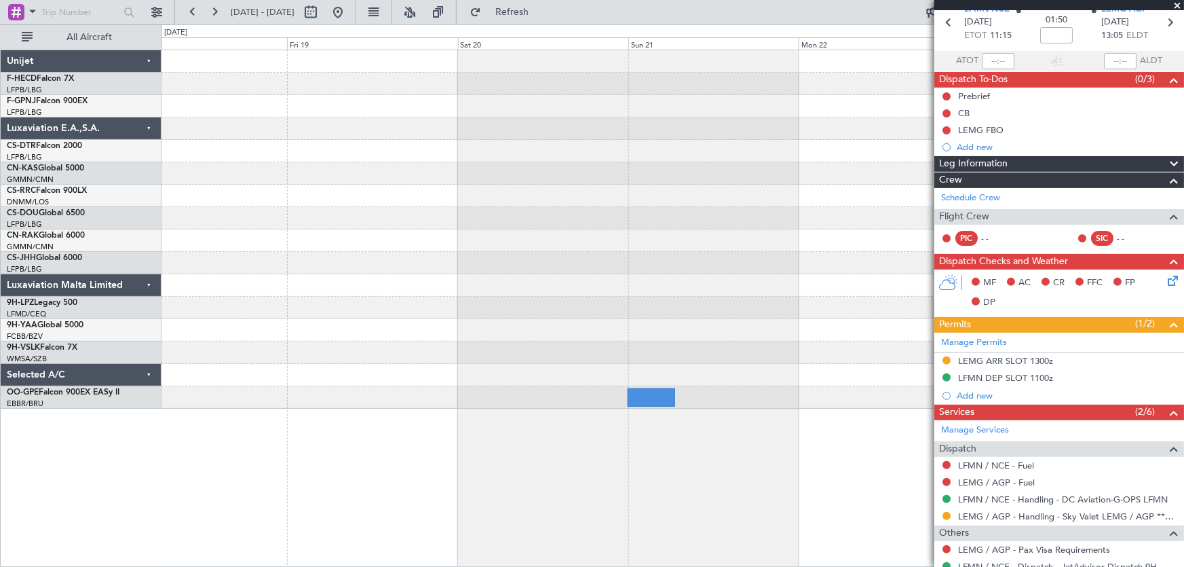
click at [332, 284] on div at bounding box center [672, 285] width 1022 height 22
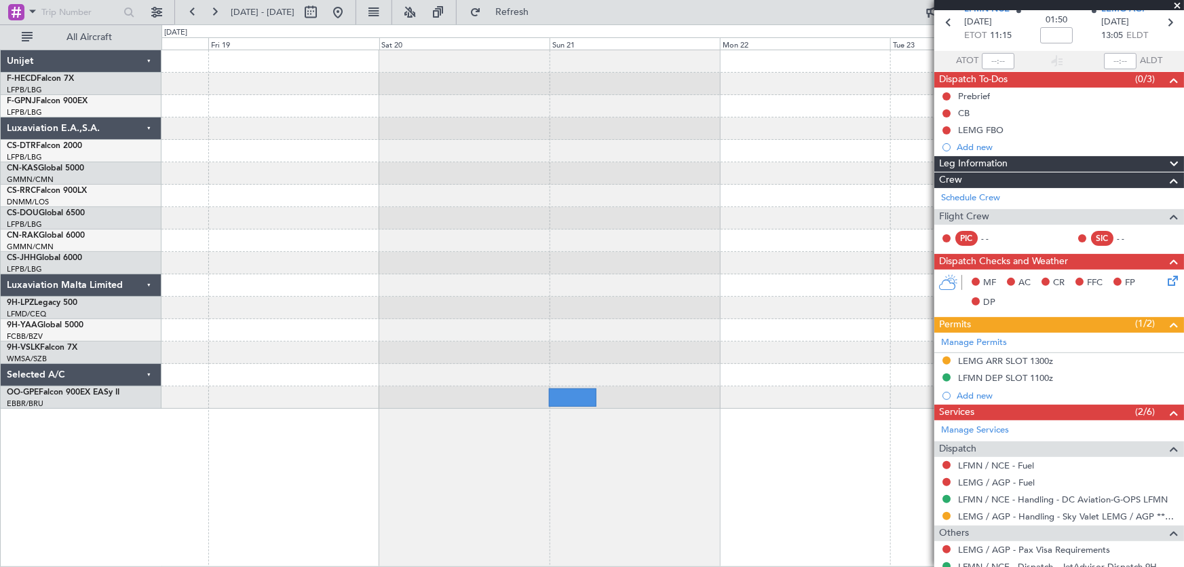
click at [345, 288] on div at bounding box center [672, 285] width 1022 height 22
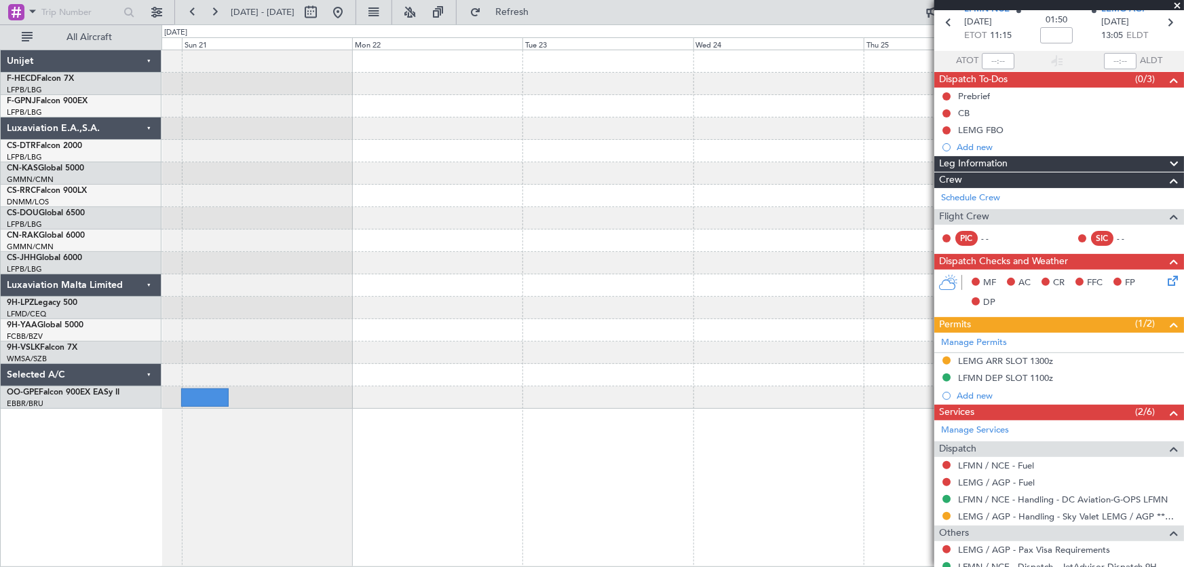
click at [318, 260] on div at bounding box center [672, 263] width 1022 height 22
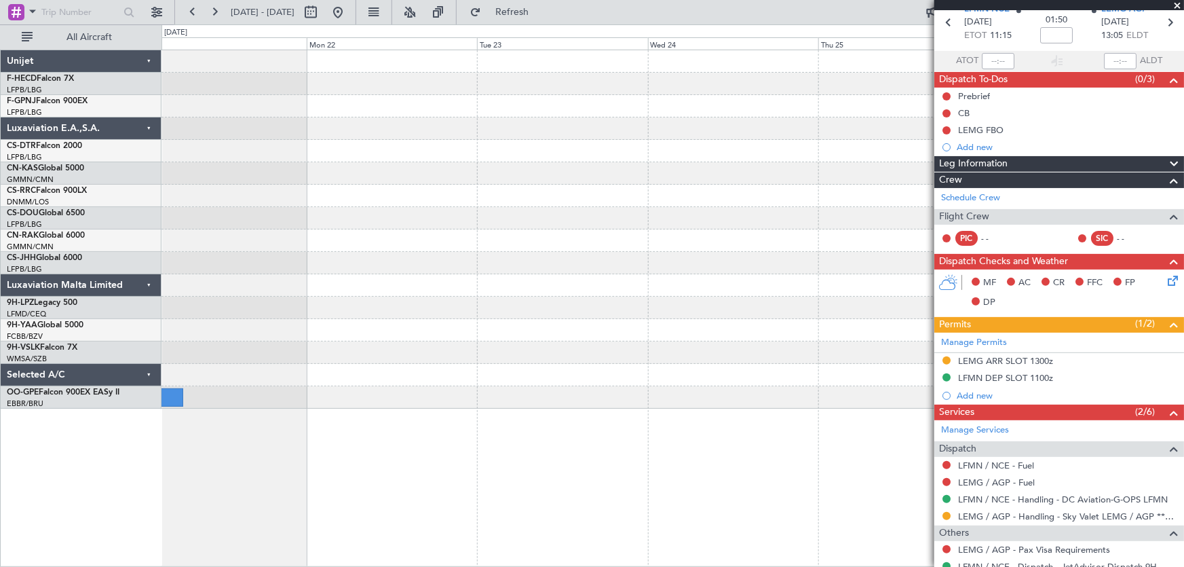
click at [329, 265] on div at bounding box center [672, 263] width 1022 height 22
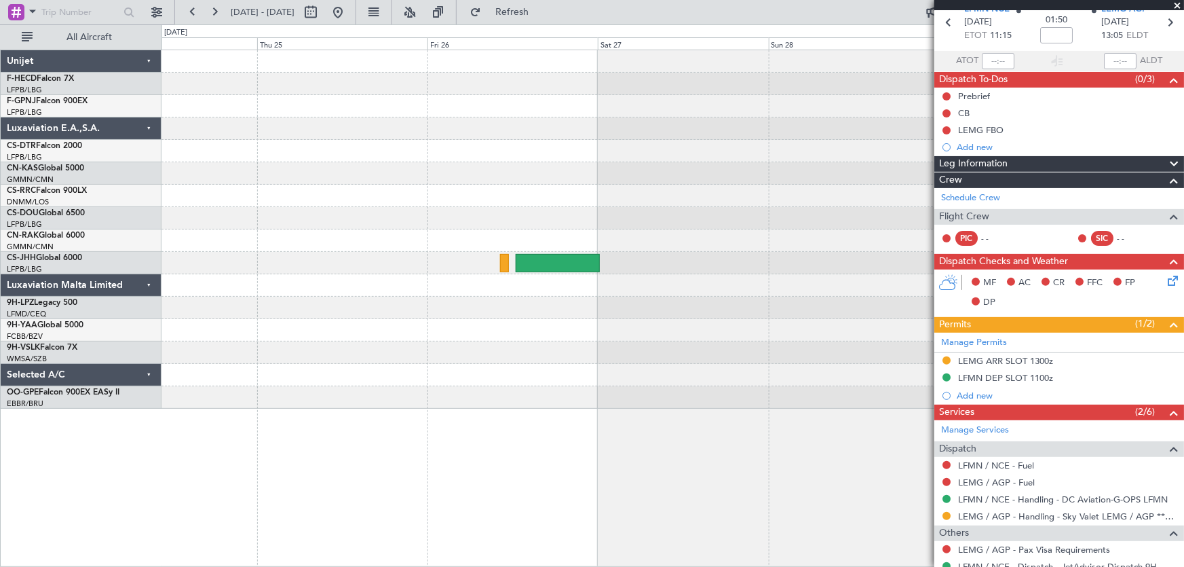
click at [520, 220] on div at bounding box center [672, 218] width 1022 height 22
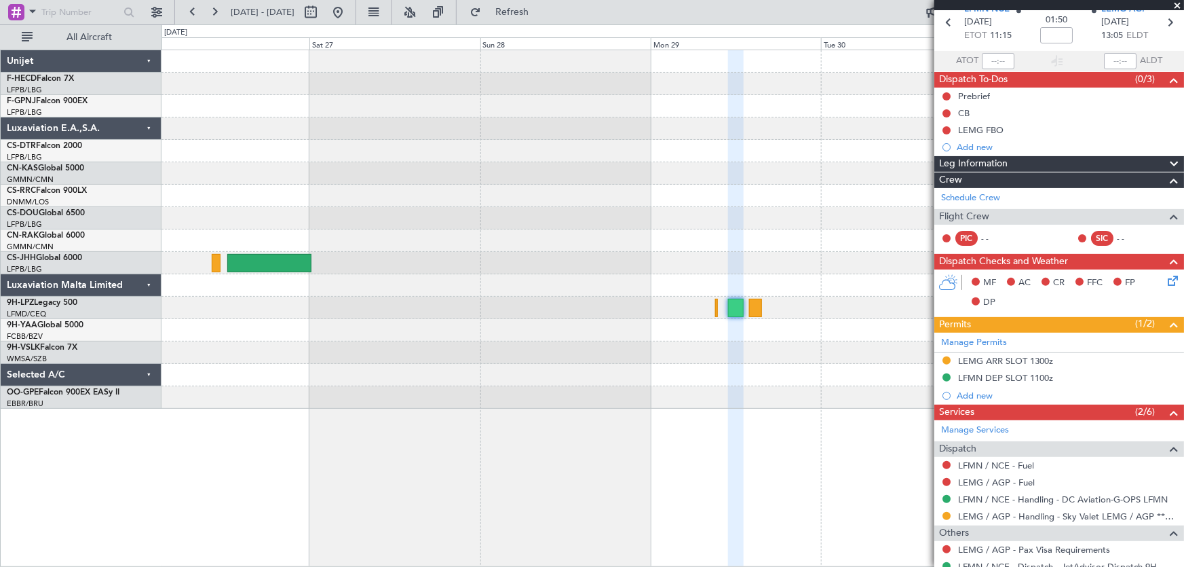
click at [314, 135] on div at bounding box center [672, 128] width 1022 height 22
click at [237, 180] on div at bounding box center [672, 173] width 1022 height 22
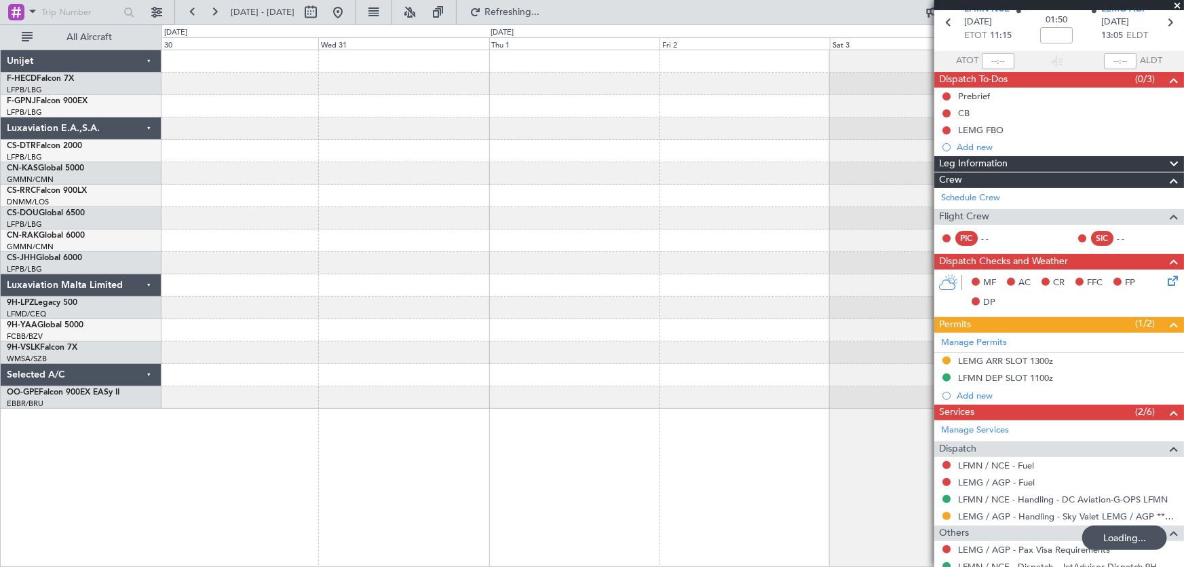
click at [270, 185] on div "Planned Maint [GEOGRAPHIC_DATA] ([GEOGRAPHIC_DATA])" at bounding box center [672, 229] width 1022 height 358
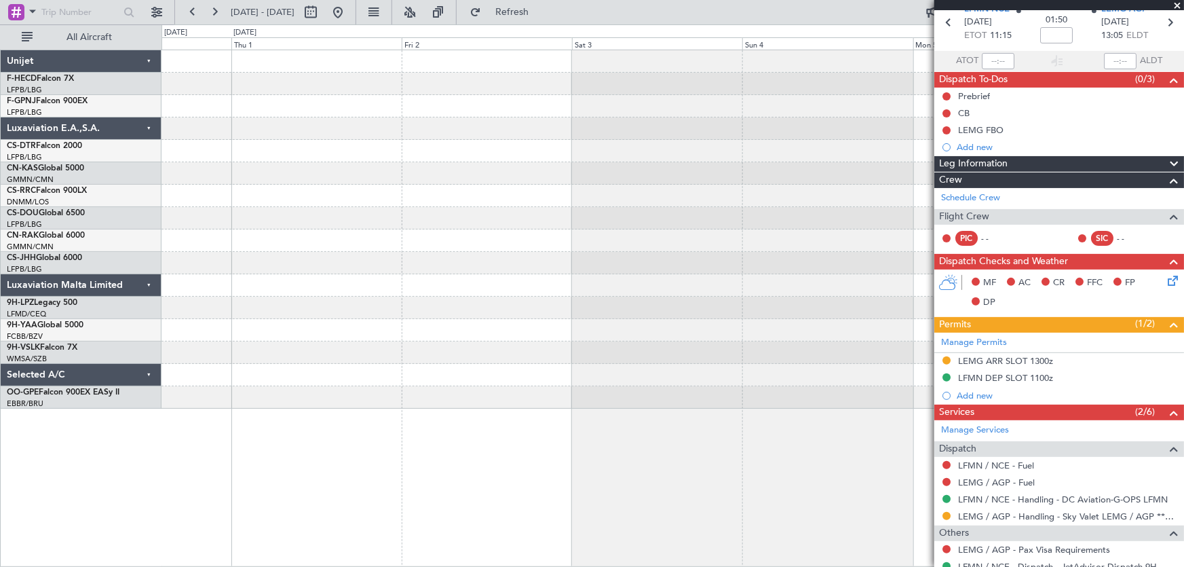
click at [284, 221] on div at bounding box center [672, 218] width 1022 height 22
click at [445, 217] on div "Planned Maint [GEOGRAPHIC_DATA] ([GEOGRAPHIC_DATA])" at bounding box center [672, 229] width 1022 height 358
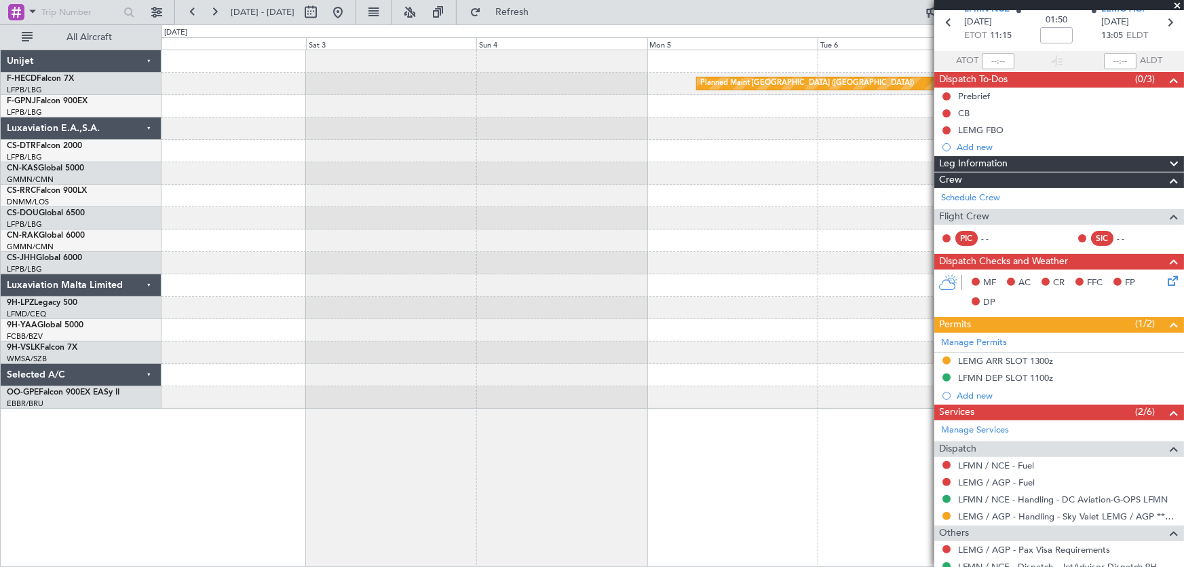
click at [413, 233] on div "Planned Maint [GEOGRAPHIC_DATA] ([GEOGRAPHIC_DATA])" at bounding box center [672, 229] width 1022 height 358
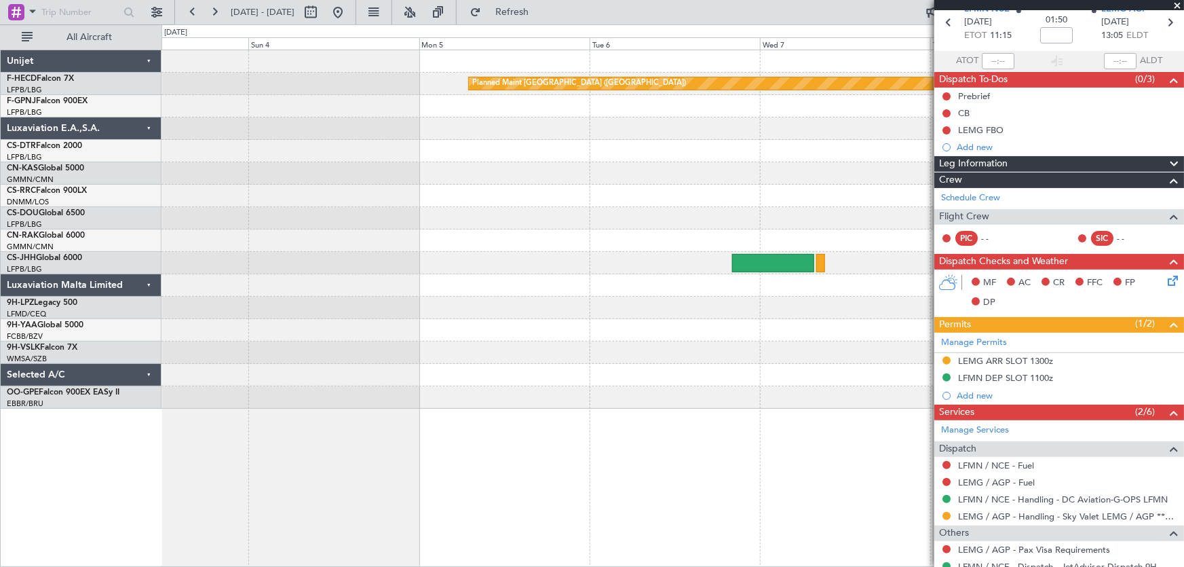
click at [451, 197] on div at bounding box center [672, 196] width 1022 height 22
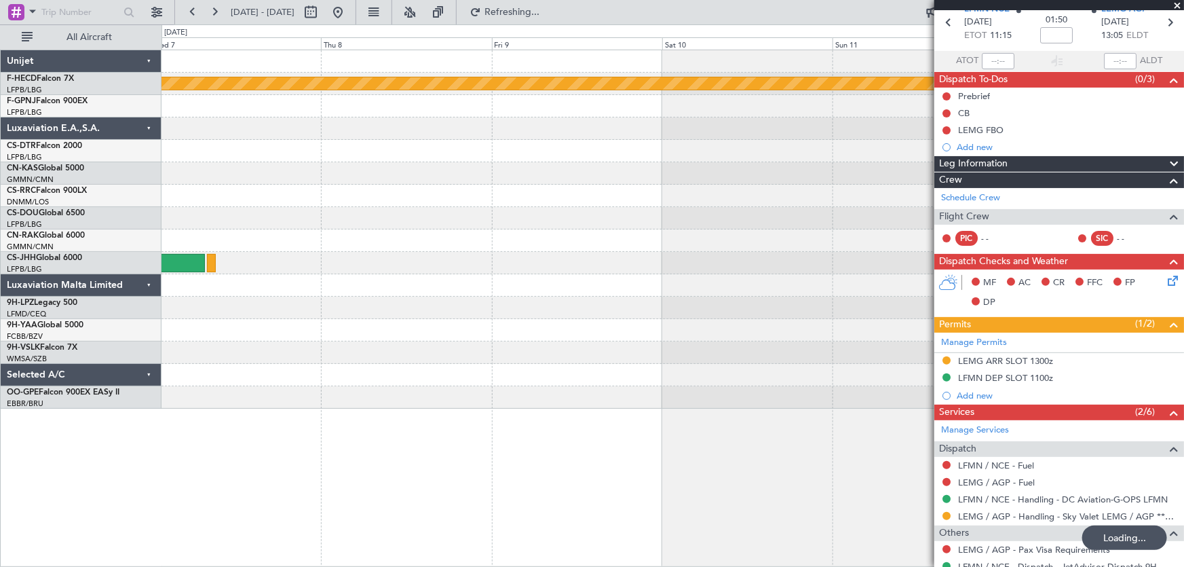
click at [335, 263] on div "Planned Maint [GEOGRAPHIC_DATA] ([GEOGRAPHIC_DATA])" at bounding box center [672, 229] width 1022 height 358
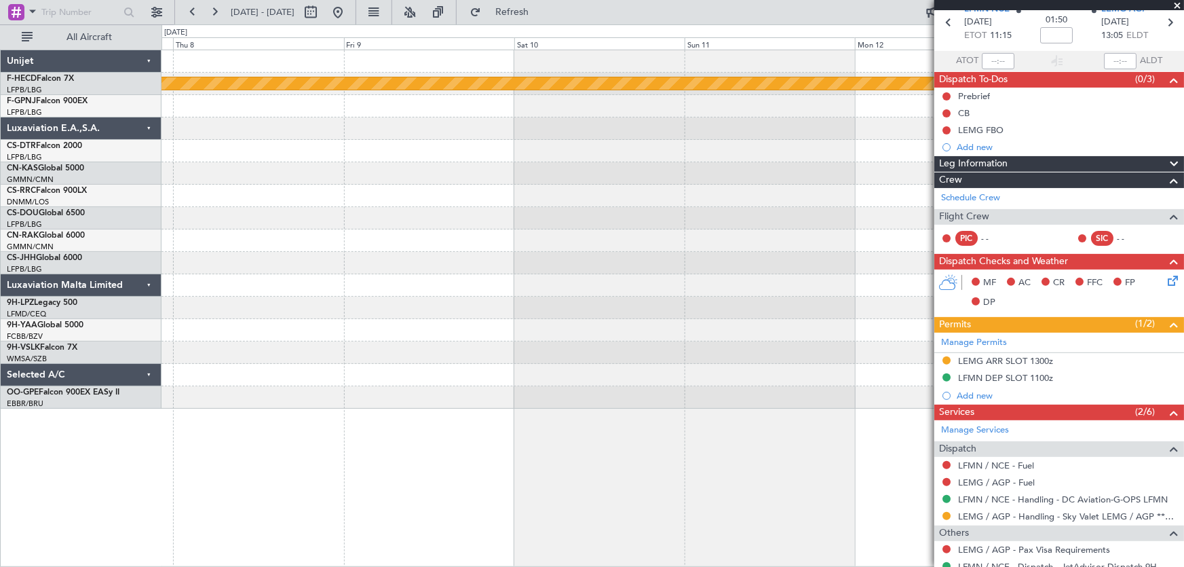
click at [403, 294] on div "Planned Maint [GEOGRAPHIC_DATA] ([GEOGRAPHIC_DATA])" at bounding box center [672, 229] width 1022 height 358
click at [676, 307] on div "Planned Maint [GEOGRAPHIC_DATA] ([GEOGRAPHIC_DATA])" at bounding box center [672, 229] width 1022 height 358
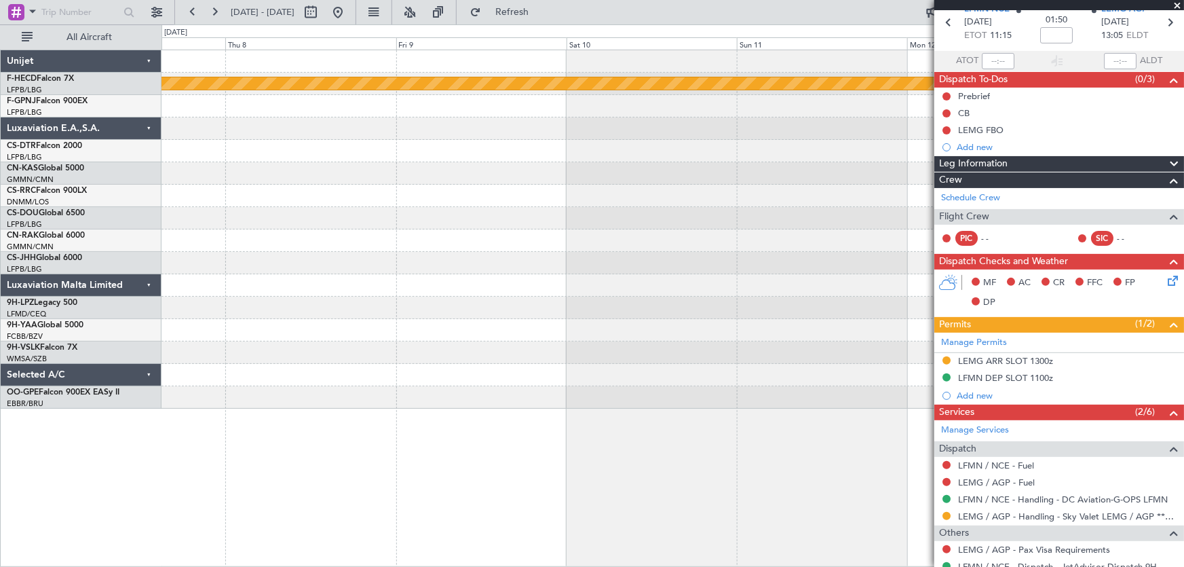
click at [424, 303] on div at bounding box center [672, 307] width 1022 height 22
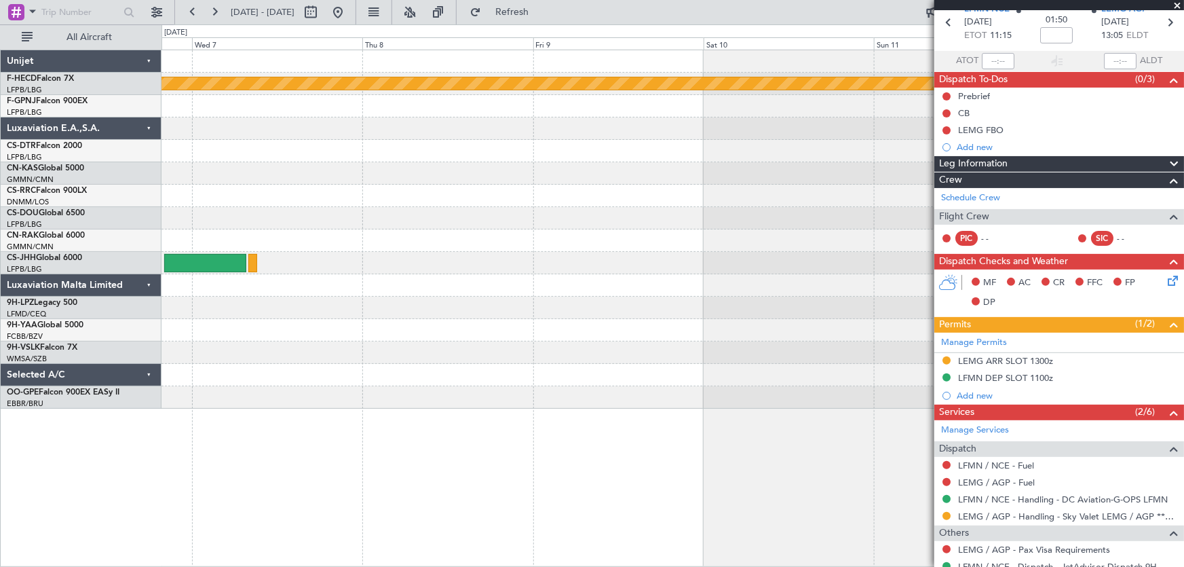
click at [189, 305] on div "Planned Maint [GEOGRAPHIC_DATA] ([GEOGRAPHIC_DATA])" at bounding box center [672, 229] width 1022 height 358
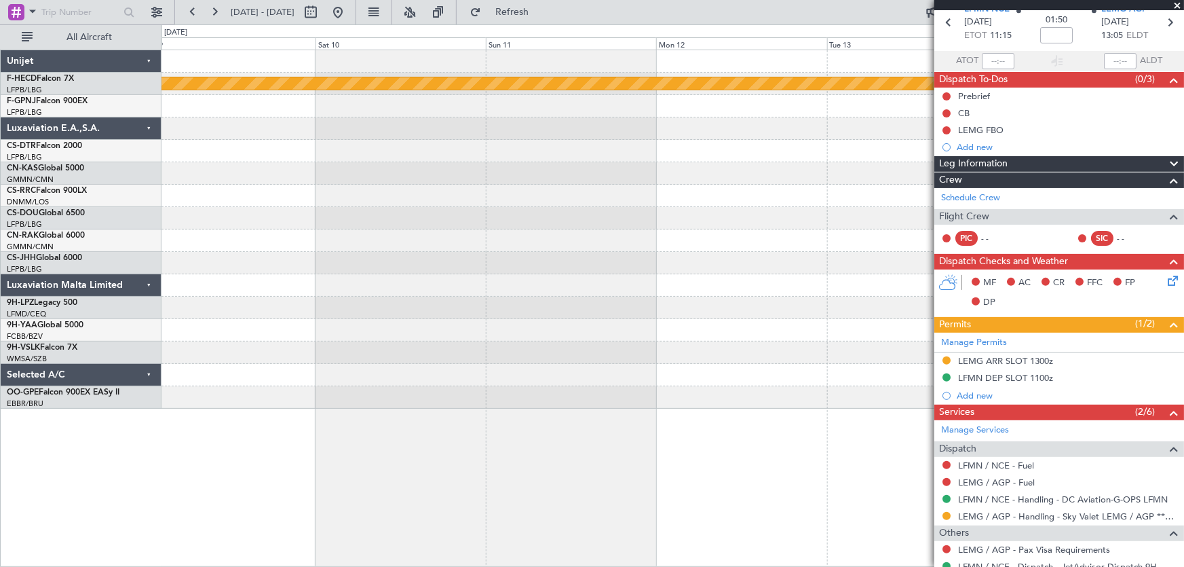
click at [284, 303] on div at bounding box center [672, 307] width 1022 height 22
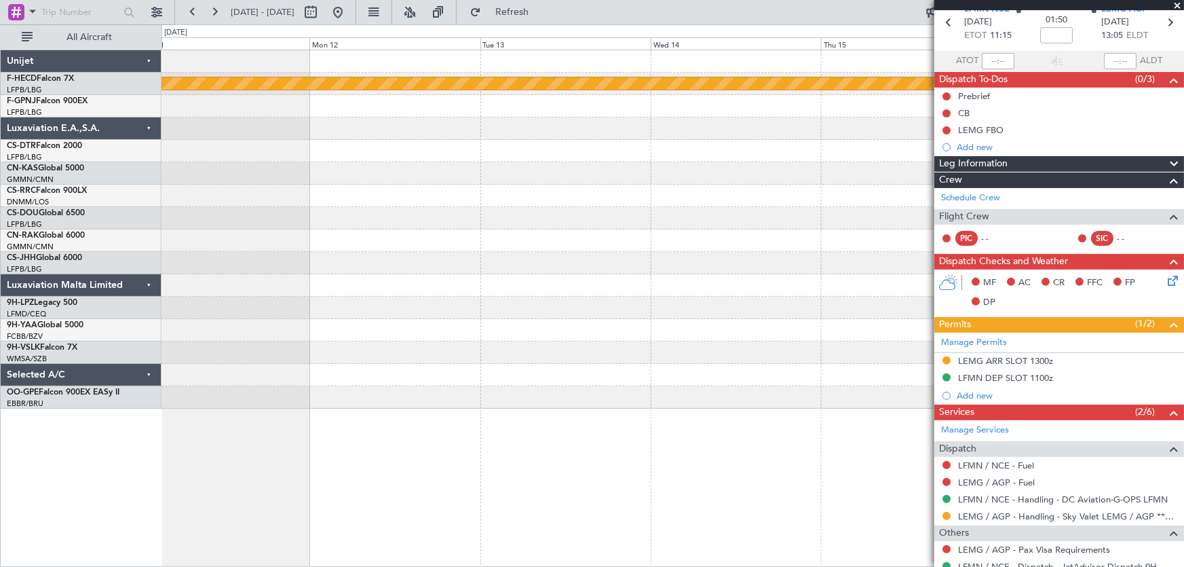
click at [218, 310] on div at bounding box center [672, 307] width 1022 height 22
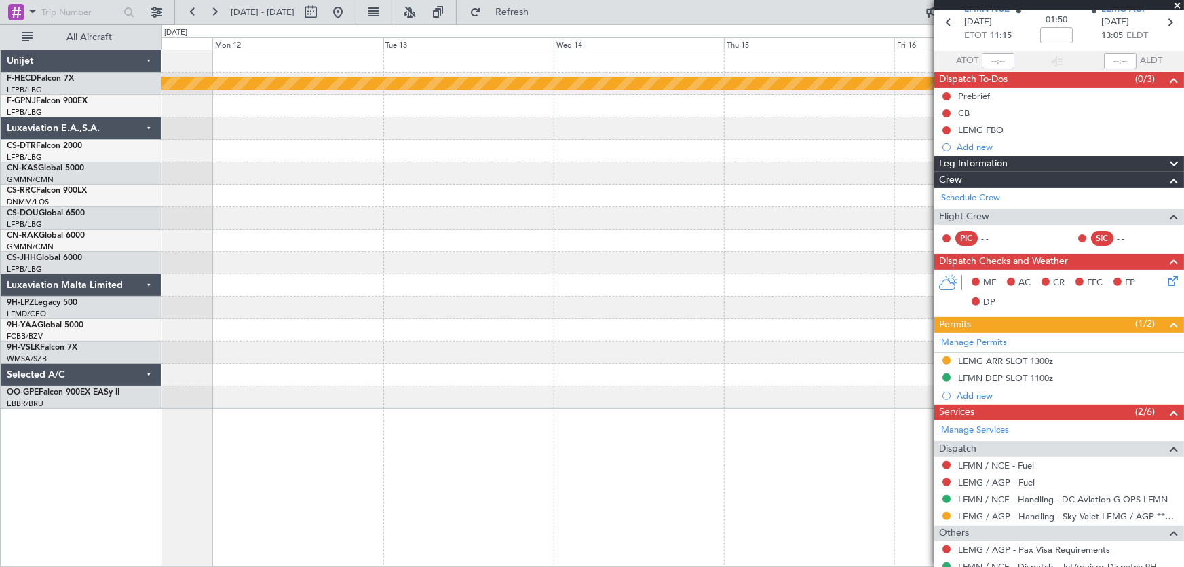
click at [554, 301] on div at bounding box center [672, 307] width 1022 height 22
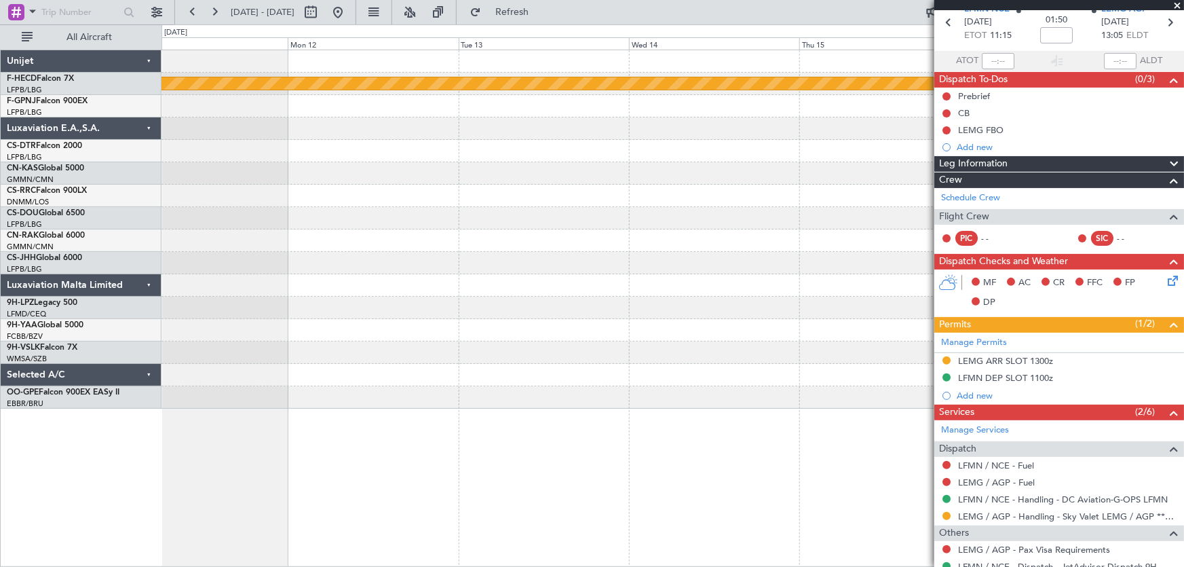
click at [479, 317] on div "Planned Maint [GEOGRAPHIC_DATA] ([GEOGRAPHIC_DATA])" at bounding box center [672, 229] width 1022 height 358
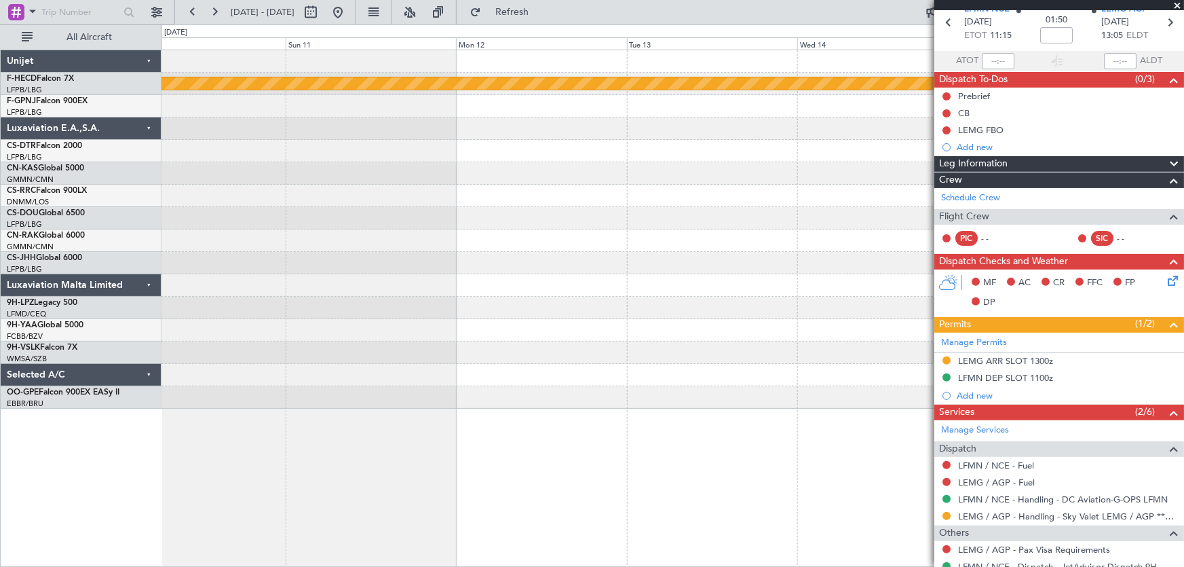
click at [593, 325] on div "Planned Maint [GEOGRAPHIC_DATA] ([GEOGRAPHIC_DATA])" at bounding box center [672, 229] width 1022 height 358
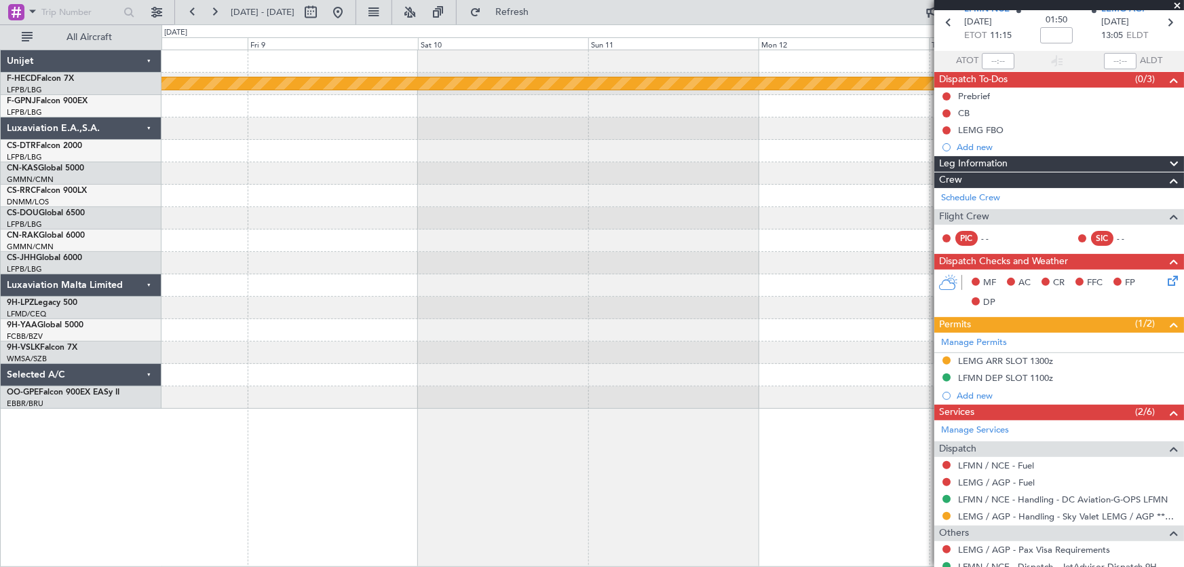
click at [577, 286] on div at bounding box center [672, 285] width 1022 height 22
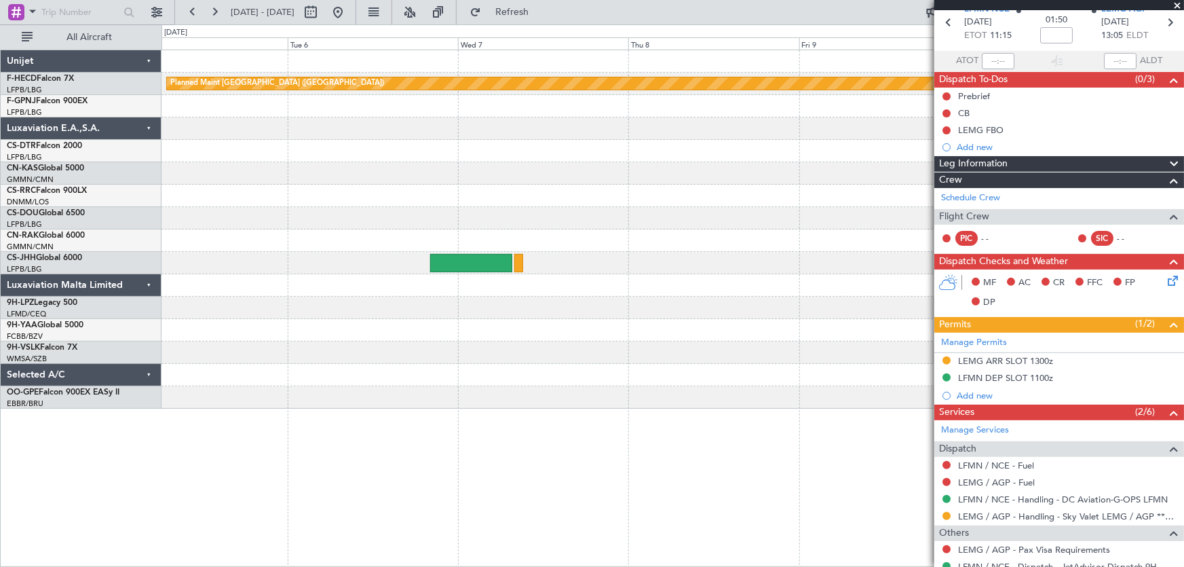
click at [607, 278] on div "Planned Maint [GEOGRAPHIC_DATA] ([GEOGRAPHIC_DATA])" at bounding box center [672, 229] width 1022 height 358
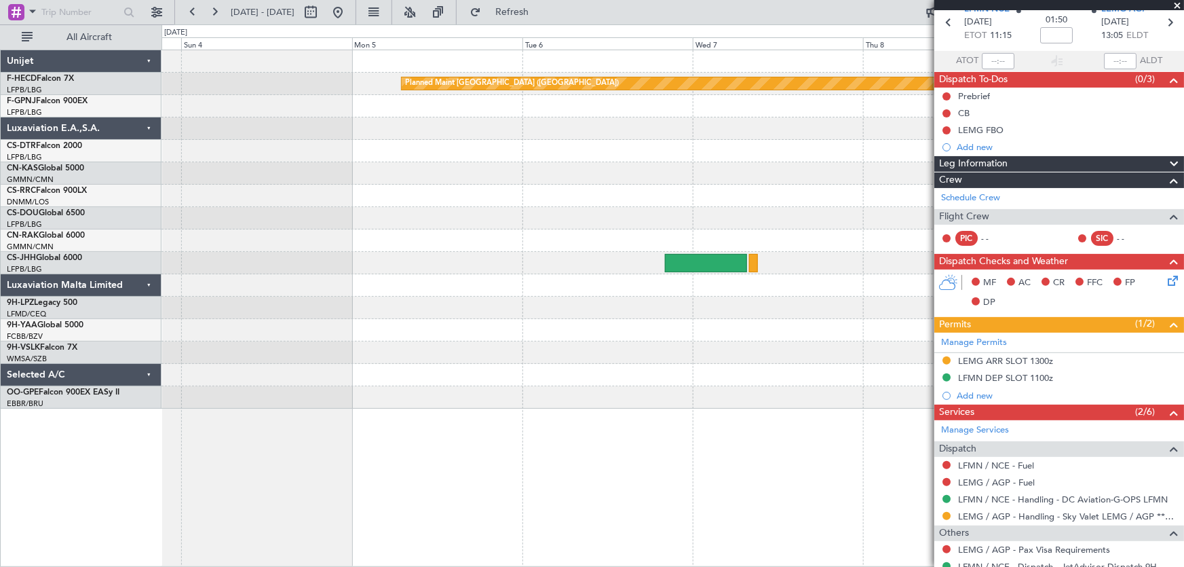
click at [556, 309] on div at bounding box center [672, 307] width 1022 height 22
click at [554, 313] on div at bounding box center [672, 307] width 1022 height 22
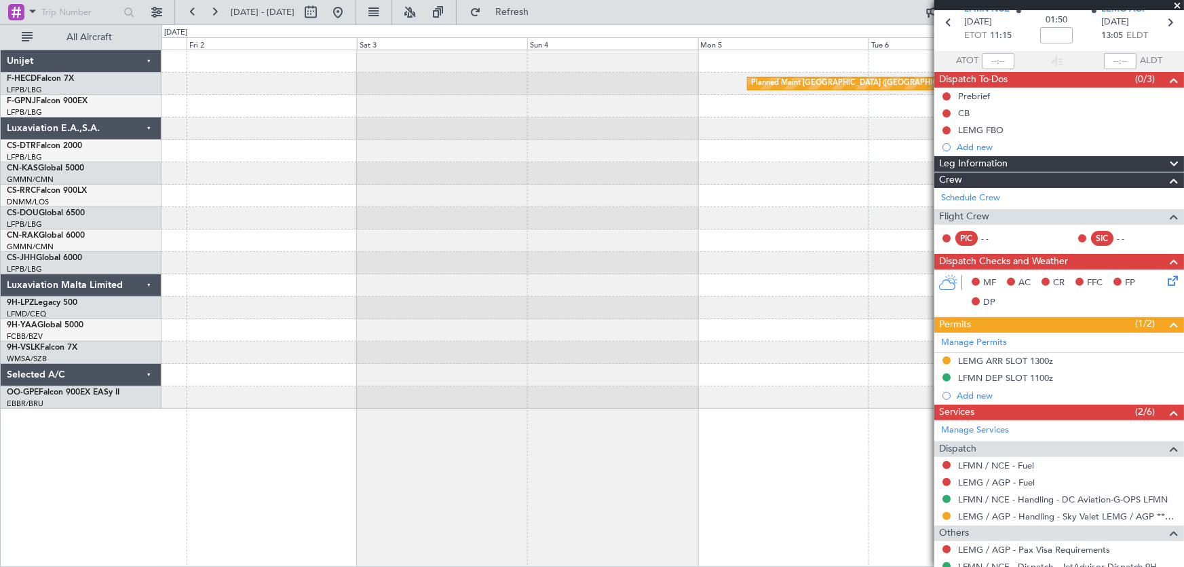
click at [573, 286] on div at bounding box center [672, 285] width 1022 height 22
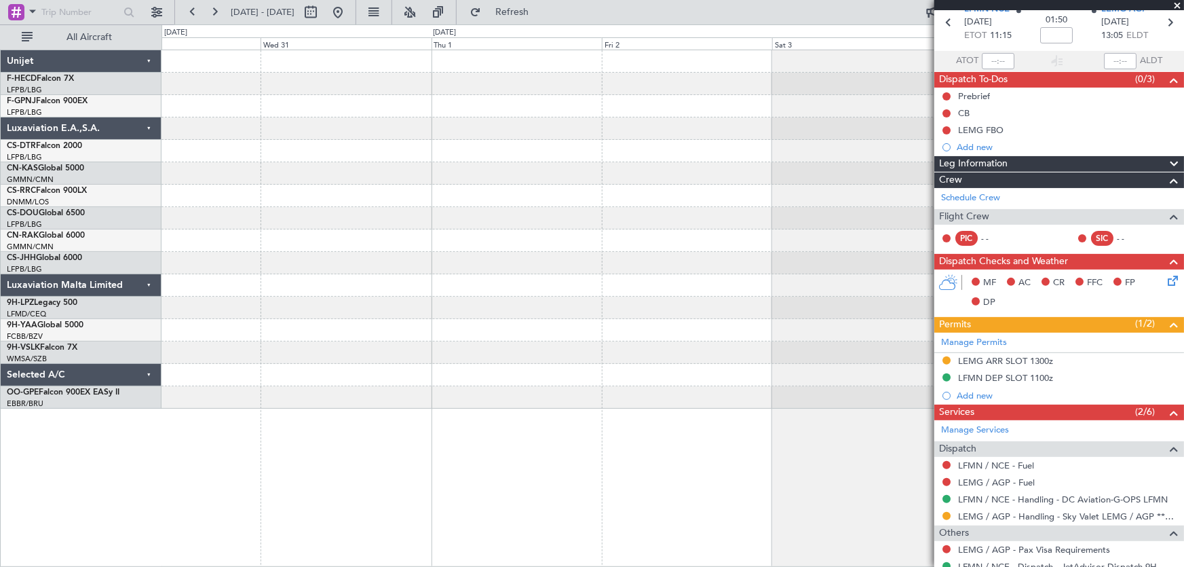
click at [572, 254] on div at bounding box center [672, 263] width 1022 height 22
click at [551, 242] on div at bounding box center [672, 240] width 1022 height 22
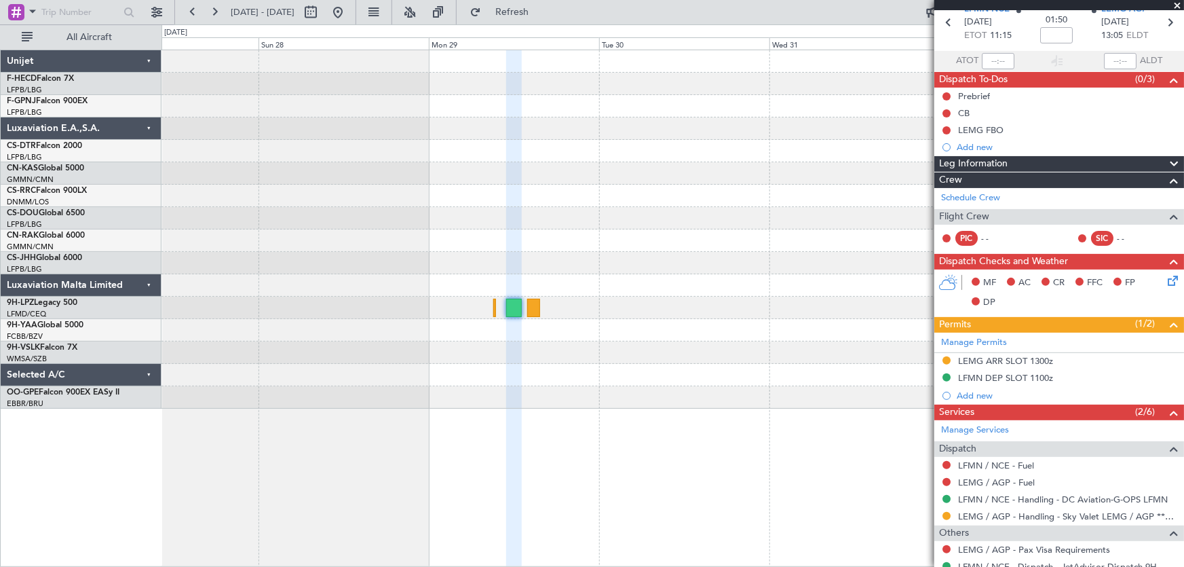
click at [442, 229] on div at bounding box center [672, 240] width 1022 height 22
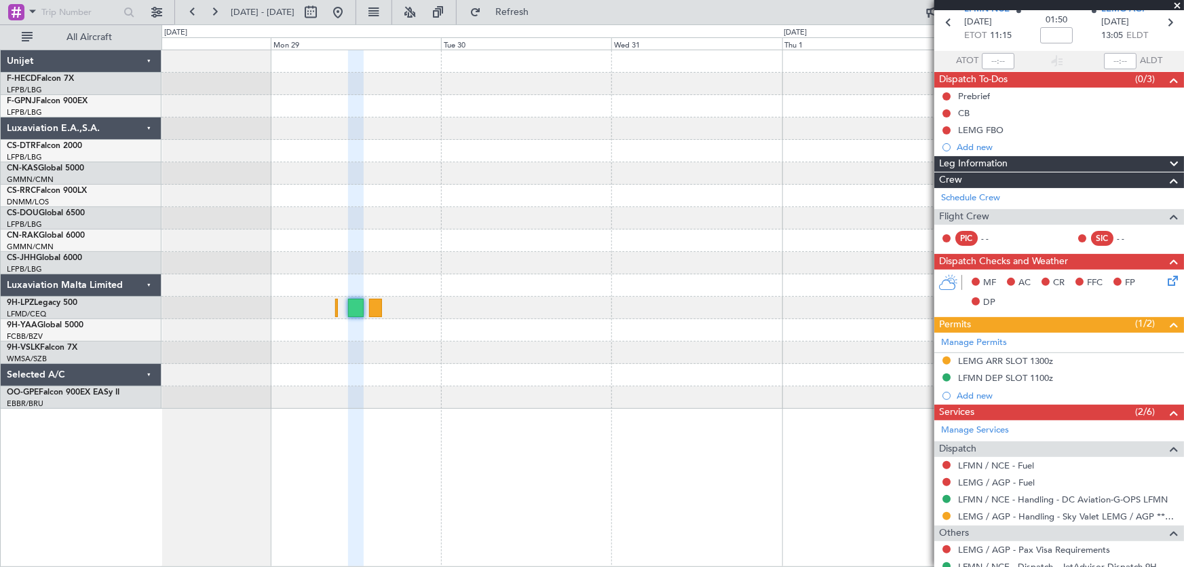
click at [296, 249] on div at bounding box center [672, 240] width 1022 height 22
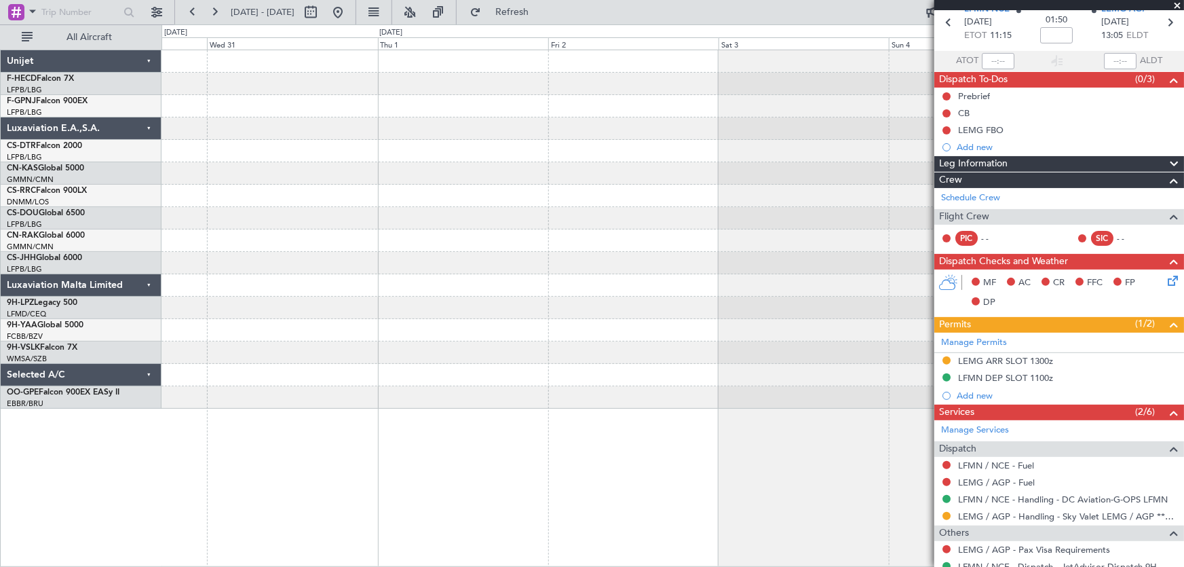
click at [306, 258] on div at bounding box center [672, 263] width 1022 height 22
click at [384, 258] on div at bounding box center [672, 263] width 1022 height 22
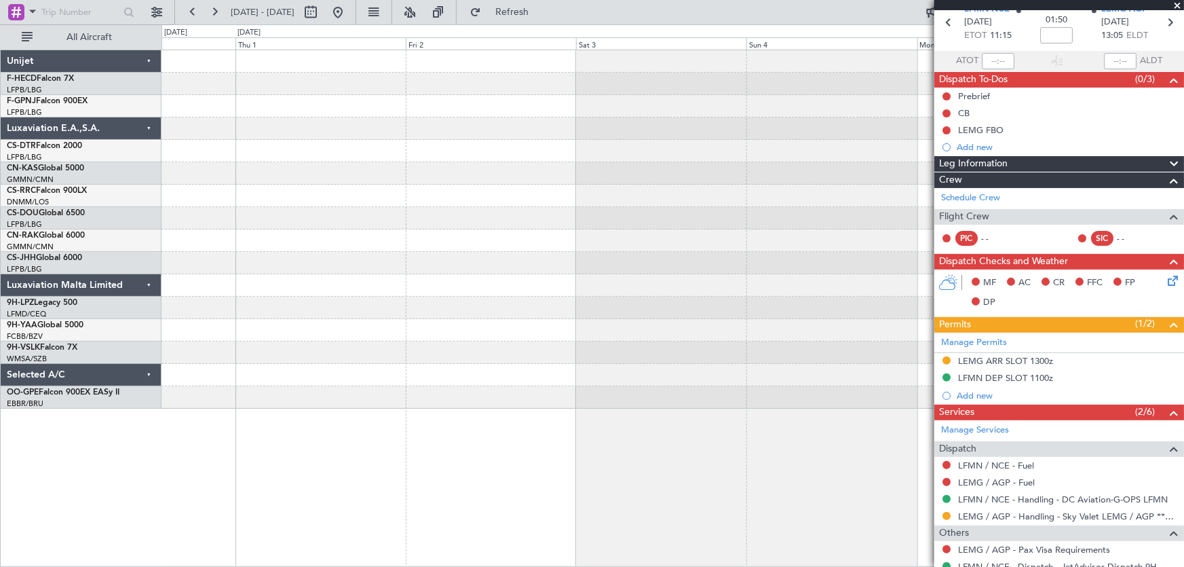
click at [365, 253] on div "Planned Maint [GEOGRAPHIC_DATA] ([GEOGRAPHIC_DATA])" at bounding box center [672, 229] width 1022 height 358
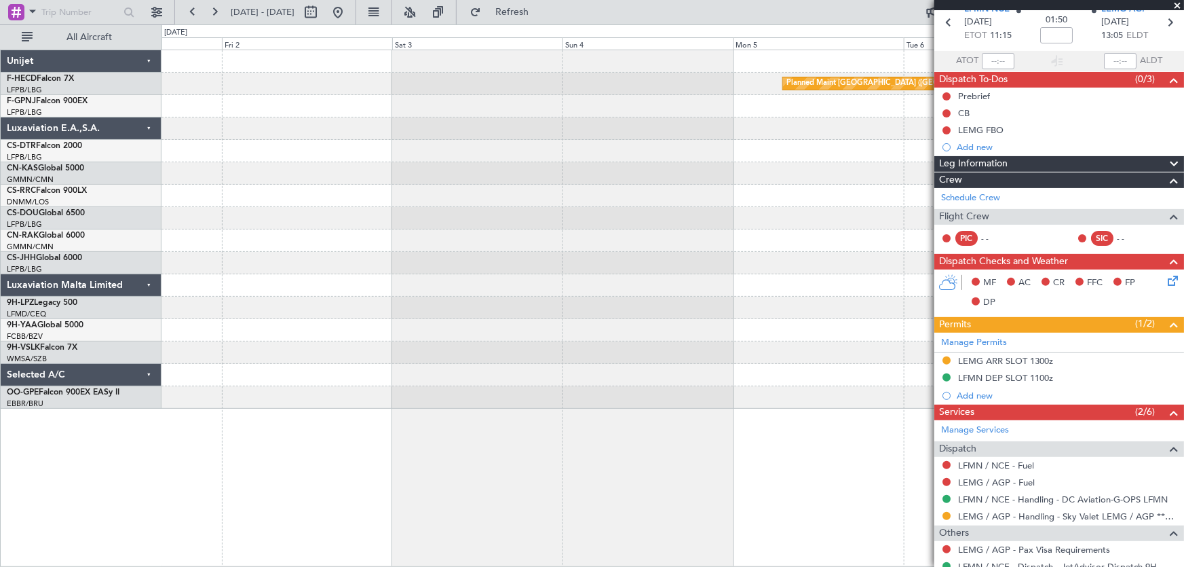
click at [358, 263] on div at bounding box center [672, 263] width 1022 height 22
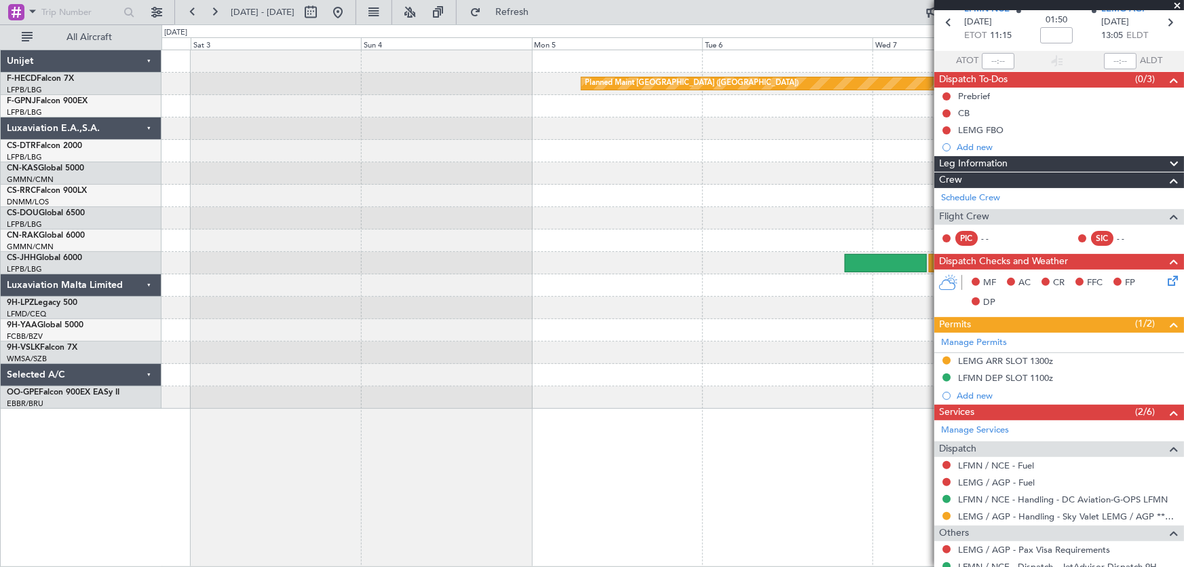
click at [419, 267] on div at bounding box center [672, 263] width 1022 height 22
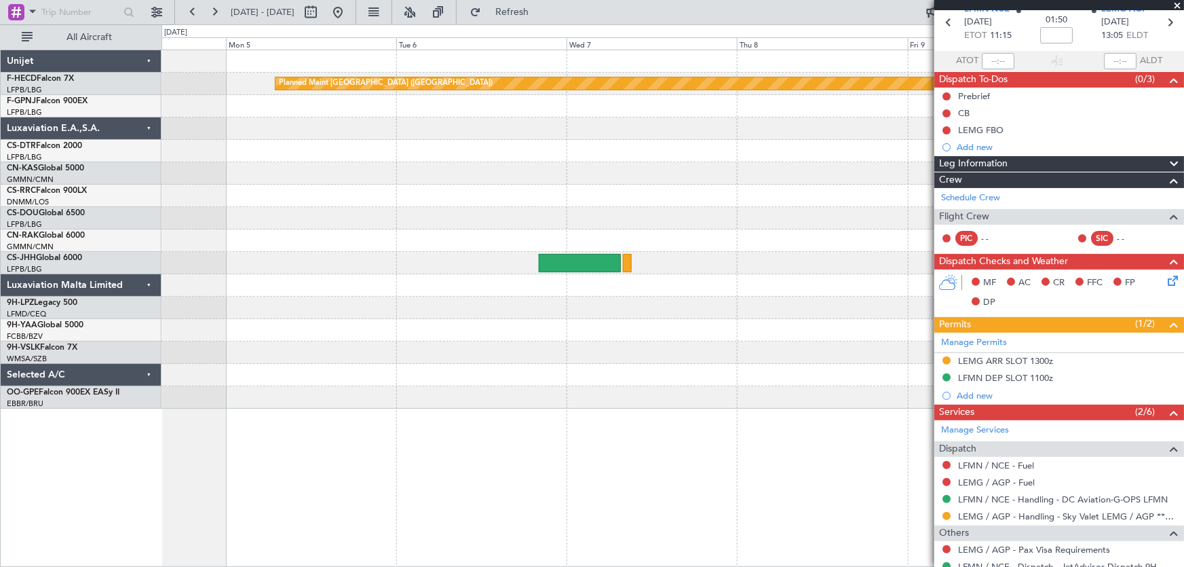
click at [494, 267] on div at bounding box center [672, 263] width 1022 height 22
click at [634, 294] on div at bounding box center [672, 285] width 1022 height 22
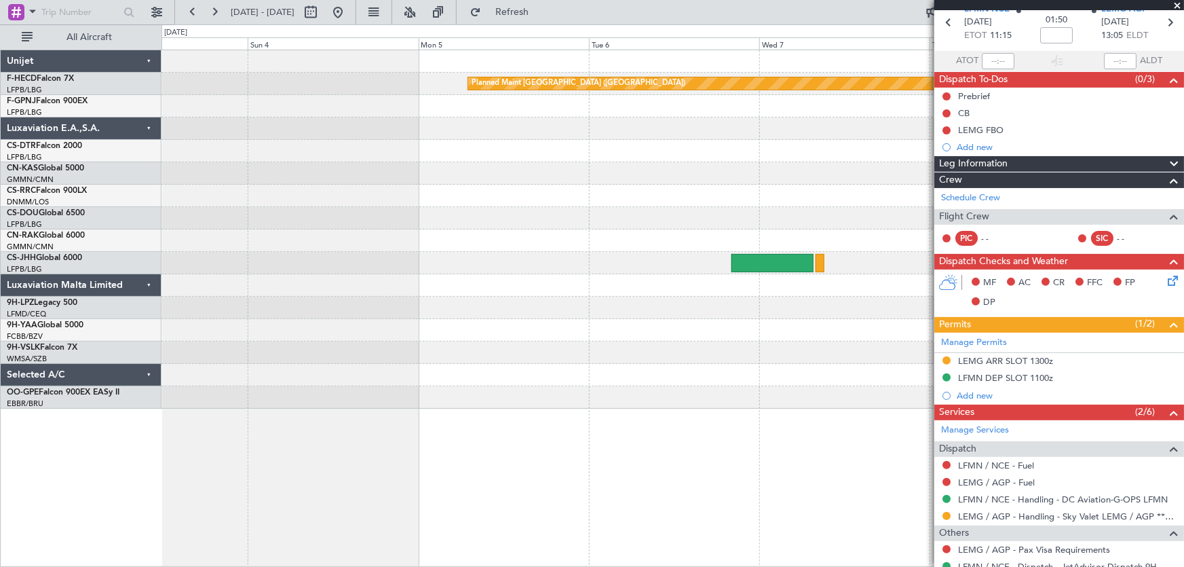
click at [588, 322] on div "Planned Maint [GEOGRAPHIC_DATA] ([GEOGRAPHIC_DATA])" at bounding box center [672, 229] width 1022 height 358
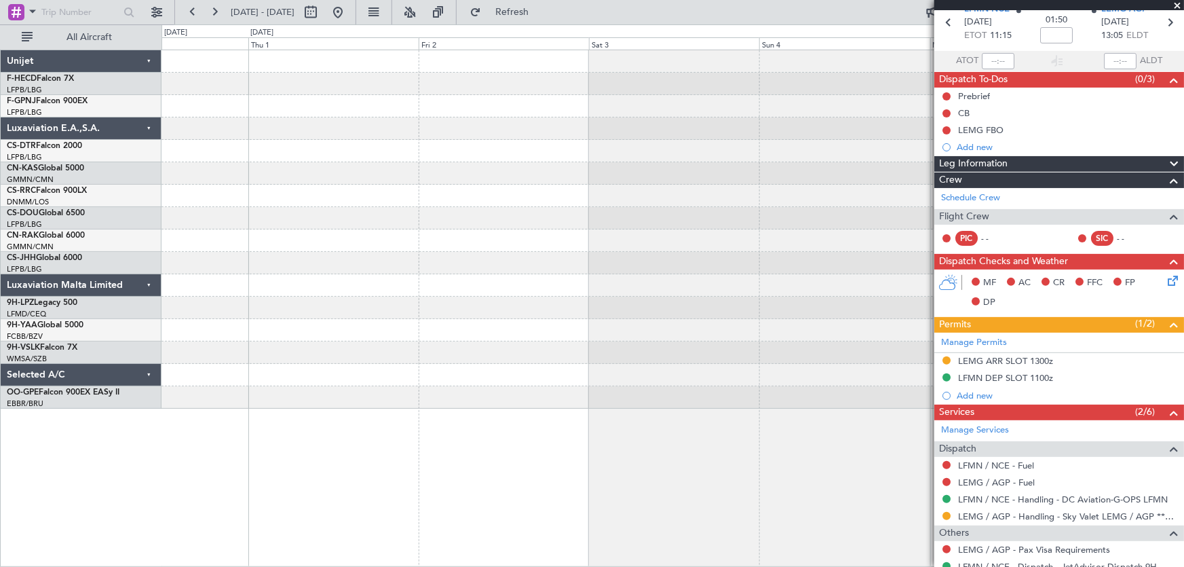
click at [596, 325] on div "Planned Maint [GEOGRAPHIC_DATA] ([GEOGRAPHIC_DATA])" at bounding box center [672, 229] width 1022 height 358
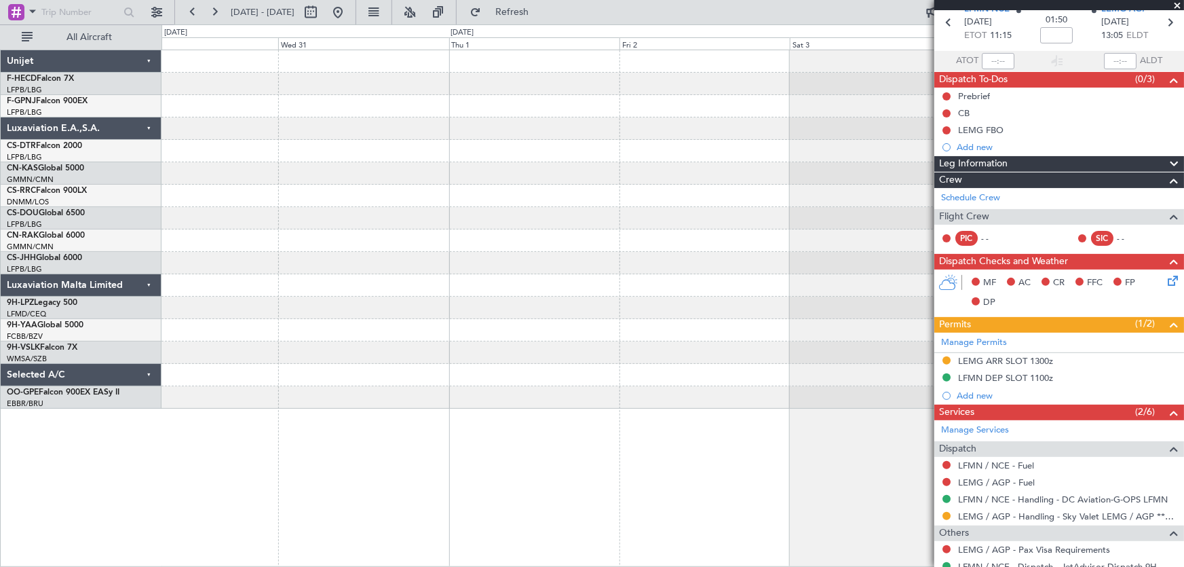
click at [444, 318] on div "Planned Maint [GEOGRAPHIC_DATA] ([GEOGRAPHIC_DATA])" at bounding box center [672, 229] width 1022 height 358
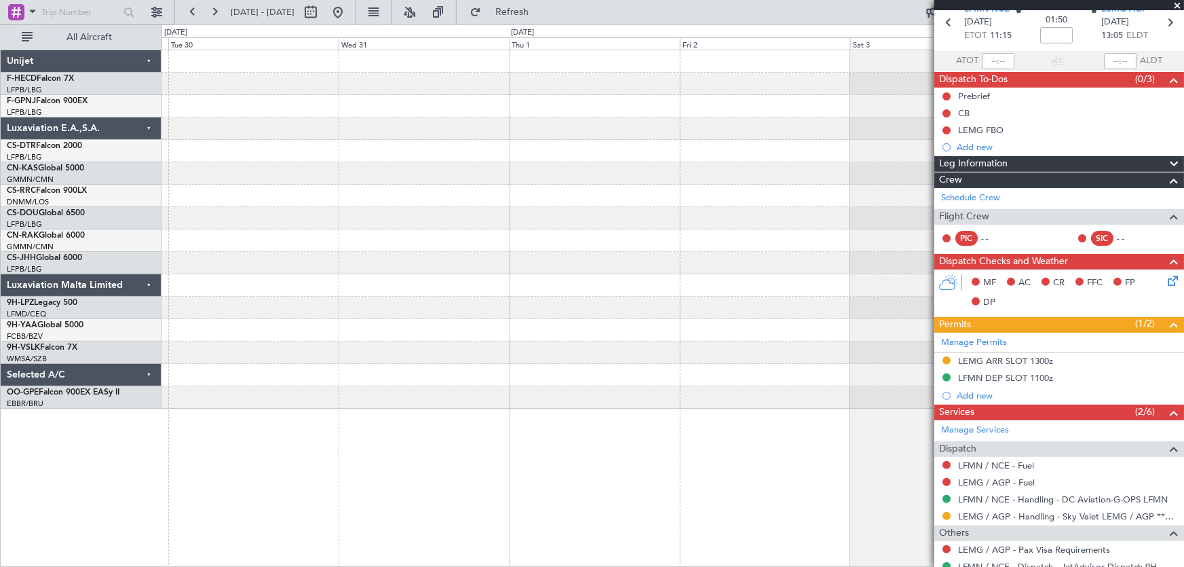
click at [438, 325] on div "Planned Maint [GEOGRAPHIC_DATA] ([GEOGRAPHIC_DATA])" at bounding box center [672, 229] width 1022 height 358
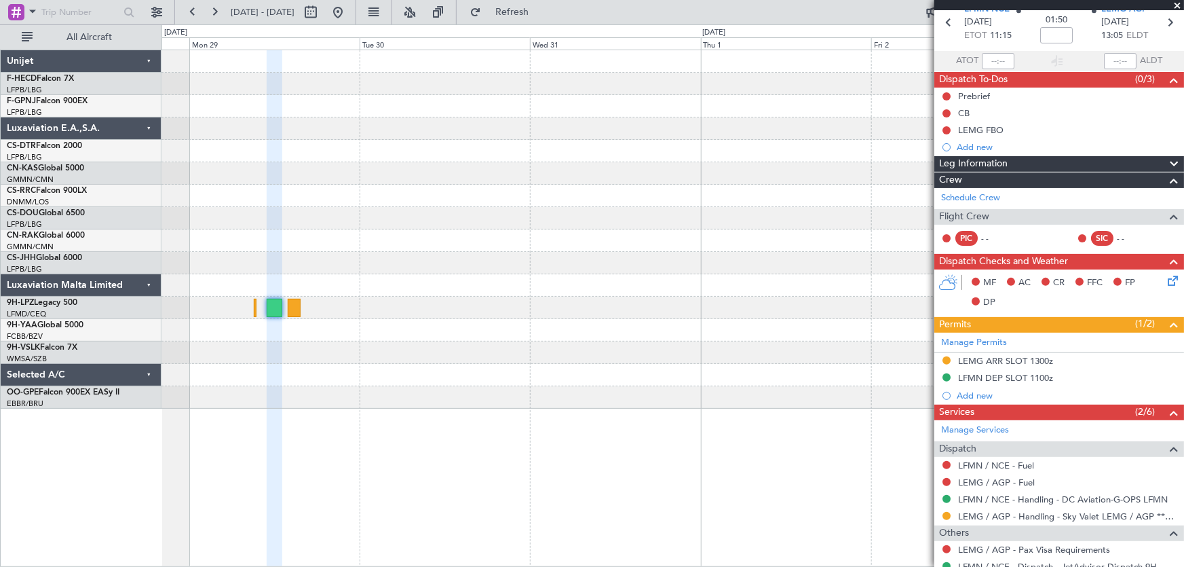
click at [412, 326] on div "Planned Maint [GEOGRAPHIC_DATA] ([GEOGRAPHIC_DATA])" at bounding box center [672, 229] width 1022 height 358
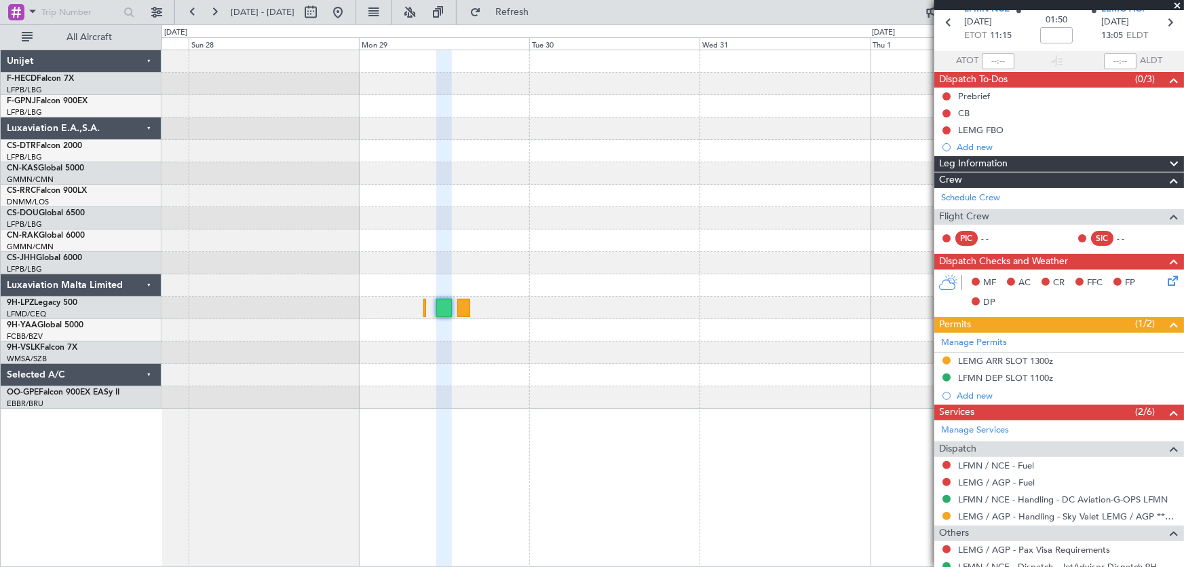
click at [425, 336] on div at bounding box center [672, 229] width 1022 height 358
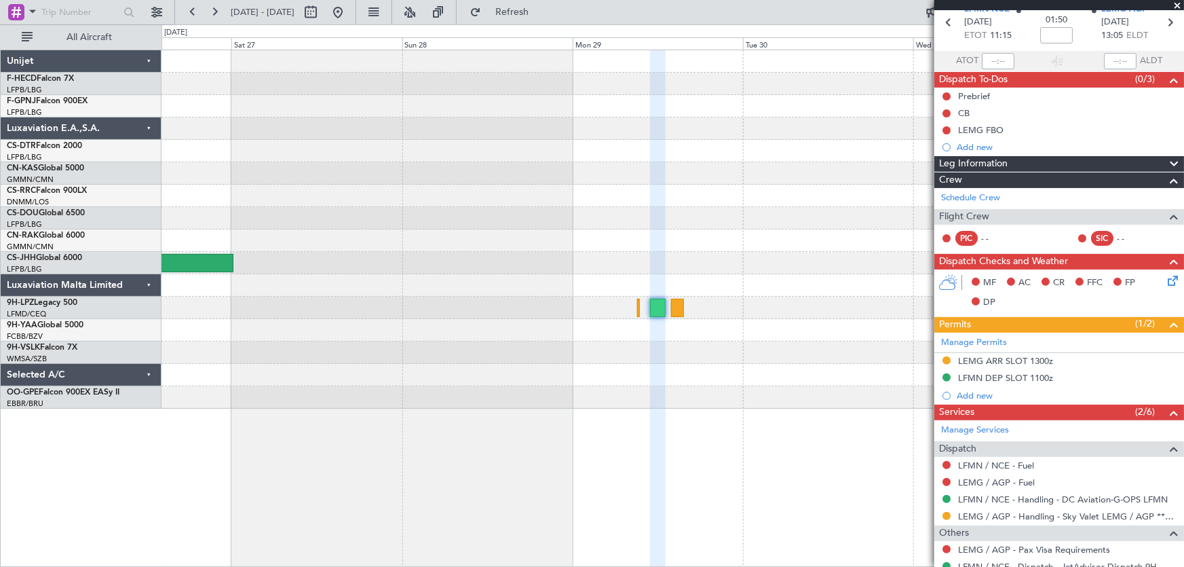
click at [391, 325] on div at bounding box center [672, 229] width 1022 height 358
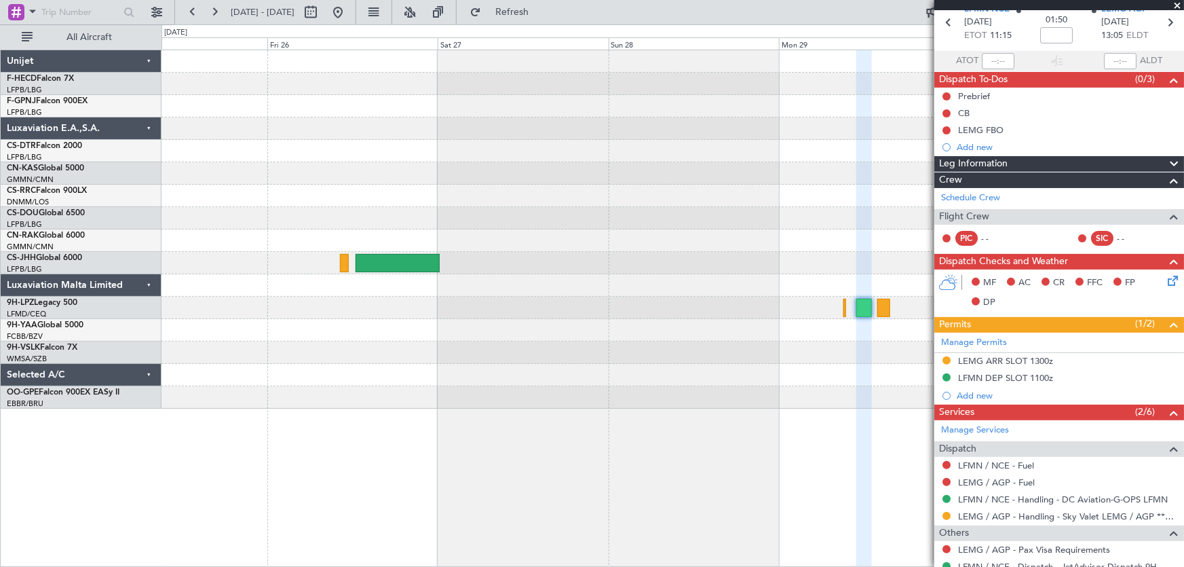
click at [356, 315] on div at bounding box center [672, 229] width 1022 height 358
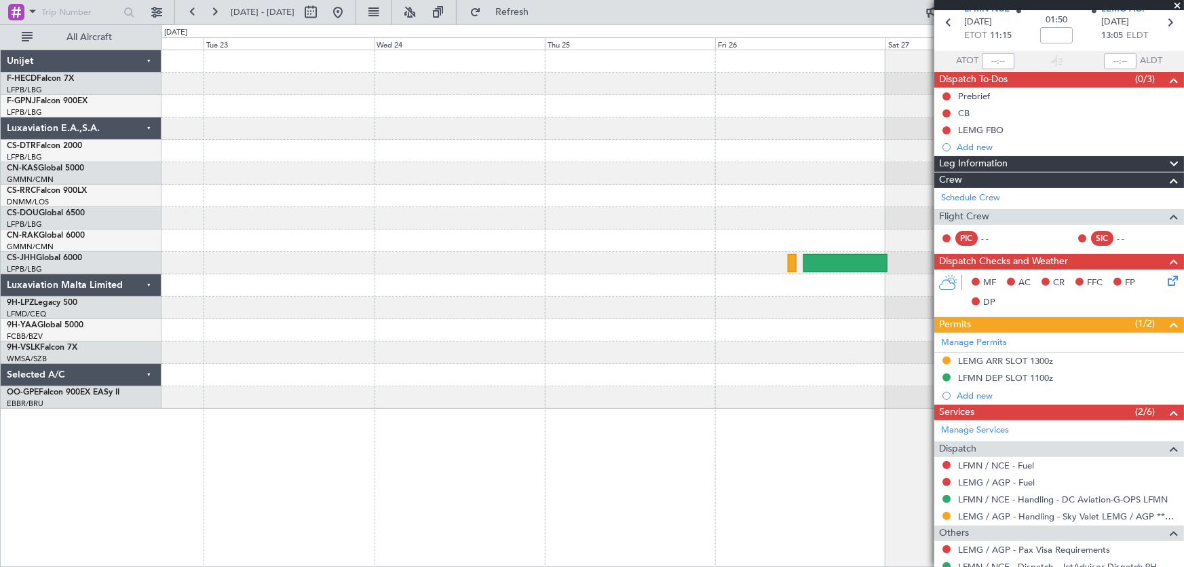
click at [643, 197] on div at bounding box center [672, 196] width 1022 height 22
click at [583, 201] on div at bounding box center [672, 196] width 1022 height 22
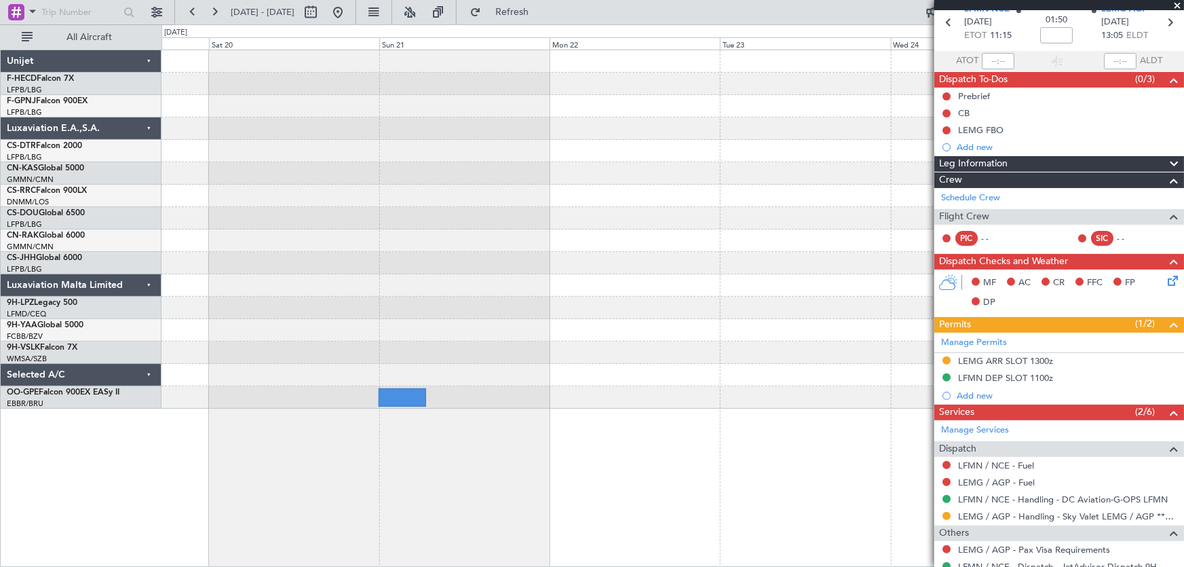
click at [491, 200] on div at bounding box center [672, 196] width 1022 height 22
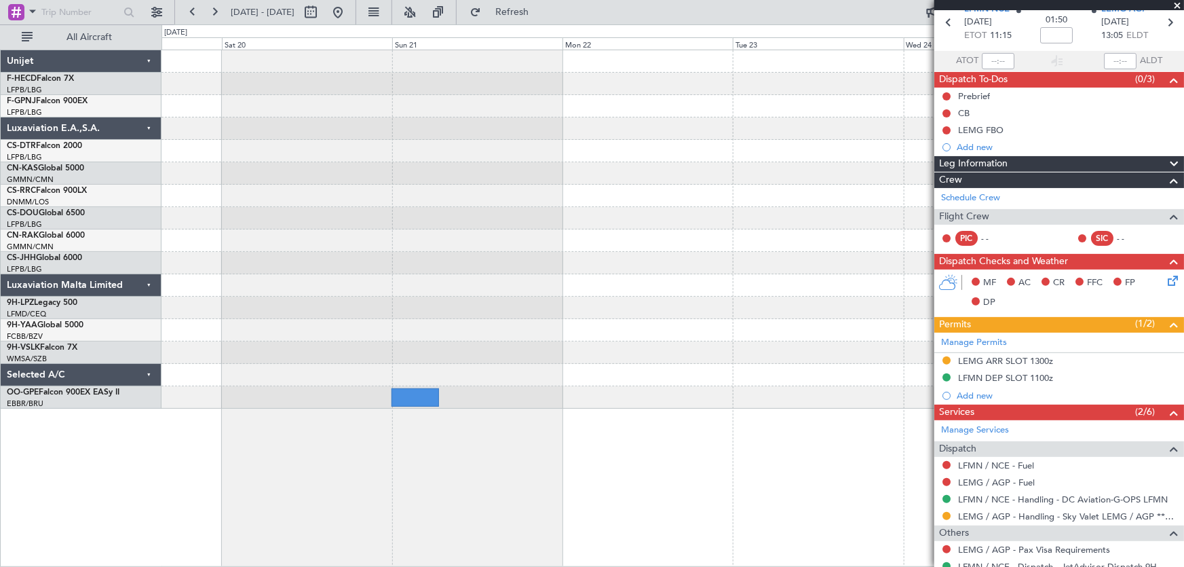
click at [483, 197] on div at bounding box center [672, 196] width 1022 height 22
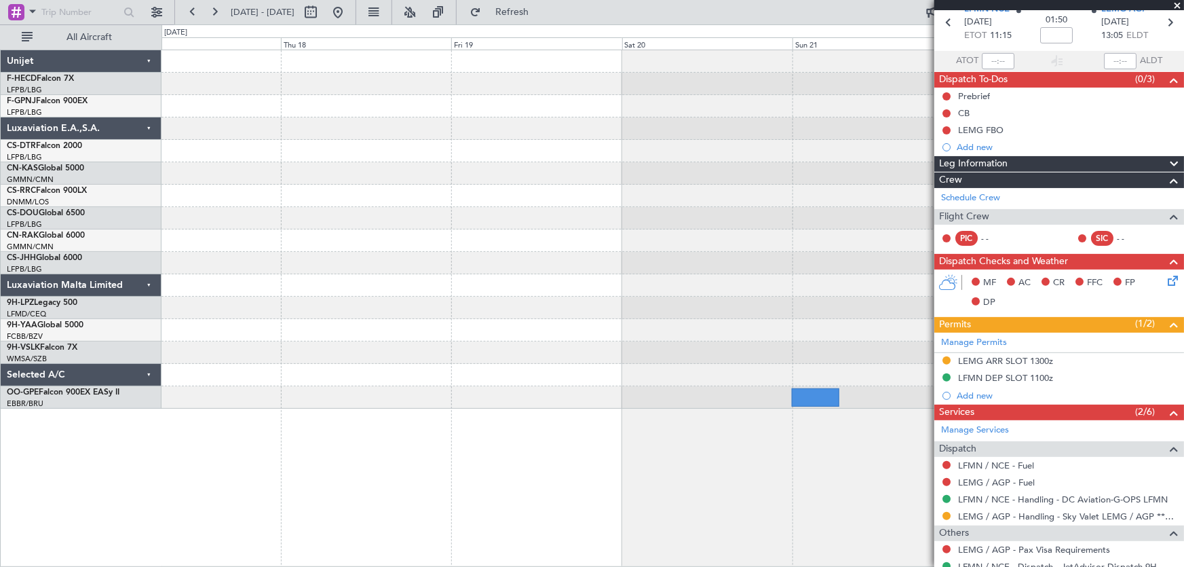
click at [554, 217] on div at bounding box center [672, 218] width 1022 height 22
click at [514, 231] on div "No Crew [GEOGRAPHIC_DATA] ([GEOGRAPHIC_DATA] National)" at bounding box center [672, 229] width 1022 height 358
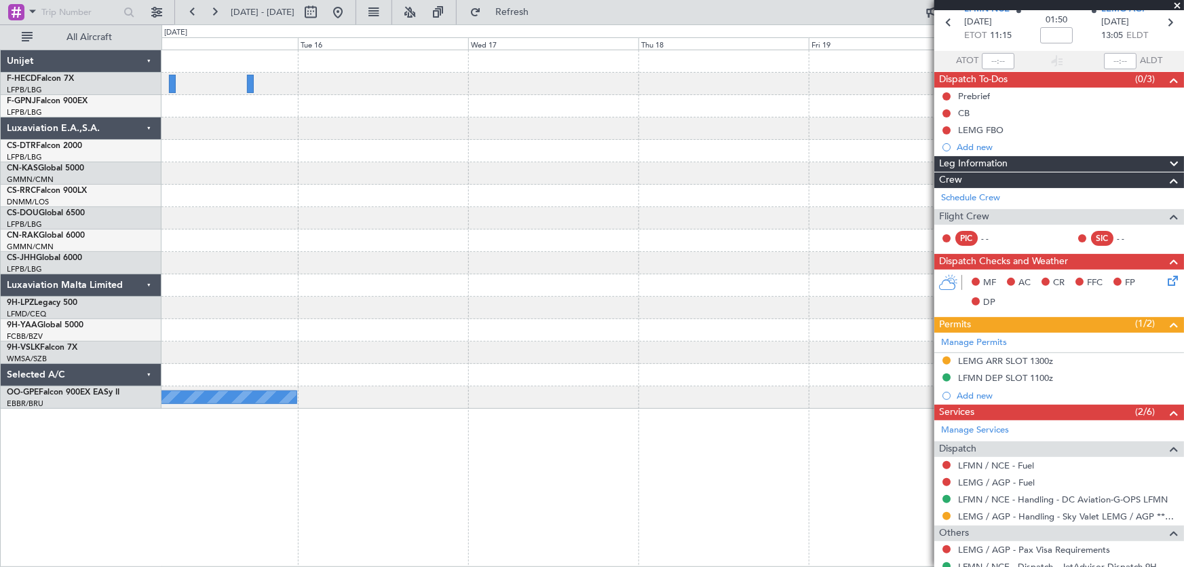
click at [430, 219] on div at bounding box center [672, 218] width 1022 height 22
click at [516, 221] on div at bounding box center [672, 218] width 1022 height 22
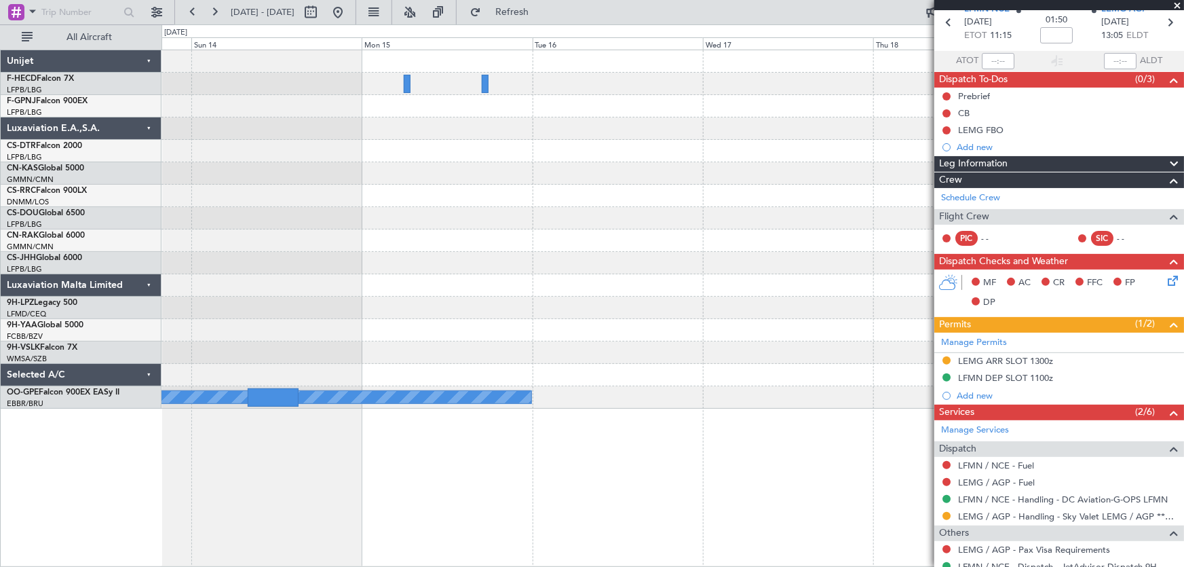
click at [459, 221] on div at bounding box center [672, 218] width 1022 height 22
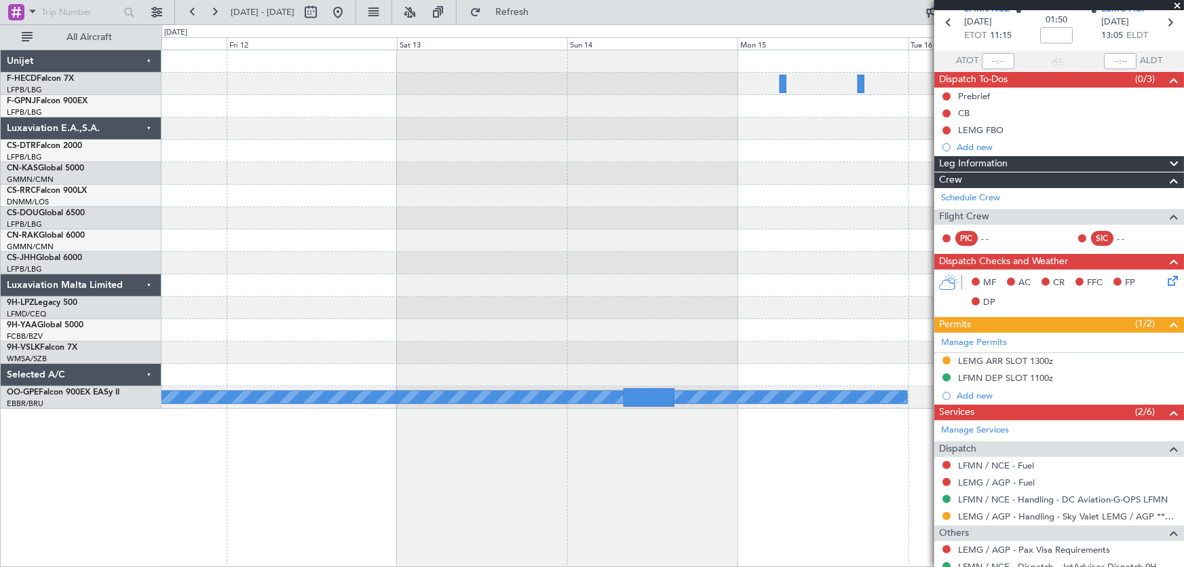
click at [459, 224] on div at bounding box center [672, 218] width 1022 height 22
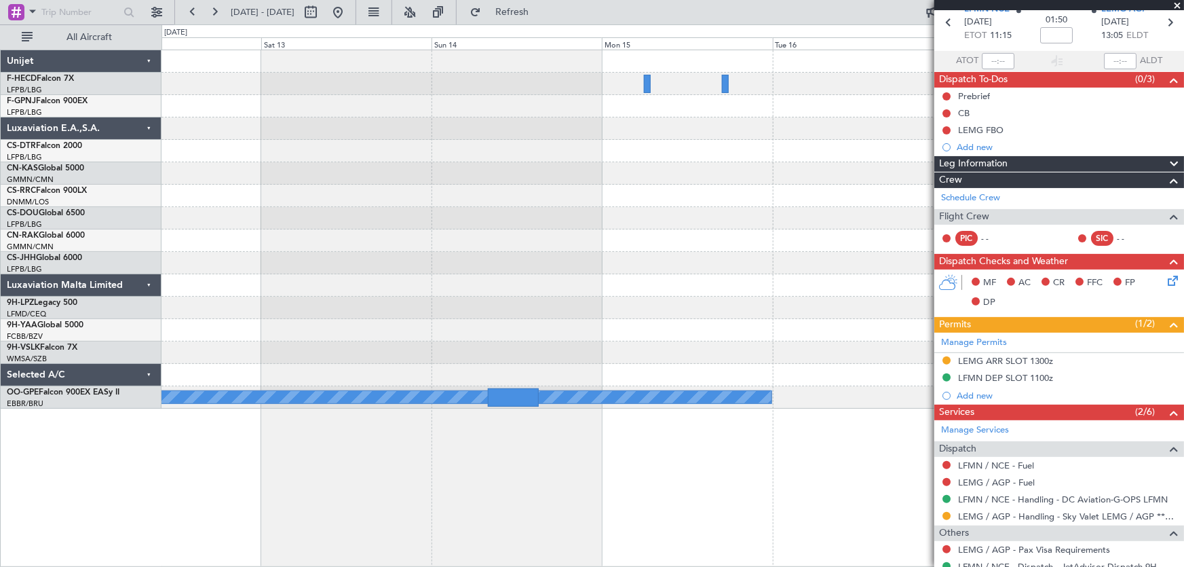
click at [352, 231] on div at bounding box center [672, 240] width 1022 height 22
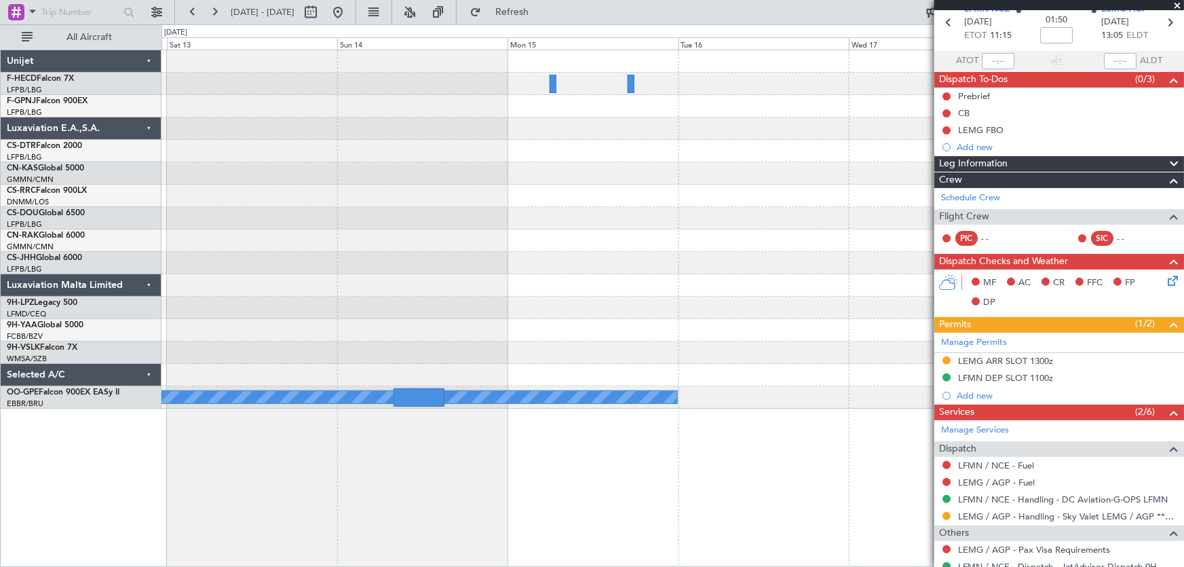
click at [290, 199] on div "No Crew [GEOGRAPHIC_DATA] ([GEOGRAPHIC_DATA] National)" at bounding box center [672, 229] width 1022 height 358
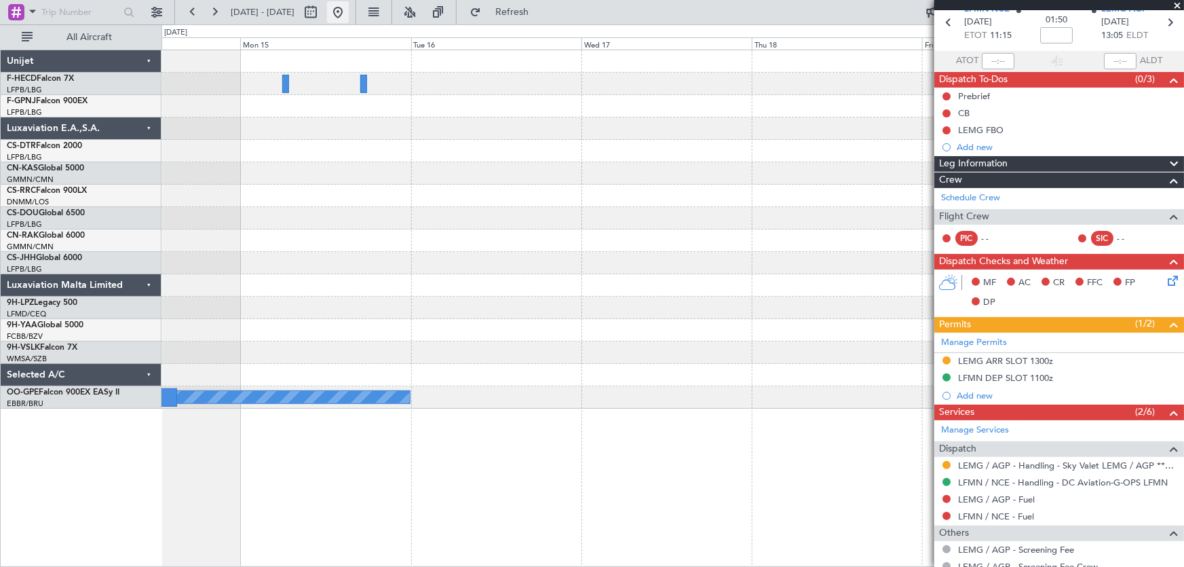
click at [349, 15] on button at bounding box center [338, 12] width 22 height 22
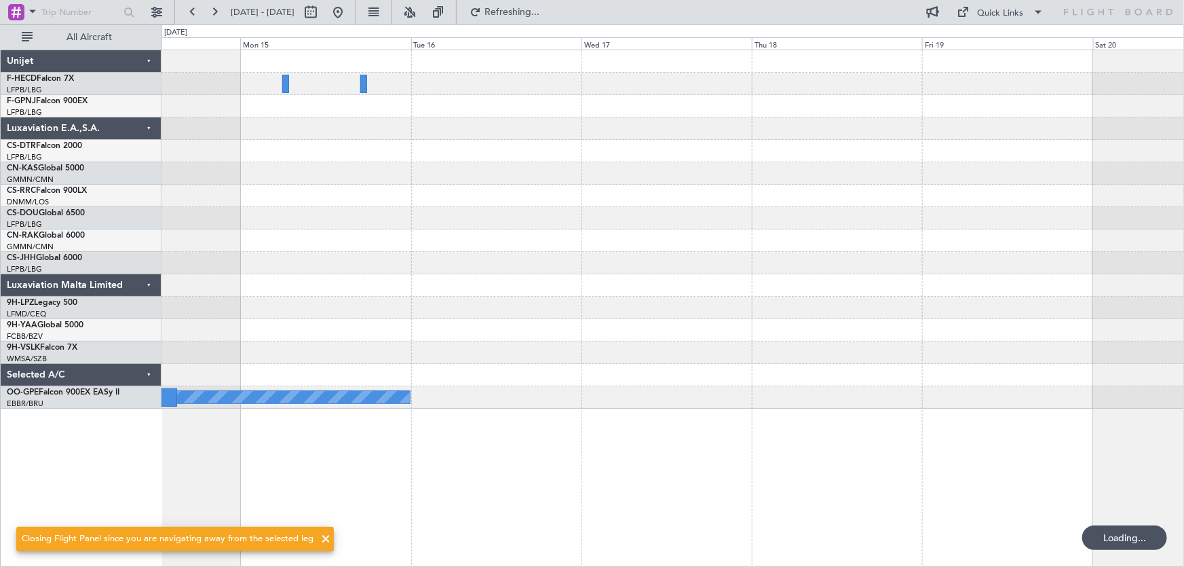
scroll to position [0, 0]
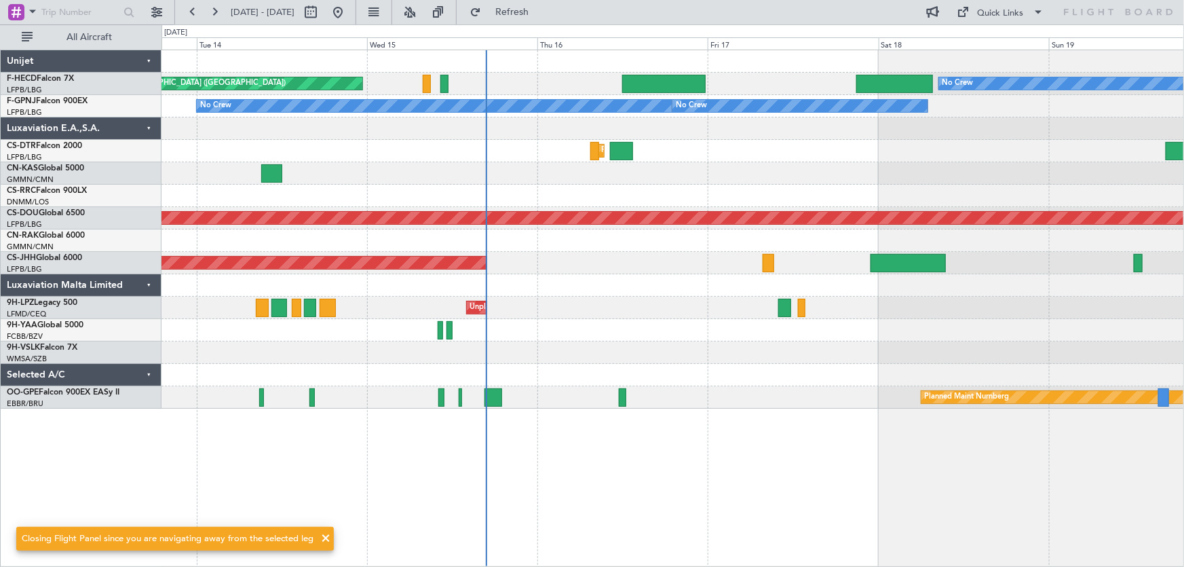
click at [651, 337] on div "No Crew Planned Maint [GEOGRAPHIC_DATA] ([GEOGRAPHIC_DATA]) Planned Maint [GEOG…" at bounding box center [672, 229] width 1022 height 358
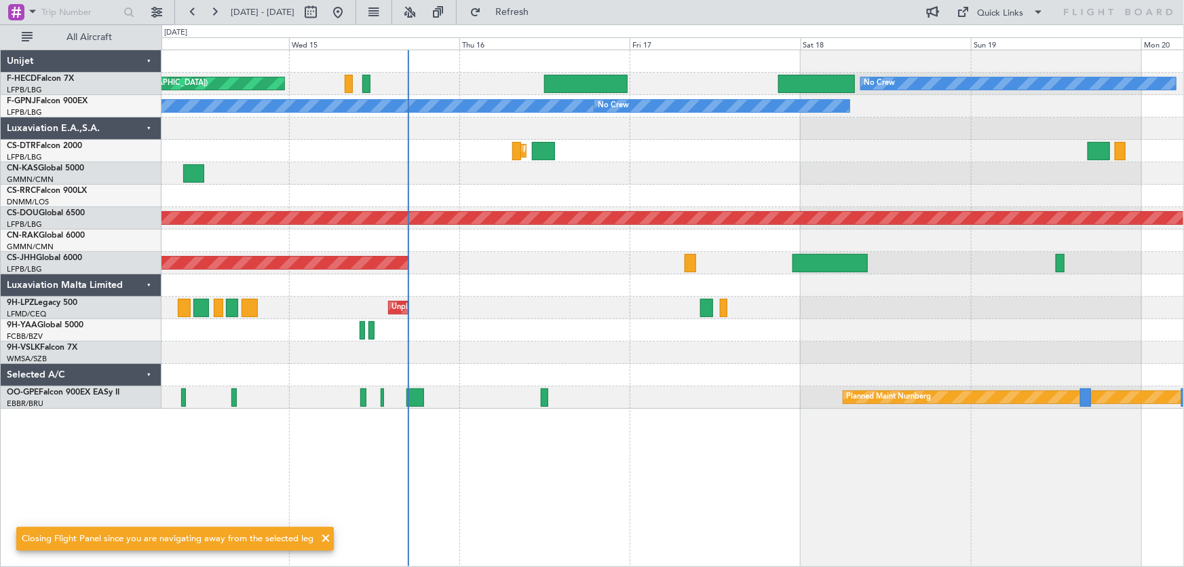
click at [328, 359] on div "No Crew Planned Maint [GEOGRAPHIC_DATA] ([GEOGRAPHIC_DATA]) Planned Maint [GEOG…" at bounding box center [672, 229] width 1022 height 358
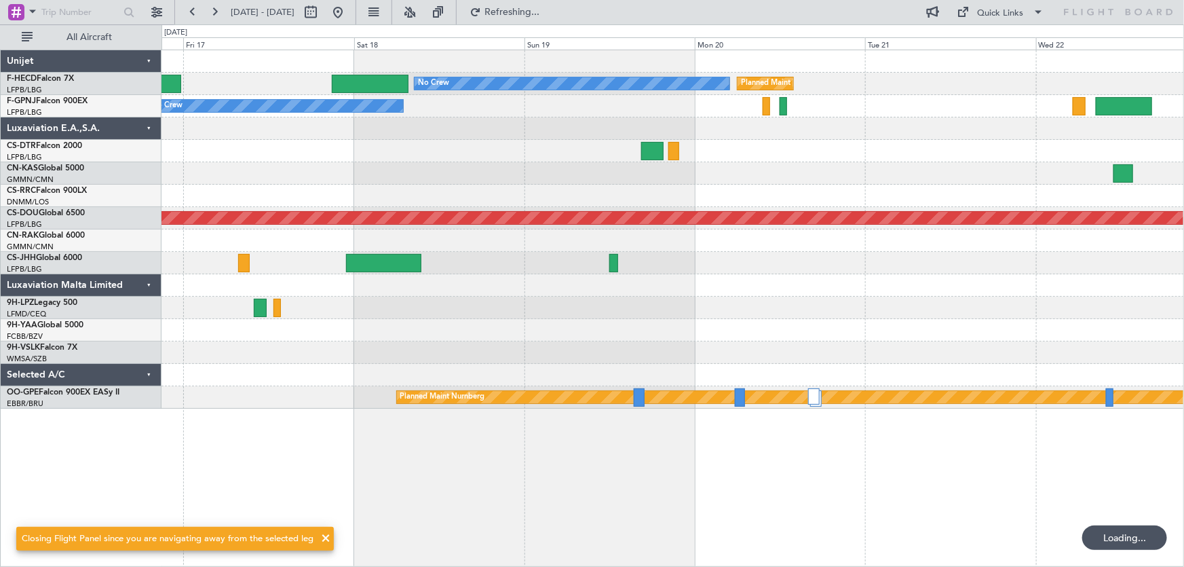
click at [502, 337] on div "No Crew Planned Maint [GEOGRAPHIC_DATA] ([GEOGRAPHIC_DATA]) No Crew No Crew Pla…" at bounding box center [672, 229] width 1022 height 358
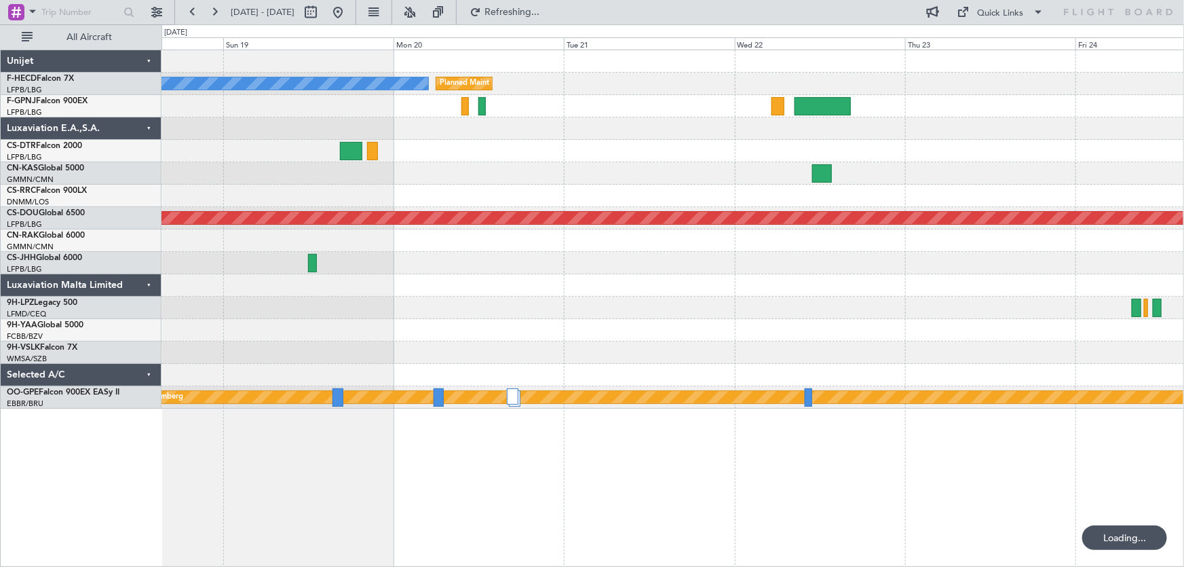
click at [503, 338] on div "No Crew Planned Maint [GEOGRAPHIC_DATA] ([GEOGRAPHIC_DATA]) No Crew Planned Mai…" at bounding box center [672, 229] width 1022 height 358
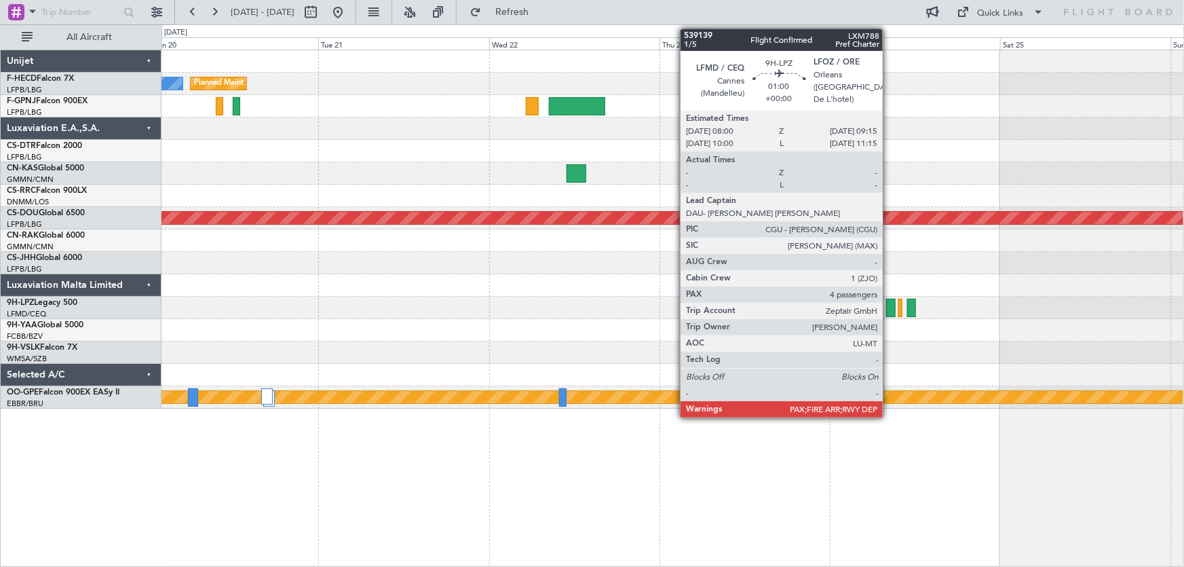
click at [889, 301] on div at bounding box center [890, 308] width 9 height 18
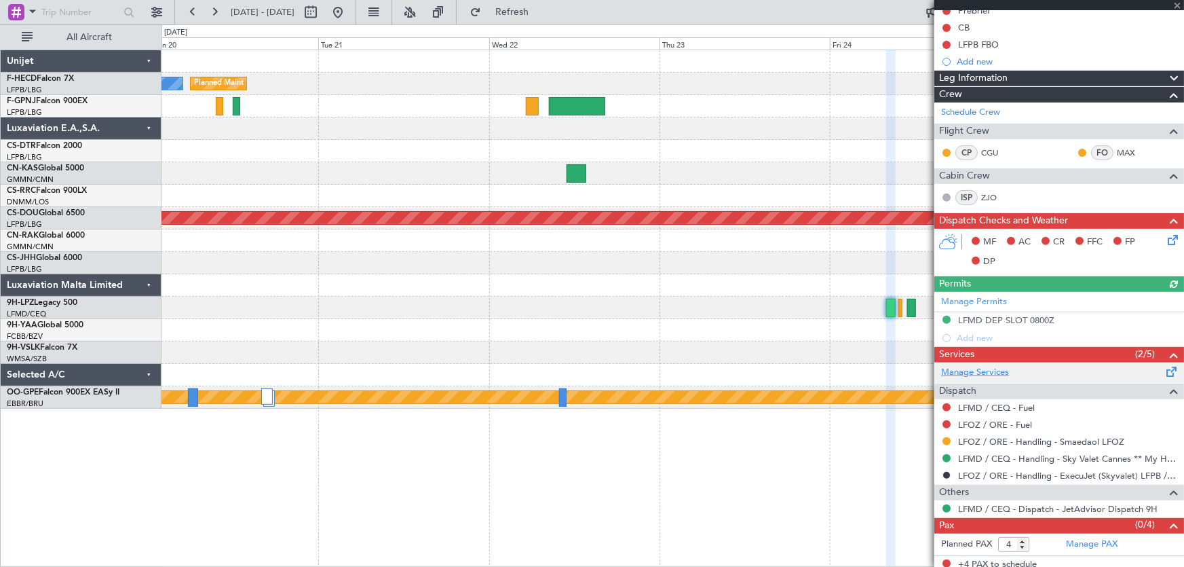
scroll to position [151, 0]
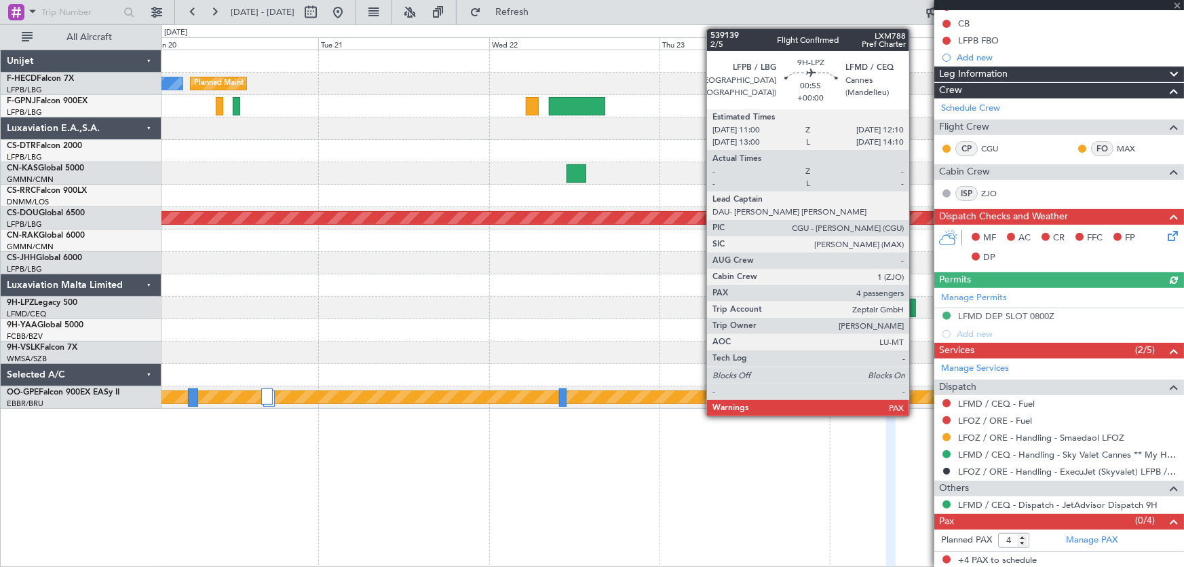
click at [915, 300] on div at bounding box center [911, 308] width 9 height 18
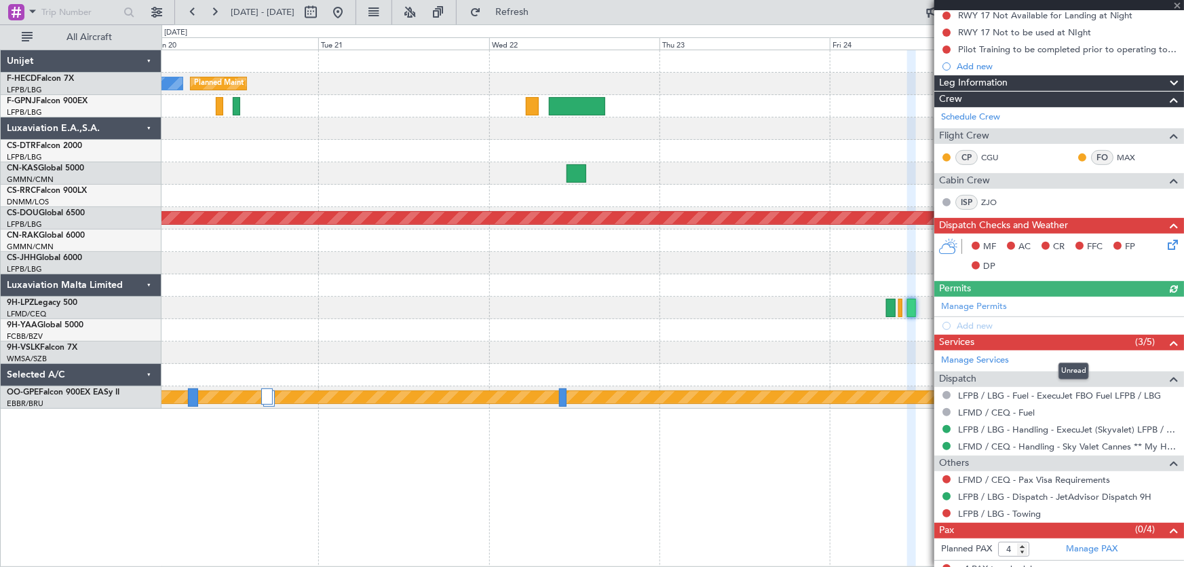
scroll to position [202, 0]
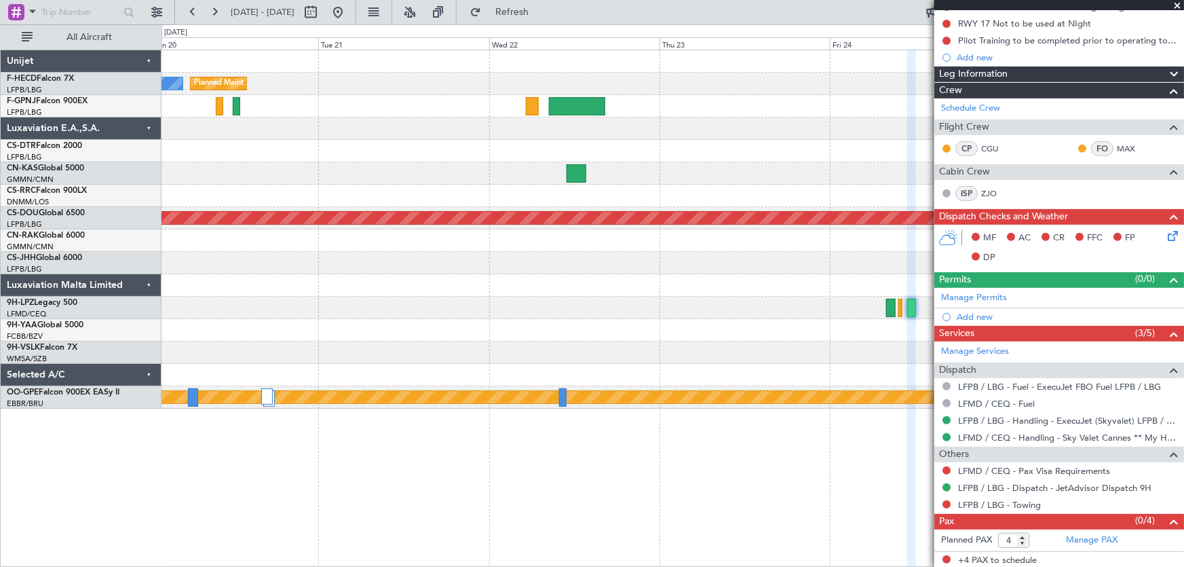
click at [360, 124] on div "Planned Maint [GEOGRAPHIC_DATA] ([GEOGRAPHIC_DATA]) No Crew Planned Maint [GEOG…" at bounding box center [672, 229] width 1022 height 358
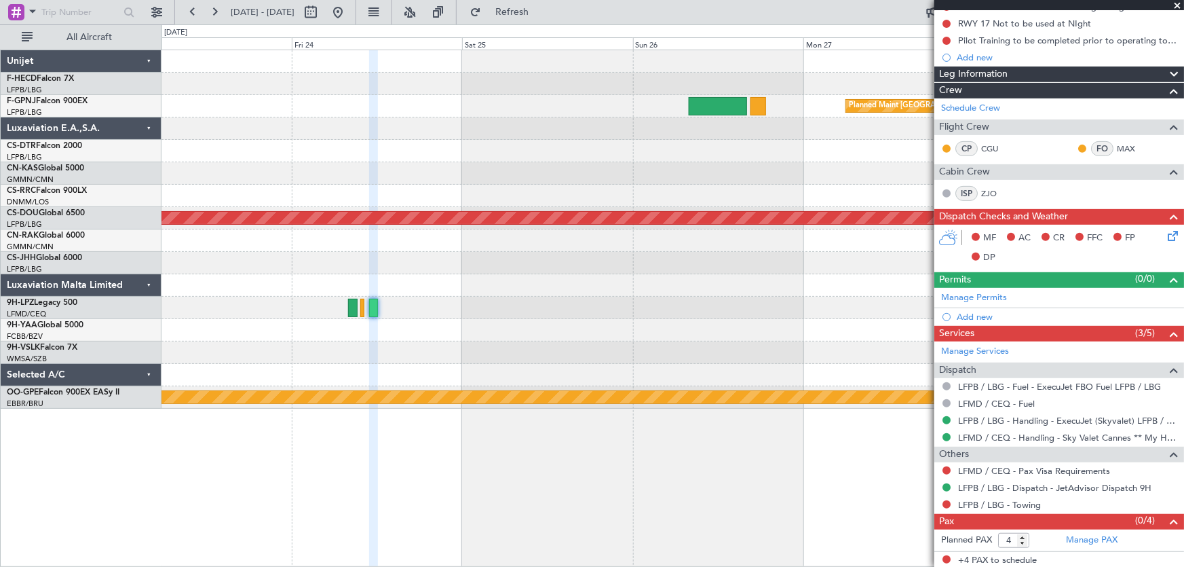
click at [355, 153] on div "Planned Maint [GEOGRAPHIC_DATA] ([GEOGRAPHIC_DATA]) Planned Maint [GEOGRAPHIC_D…" at bounding box center [672, 229] width 1022 height 358
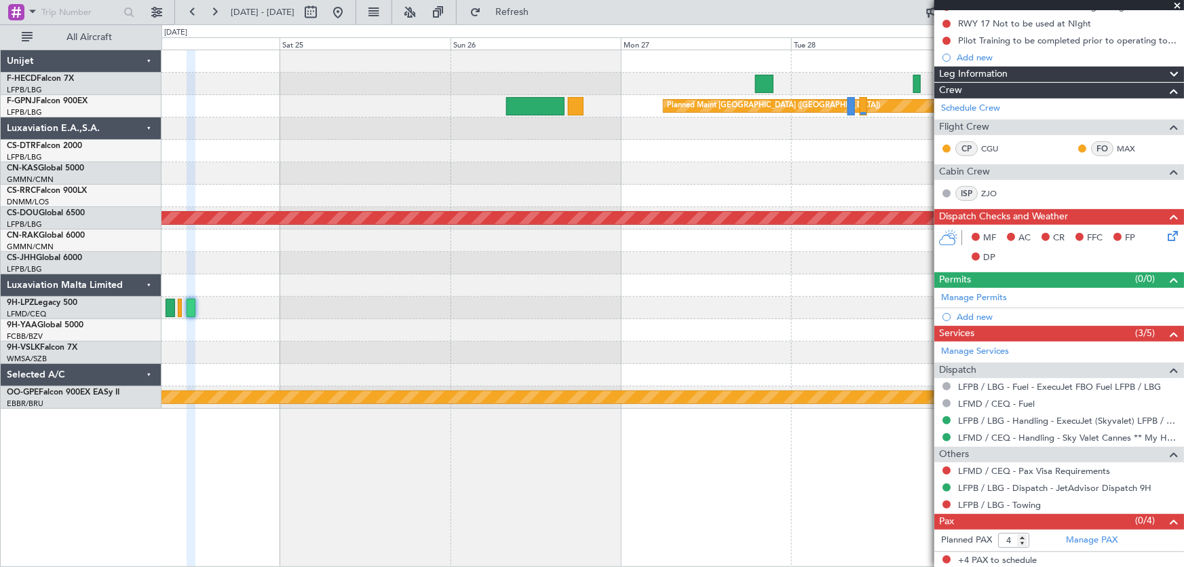
click at [292, 189] on div "Planned Maint [GEOGRAPHIC_DATA] ([GEOGRAPHIC_DATA]) Planned Maint [GEOGRAPHIC_D…" at bounding box center [672, 229] width 1022 height 358
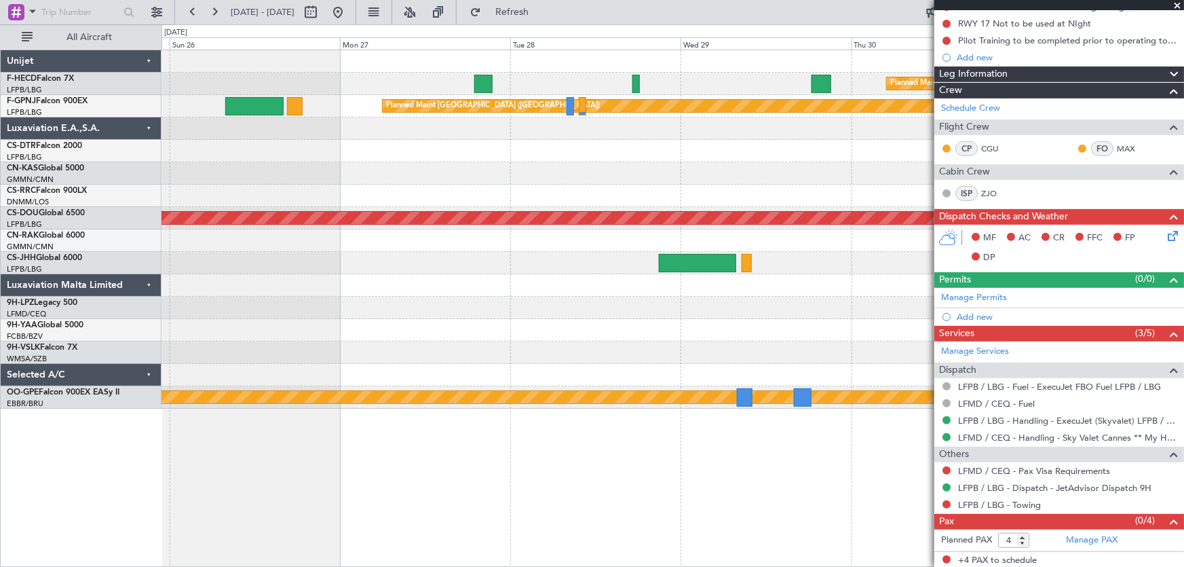
click at [334, 185] on div at bounding box center [672, 196] width 1022 height 22
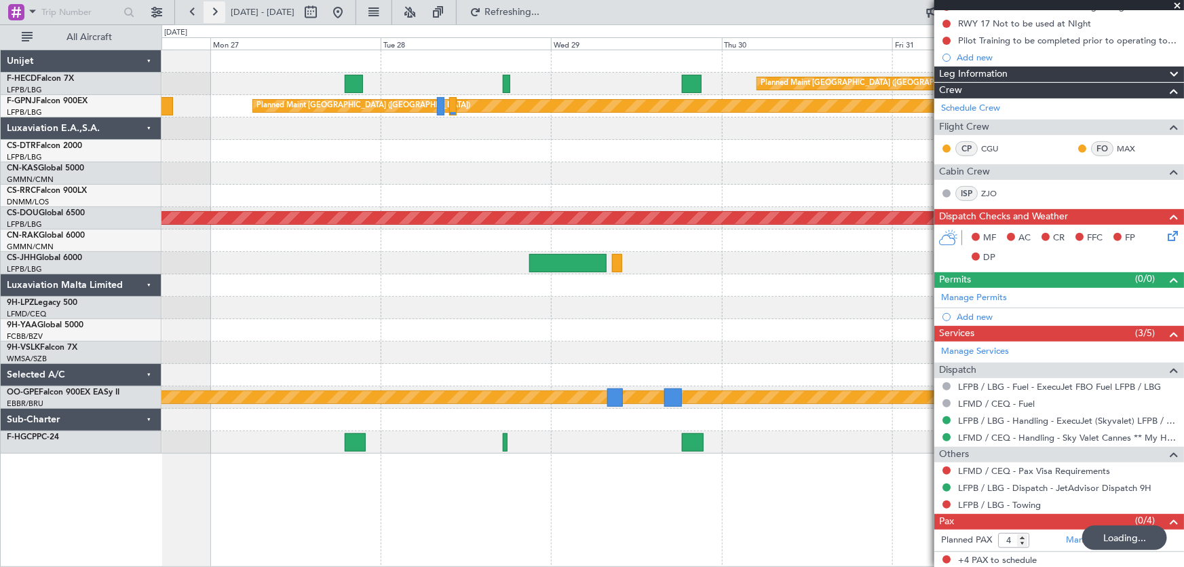
click at [216, 14] on button at bounding box center [215, 12] width 22 height 22
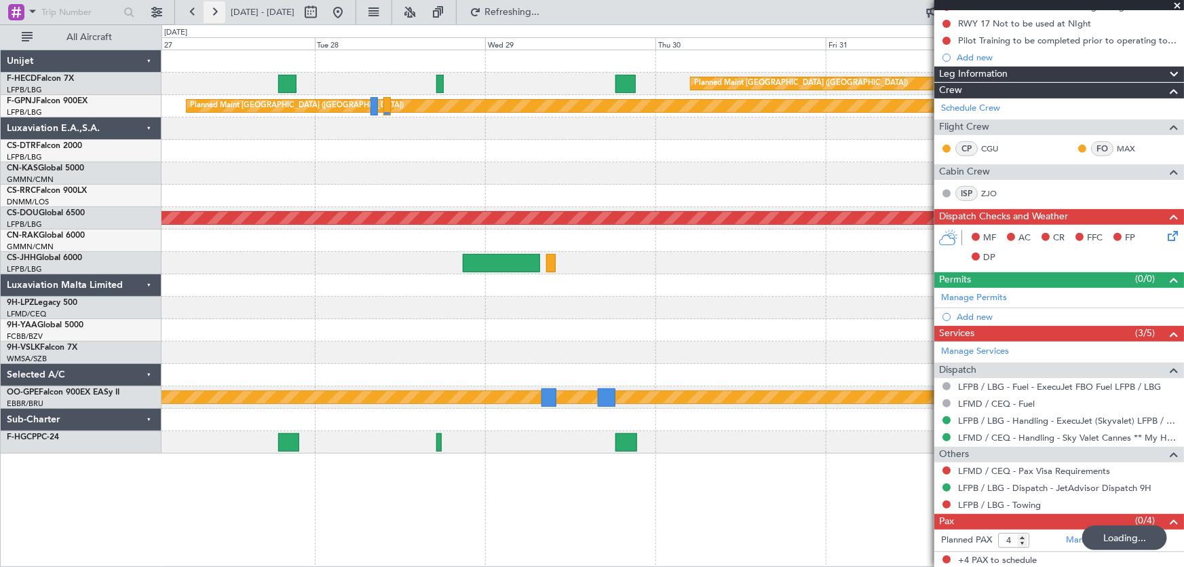
click at [216, 14] on button at bounding box center [215, 12] width 22 height 22
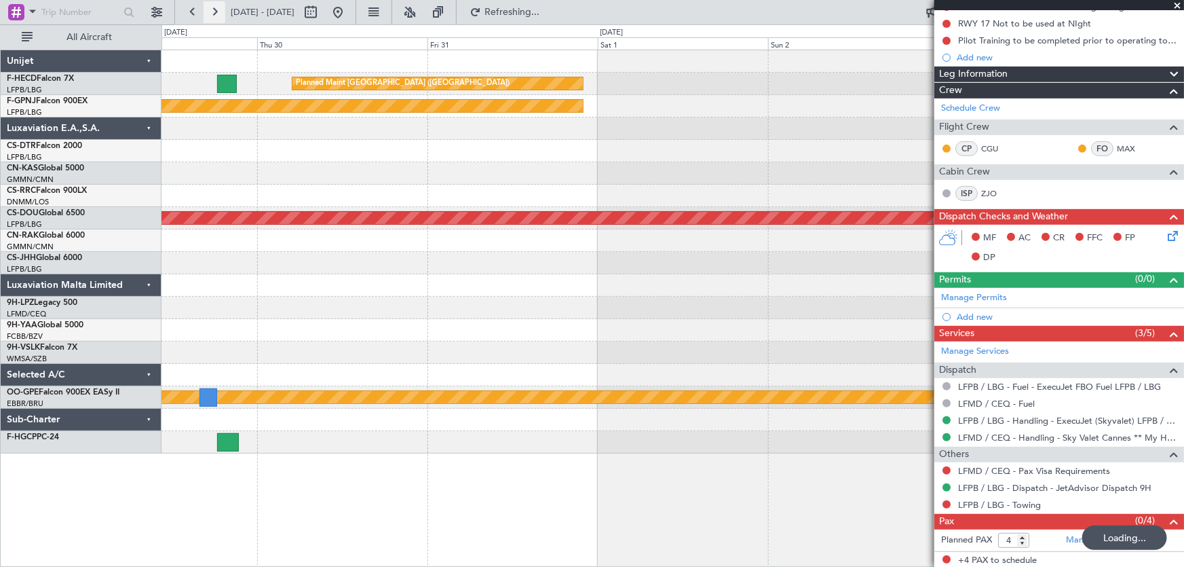
click at [216, 14] on button at bounding box center [215, 12] width 22 height 22
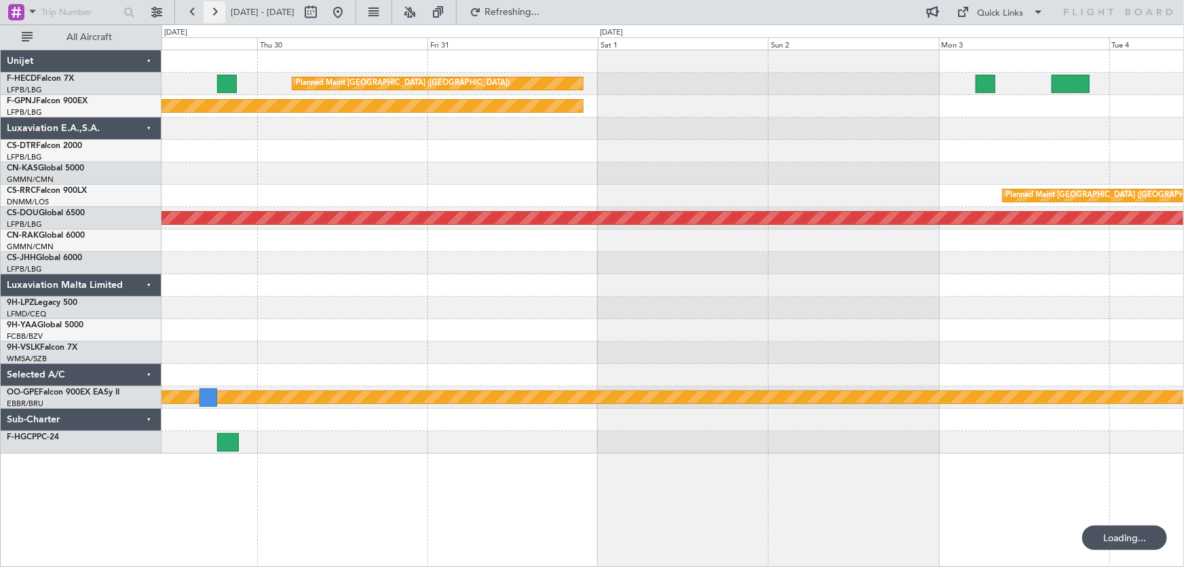
scroll to position [0, 0]
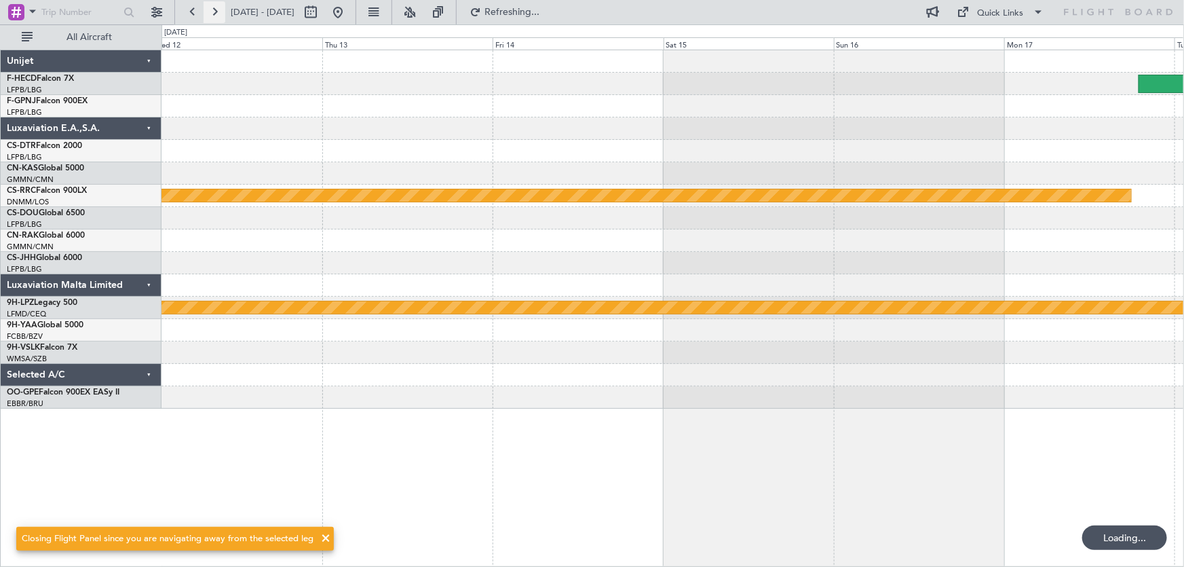
click at [216, 14] on button at bounding box center [215, 12] width 22 height 22
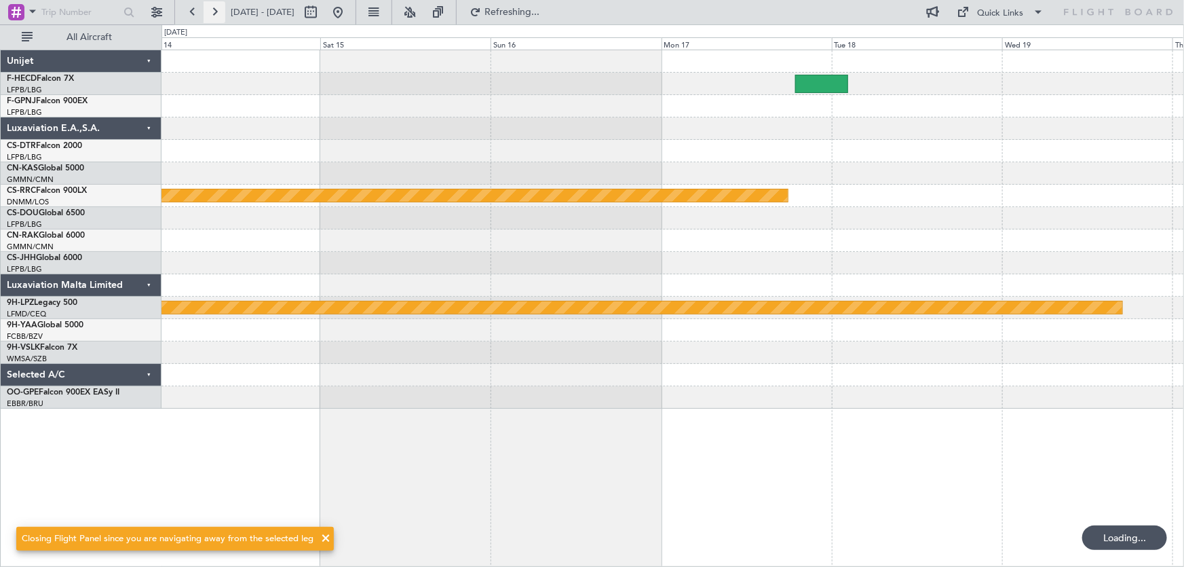
click at [216, 14] on button at bounding box center [215, 12] width 22 height 22
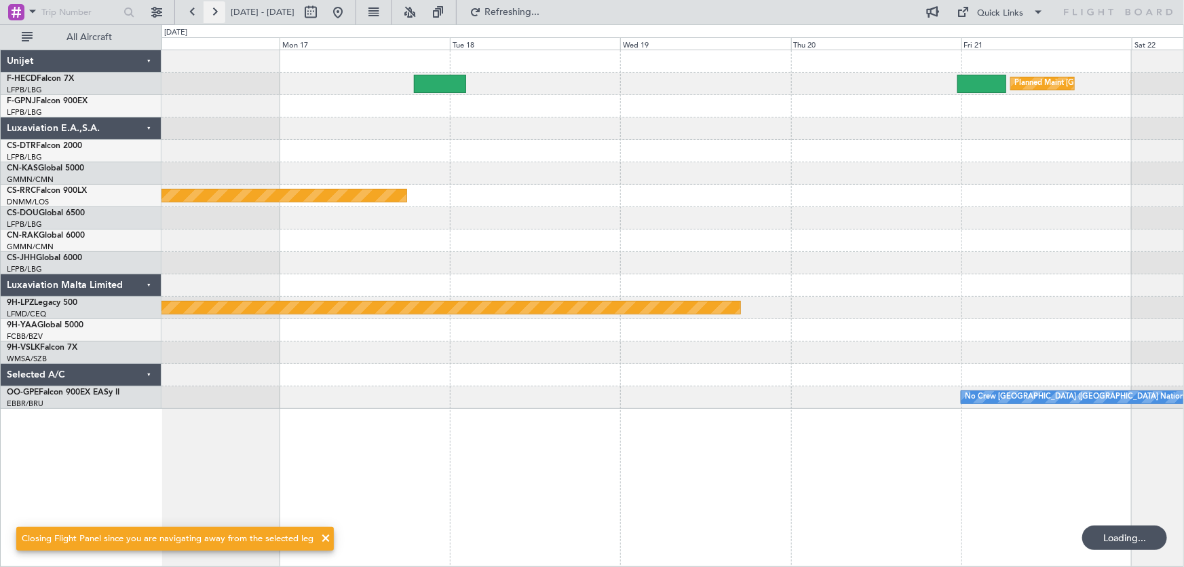
click at [216, 14] on button at bounding box center [215, 12] width 22 height 22
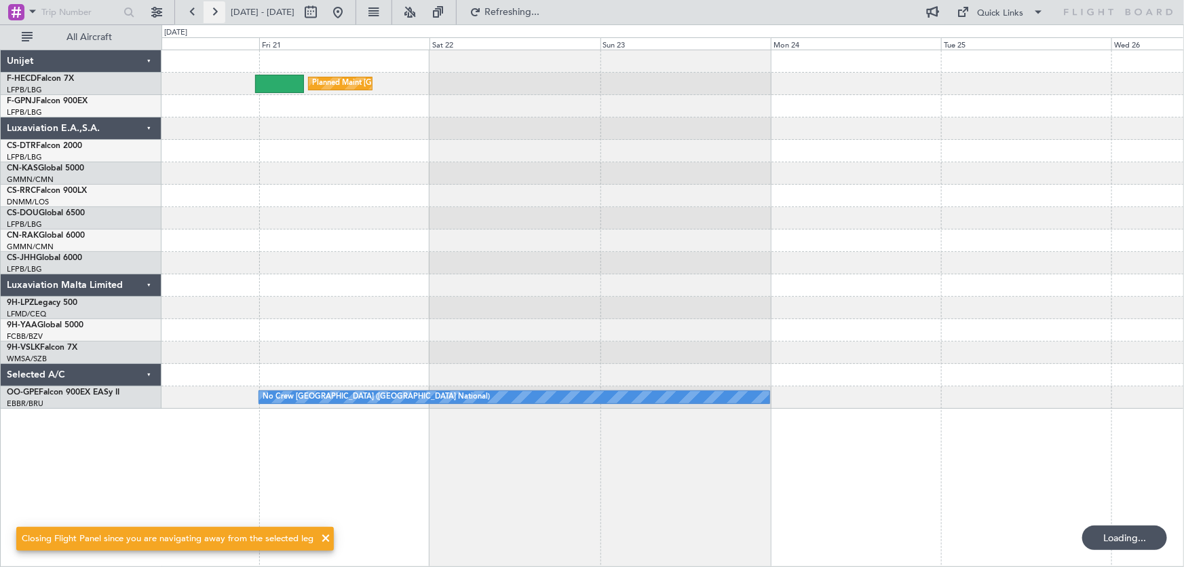
click at [216, 14] on button at bounding box center [215, 12] width 22 height 22
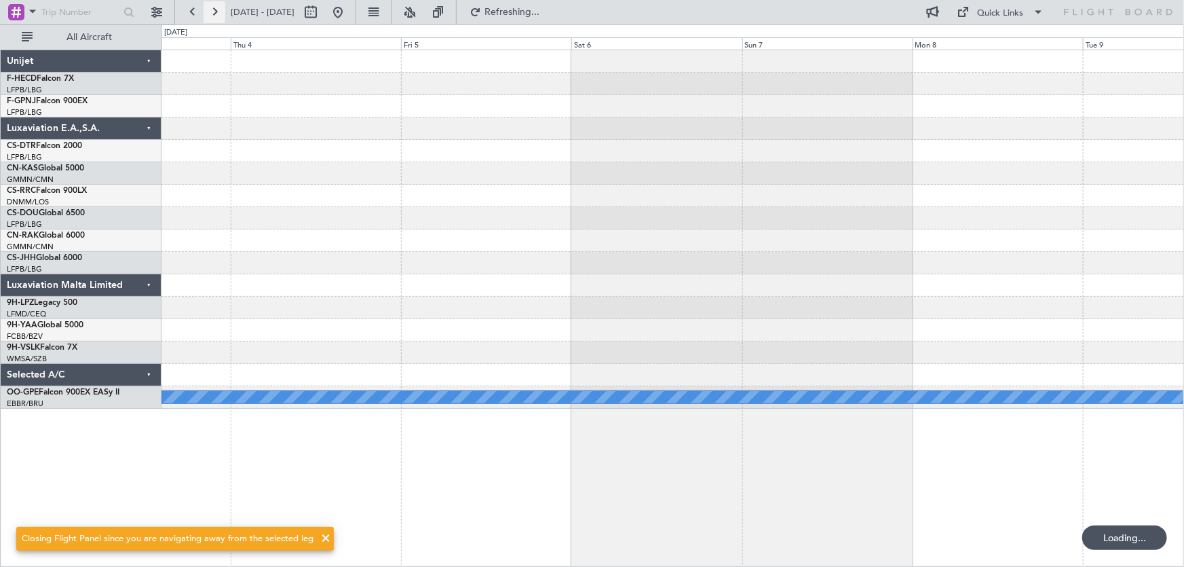
click at [216, 14] on button at bounding box center [215, 12] width 22 height 22
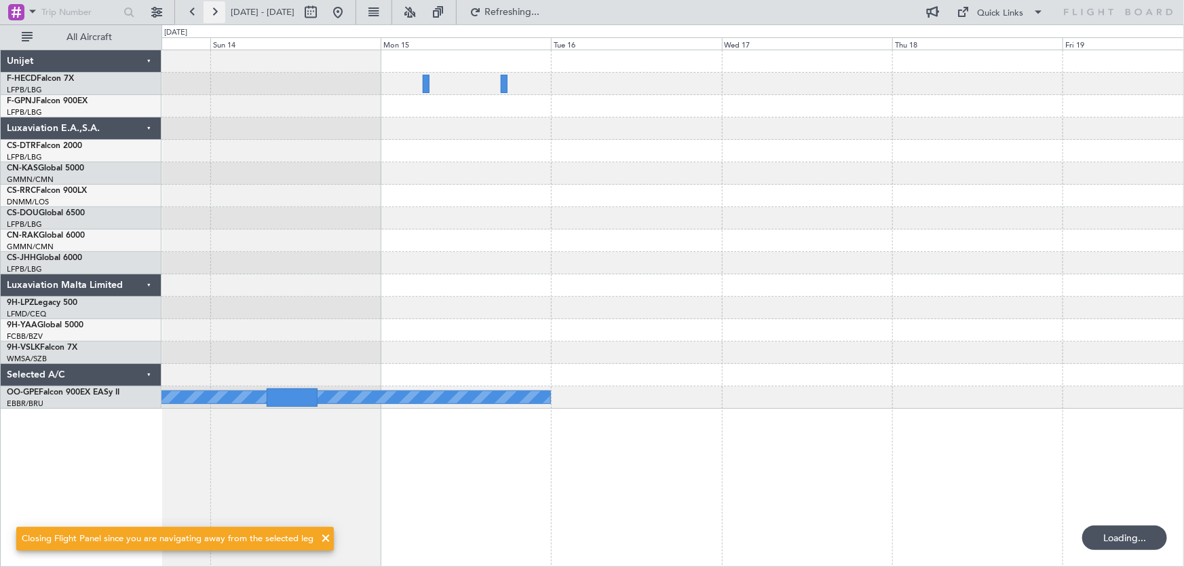
click at [216, 14] on button at bounding box center [215, 12] width 22 height 22
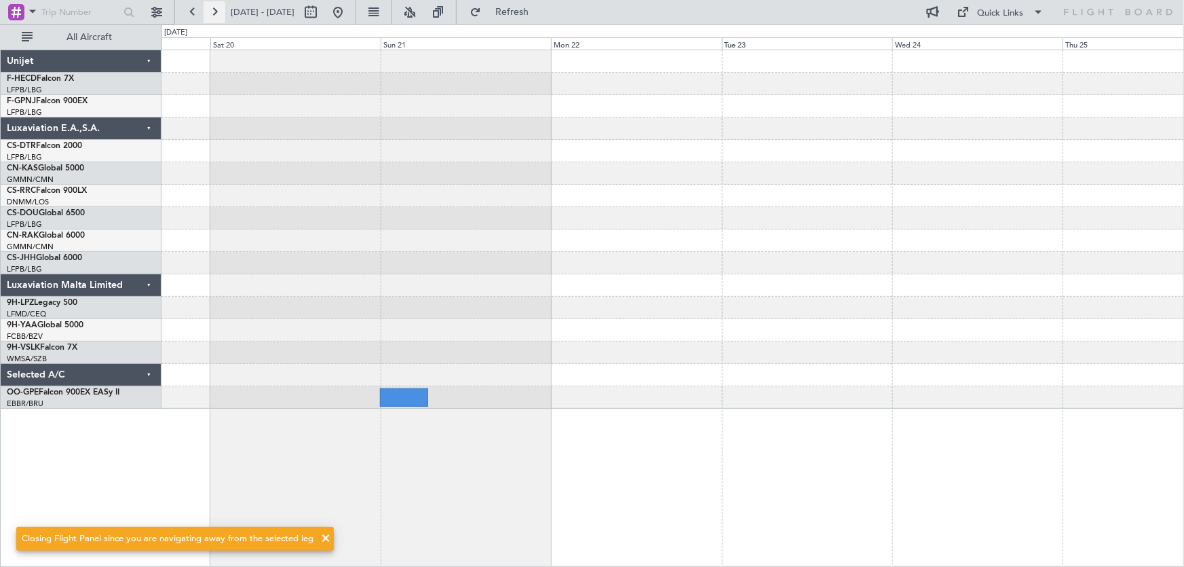
click at [216, 14] on button at bounding box center [215, 12] width 22 height 22
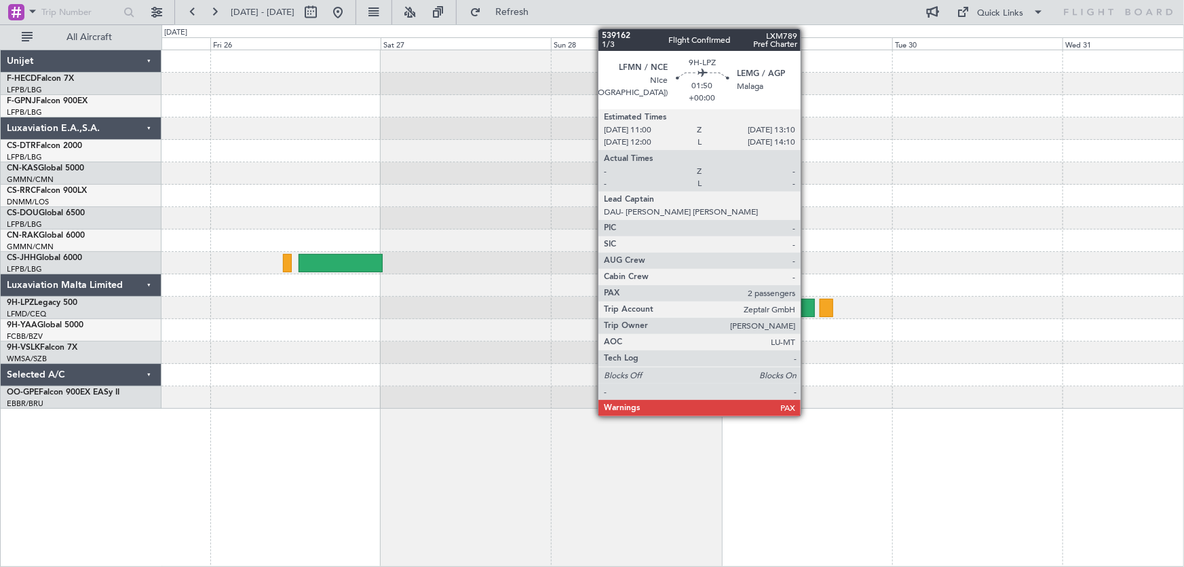
click at [807, 307] on div at bounding box center [807, 308] width 16 height 18
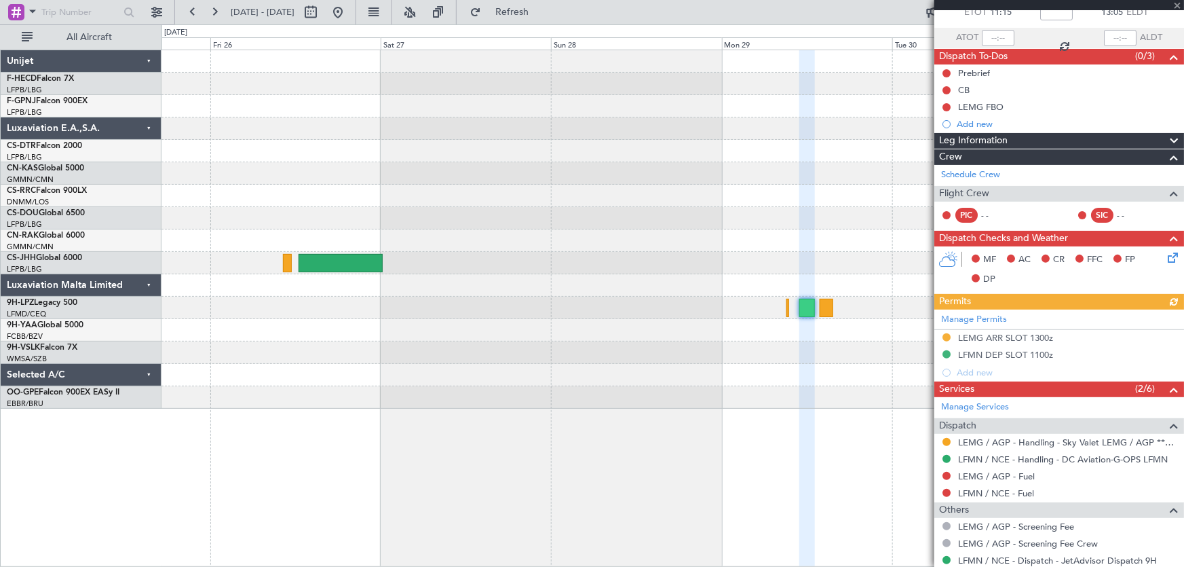
scroll to position [34, 0]
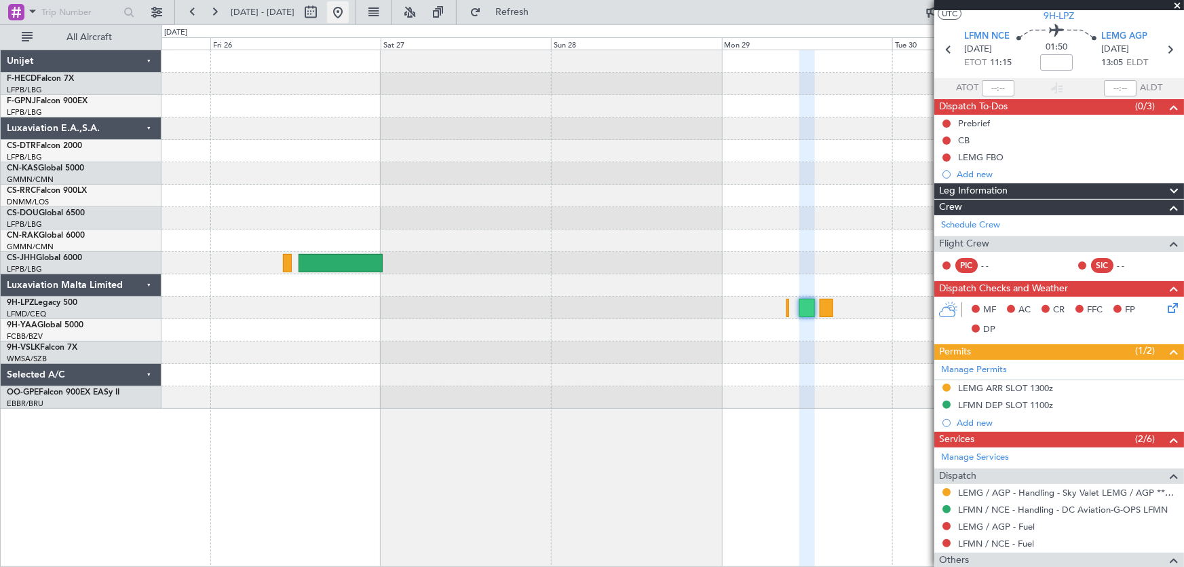
click at [349, 20] on button at bounding box center [338, 12] width 22 height 22
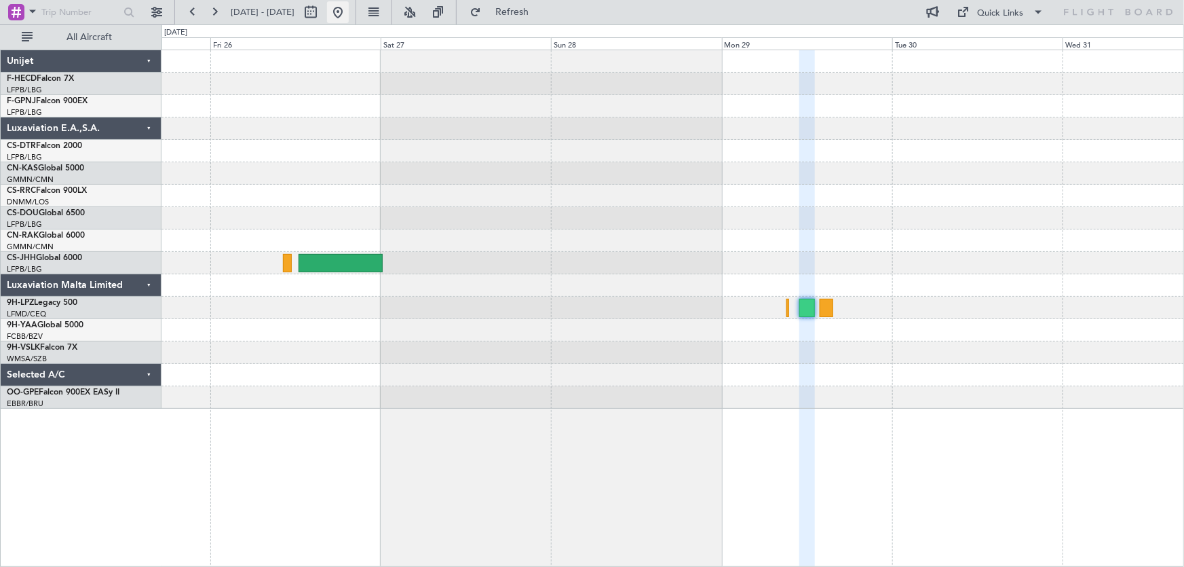
scroll to position [0, 0]
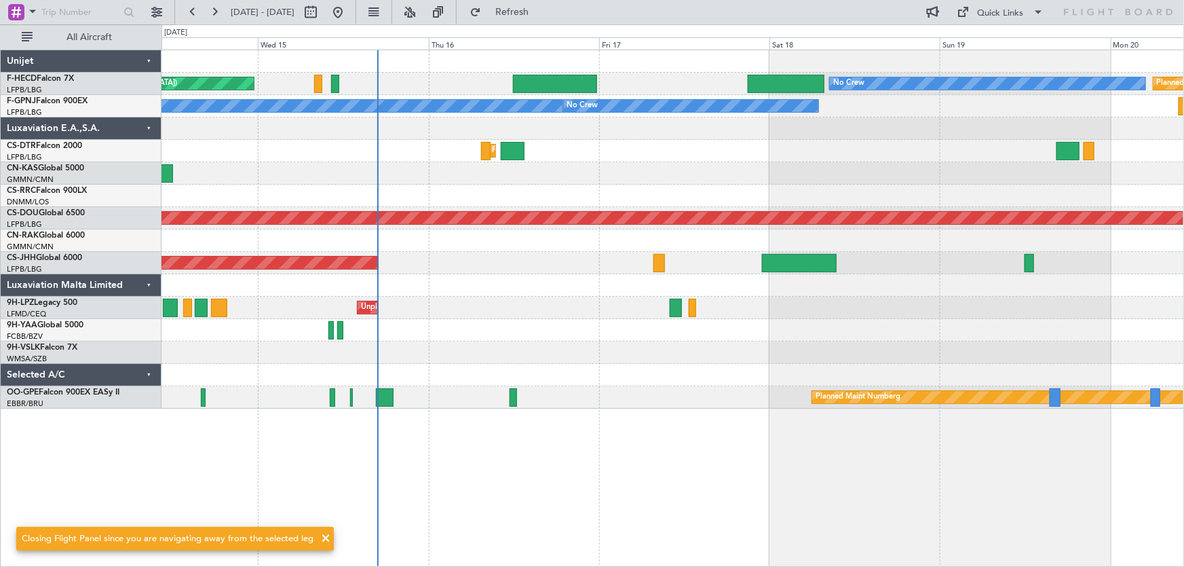
click at [434, 195] on div "No Crew Planned Maint [GEOGRAPHIC_DATA] ([GEOGRAPHIC_DATA]) Planned Maint [GEOG…" at bounding box center [672, 229] width 1022 height 358
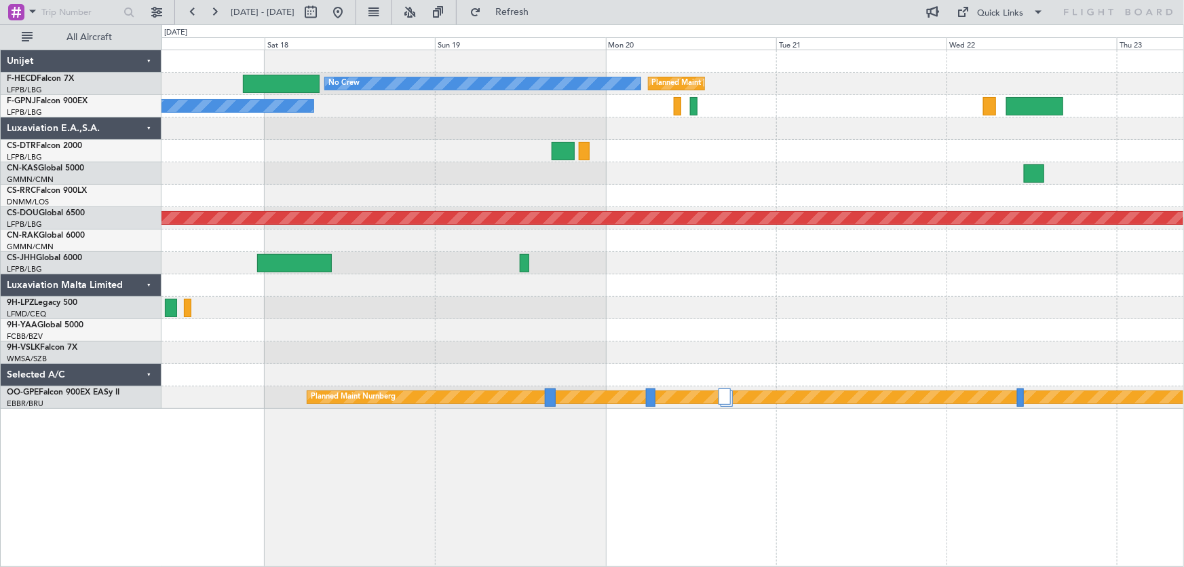
click at [251, 170] on div "Planned Maint [GEOGRAPHIC_DATA] ([GEOGRAPHIC_DATA]) No Crew No Crew No Crew Pla…" at bounding box center [672, 229] width 1022 height 358
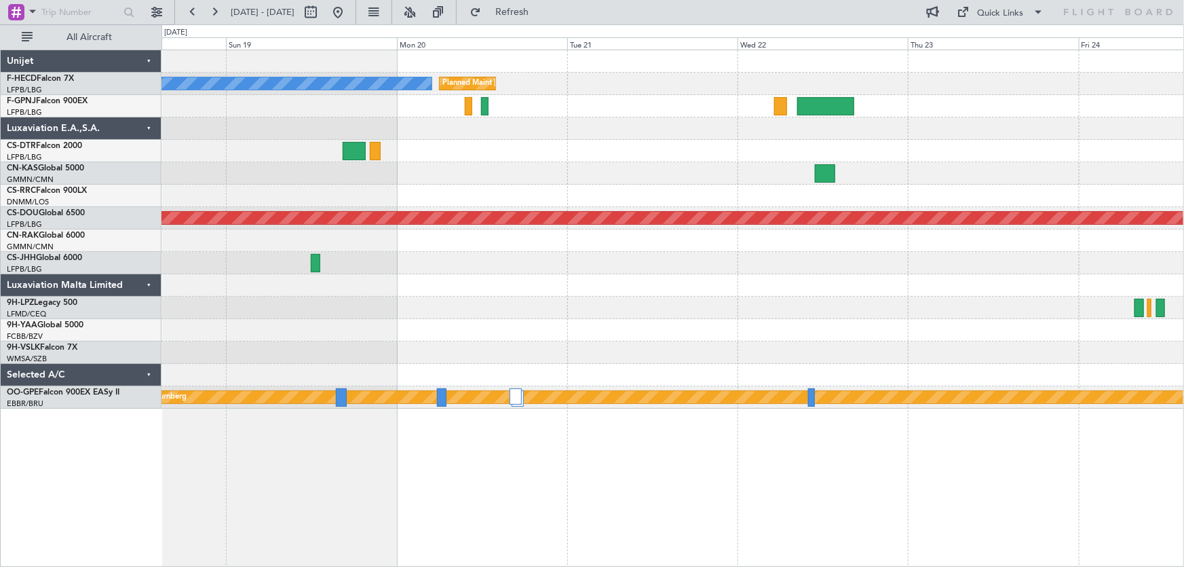
click at [261, 177] on div "Planned Maint [GEOGRAPHIC_DATA] ([GEOGRAPHIC_DATA]) No Crew No Crew Planned Mai…" at bounding box center [672, 229] width 1022 height 358
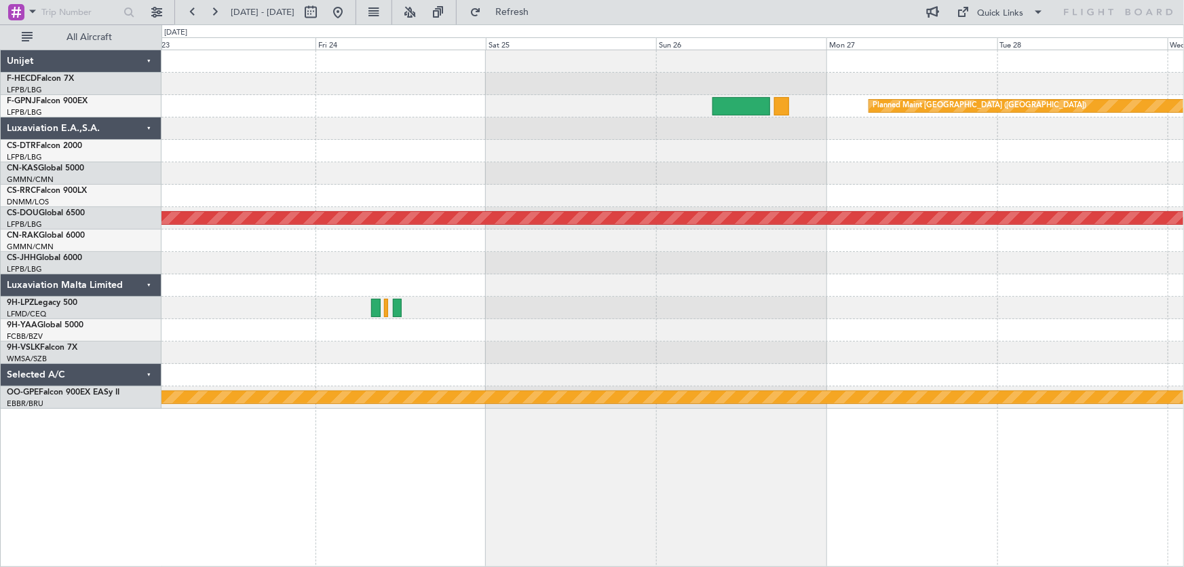
click at [321, 151] on div "Planned Maint [GEOGRAPHIC_DATA] ([GEOGRAPHIC_DATA]) Planned Maint [GEOGRAPHIC_D…" at bounding box center [672, 229] width 1022 height 358
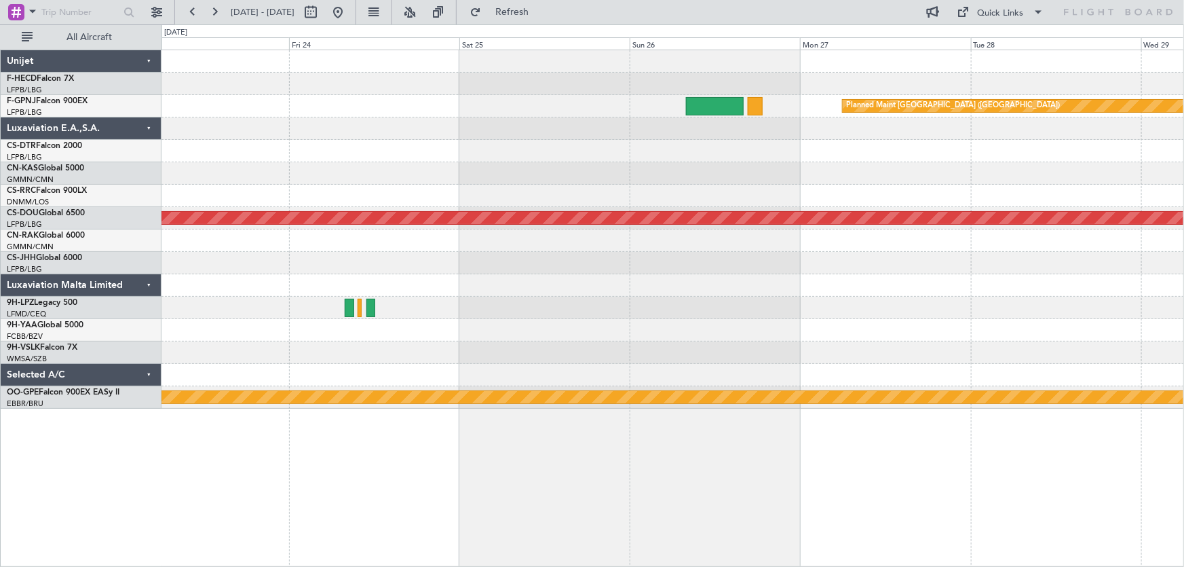
click at [508, 114] on div "Planned Maint [GEOGRAPHIC_DATA] ([GEOGRAPHIC_DATA])" at bounding box center [672, 106] width 1022 height 22
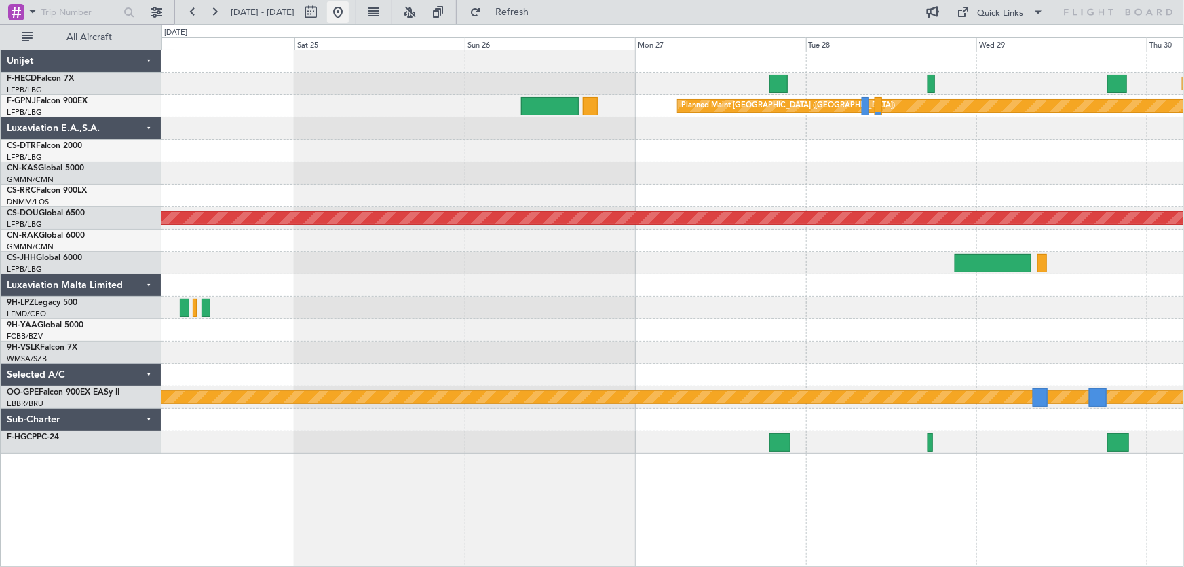
click at [349, 14] on button at bounding box center [338, 12] width 22 height 22
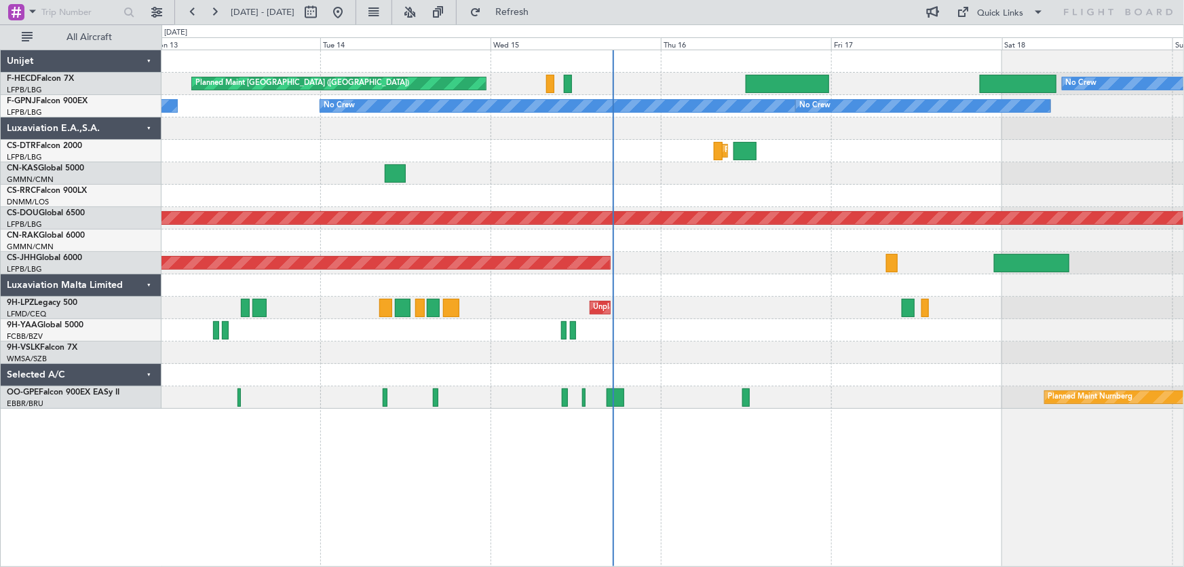
click at [784, 313] on div "No Crew Planned Maint [GEOGRAPHIC_DATA] ([GEOGRAPHIC_DATA]) Planned Maint [GEOG…" at bounding box center [672, 229] width 1022 height 358
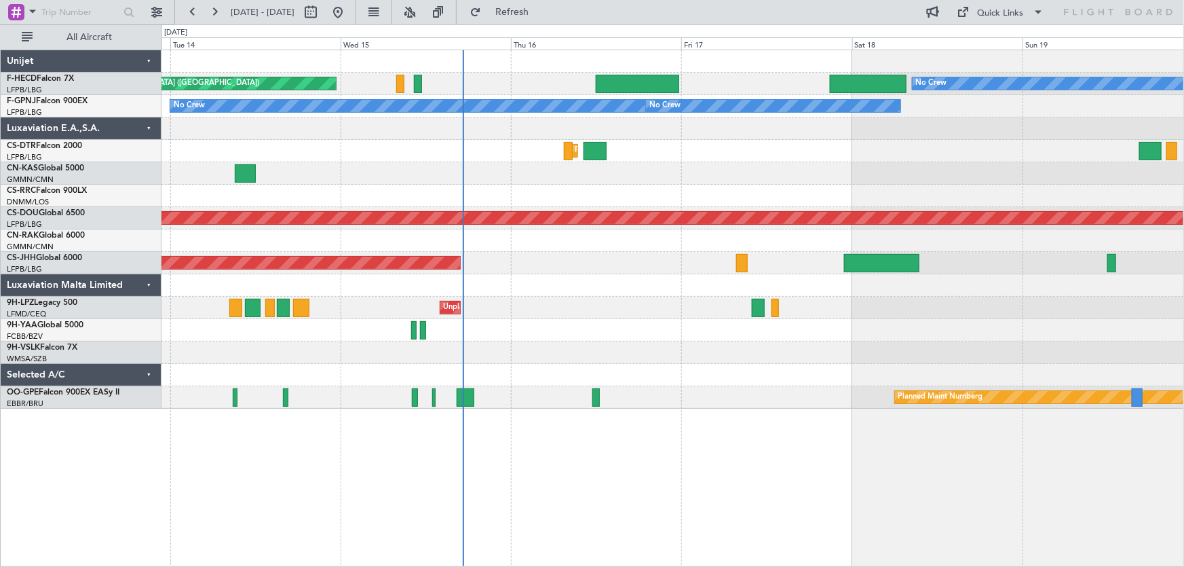
click at [363, 322] on div at bounding box center [672, 330] width 1022 height 22
